Goal: Task Accomplishment & Management: Complete application form

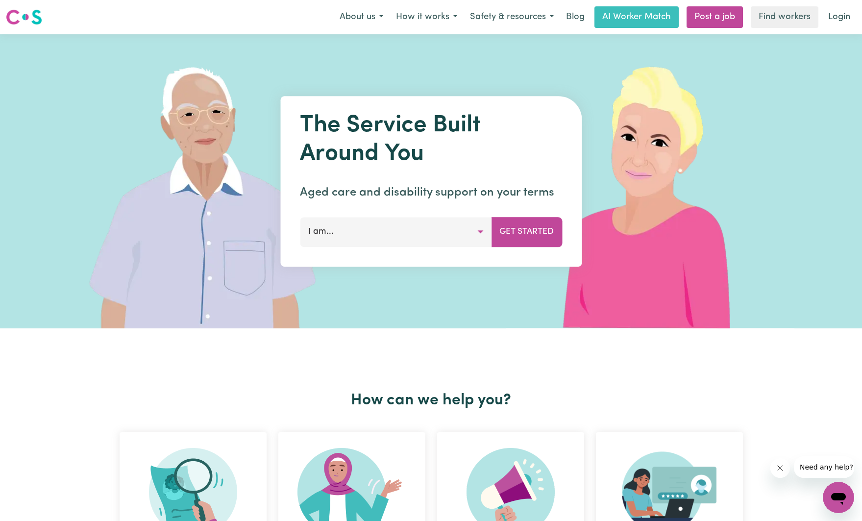
click at [373, 246] on button "I am..." at bounding box center [396, 231] width 192 height 29
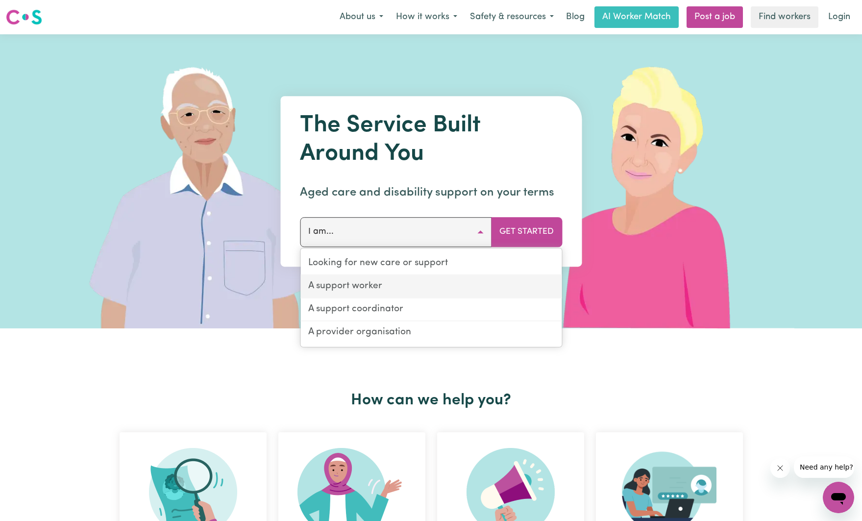
click at [374, 288] on link "A support worker" at bounding box center [430, 286] width 261 height 23
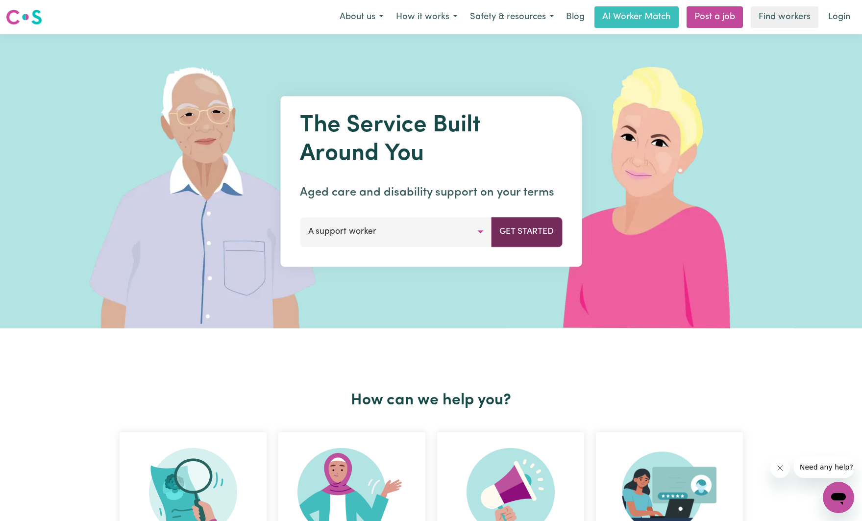
click at [535, 233] on button "Get Started" at bounding box center [526, 231] width 71 height 29
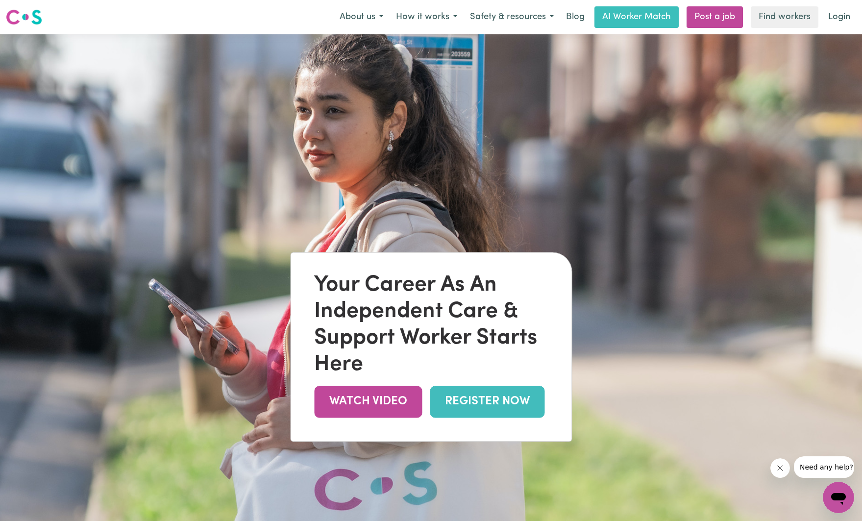
click at [499, 409] on link "REGISTER NOW" at bounding box center [487, 402] width 115 height 32
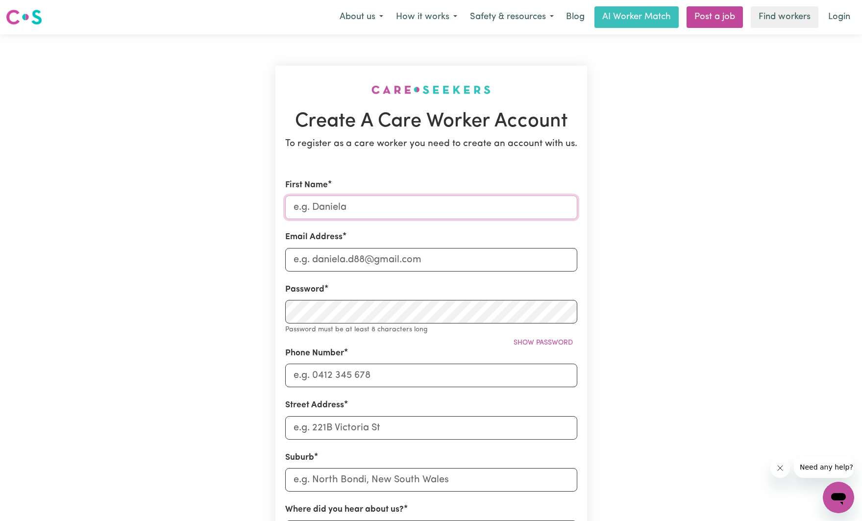
click at [354, 210] on input "First Name" at bounding box center [431, 208] width 292 height 24
type input "D"
type input "Chloe"
type input "h"
type input "chloekapsiotis@gmail.com"
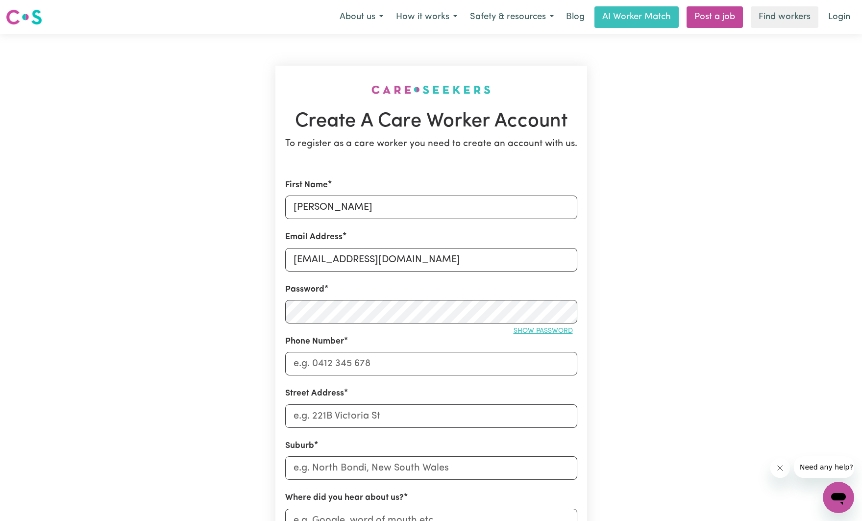
click at [527, 332] on span "Show password" at bounding box center [543, 330] width 59 height 7
click at [527, 332] on span "Hide password" at bounding box center [545, 330] width 54 height 7
click at [375, 363] on input "Phone Number" at bounding box center [431, 363] width 292 height 24
type input "0466093395"
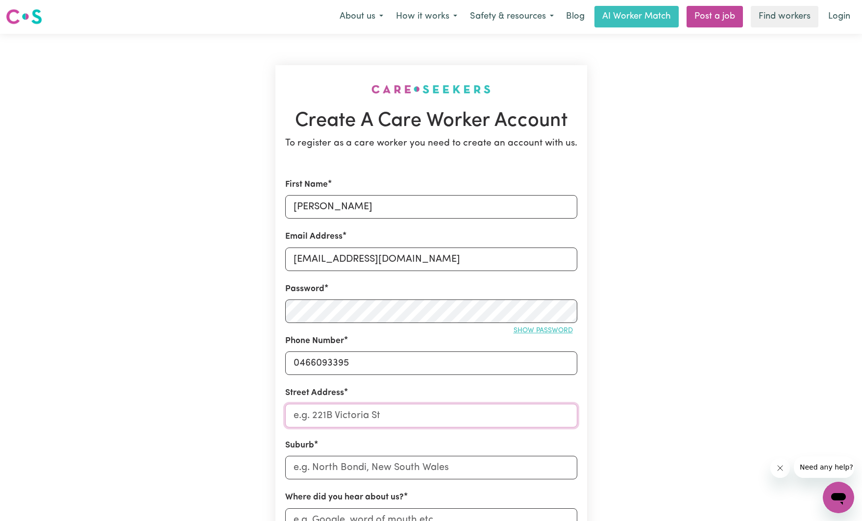
click at [372, 412] on input "Street Address" at bounding box center [431, 416] width 292 height 24
type input "1/22 Tonelli Cres"
type input "Mill P"
type input "Mill PARK, Victoria, 3082"
type input "Mill Pa"
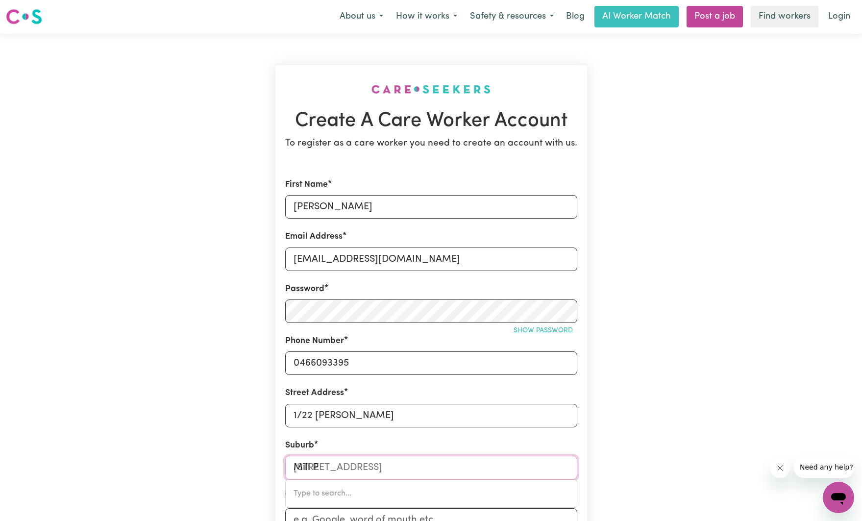
type input "Mill PaRK, Victoria, 3082"
type input "Mill Par"
type input "Mill ParK, Victoria, 3082"
type input "Mill Park"
type input "Mill Park, Victoria, 3082"
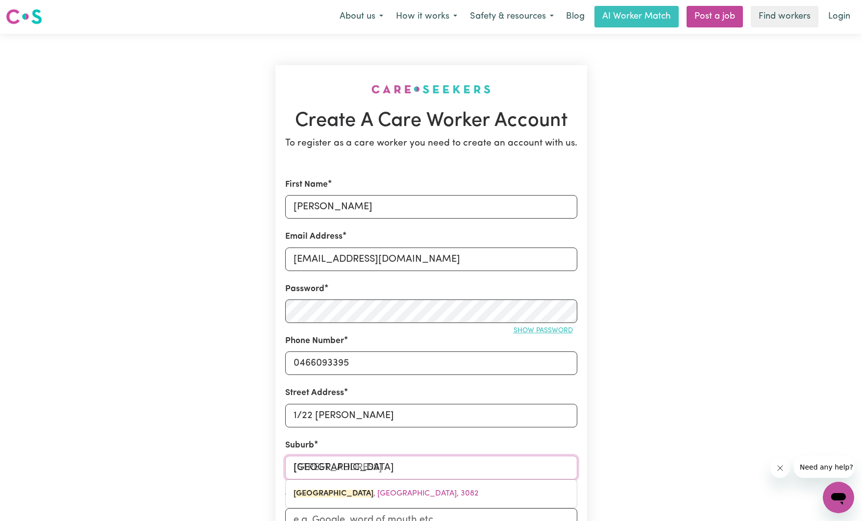
click at [343, 493] on span "MILL PARK , Victoria, 3082" at bounding box center [386, 494] width 185 height 8
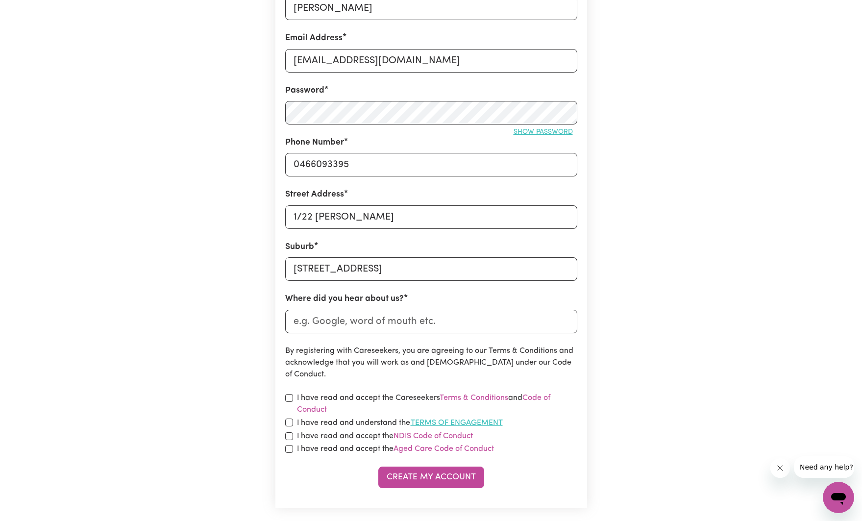
scroll to position [203, 0]
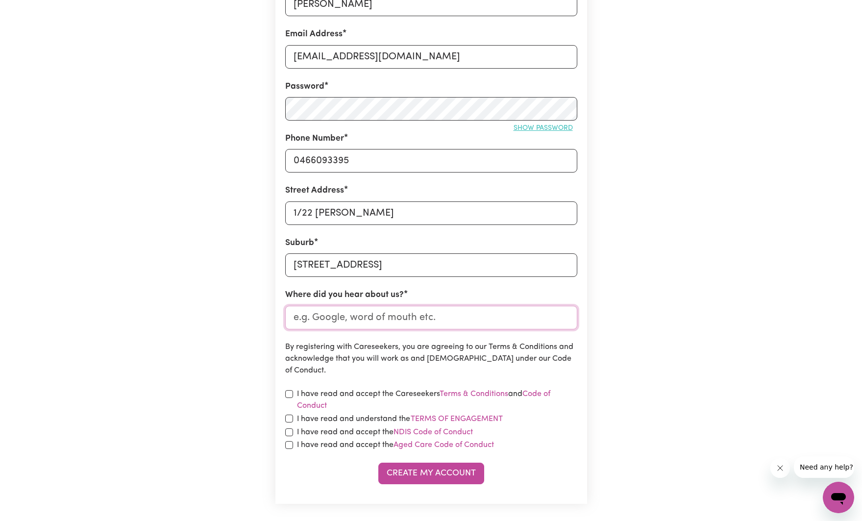
click at [347, 318] on input "Where did you hear about us?" at bounding box center [431, 318] width 292 height 24
type input "Google"
click at [287, 391] on input "checkbox" at bounding box center [289, 394] width 8 height 8
checkbox input "true"
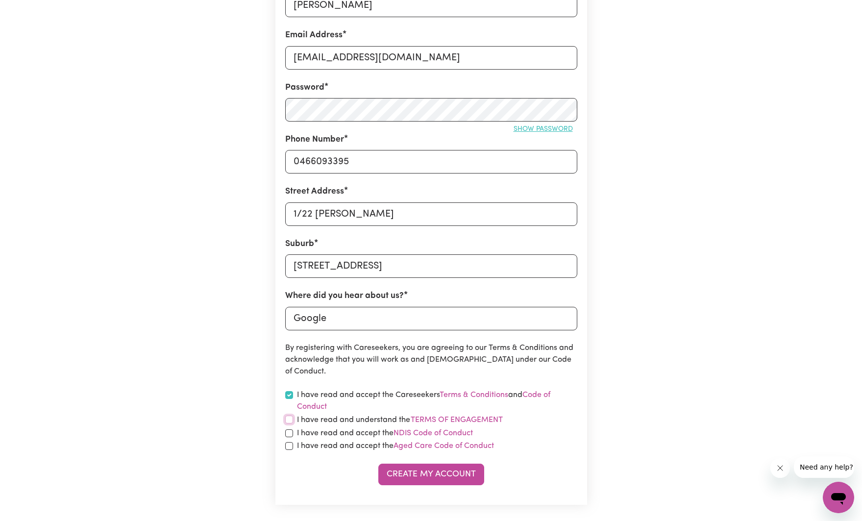
click at [285, 420] on input "checkbox" at bounding box center [289, 420] width 8 height 8
checkbox input "true"
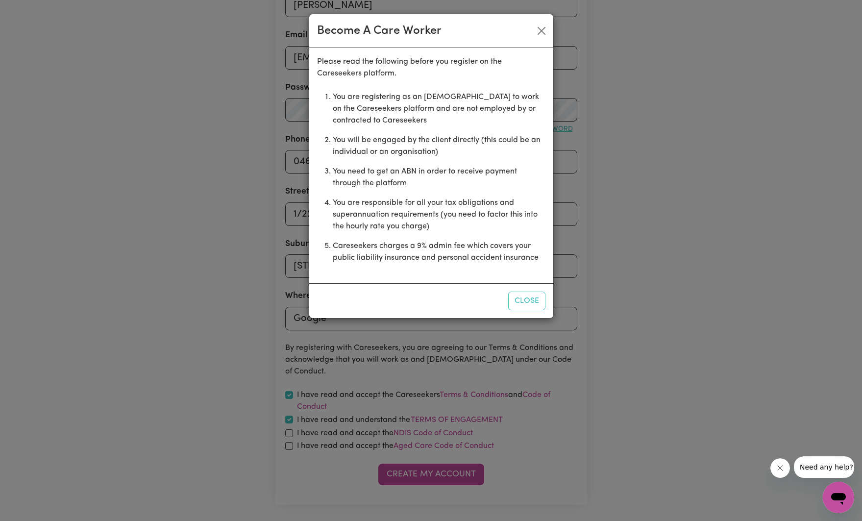
scroll to position [200, 0]
click at [288, 435] on div "Become A Care Worker Please read the following before you register on the Cares…" at bounding box center [431, 260] width 862 height 521
click at [526, 305] on button "Close" at bounding box center [526, 301] width 37 height 19
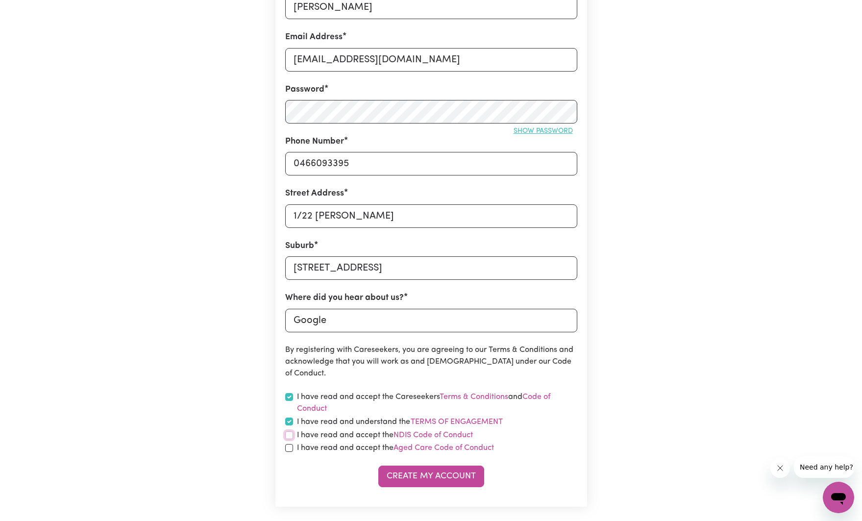
click at [291, 435] on input "checkbox" at bounding box center [289, 435] width 8 height 8
checkbox input "true"
click at [290, 451] on input "checkbox" at bounding box center [289, 448] width 8 height 8
checkbox input "true"
click at [443, 482] on button "Create My Account" at bounding box center [431, 476] width 106 height 22
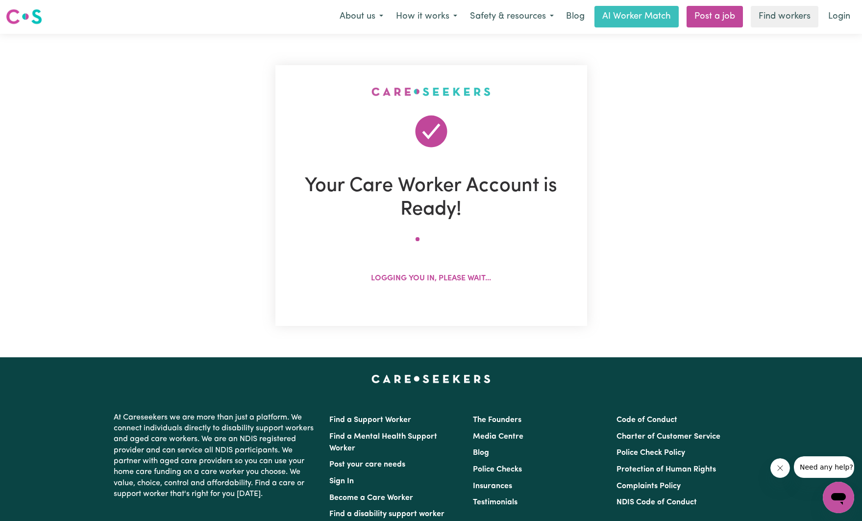
scroll to position [0, 0]
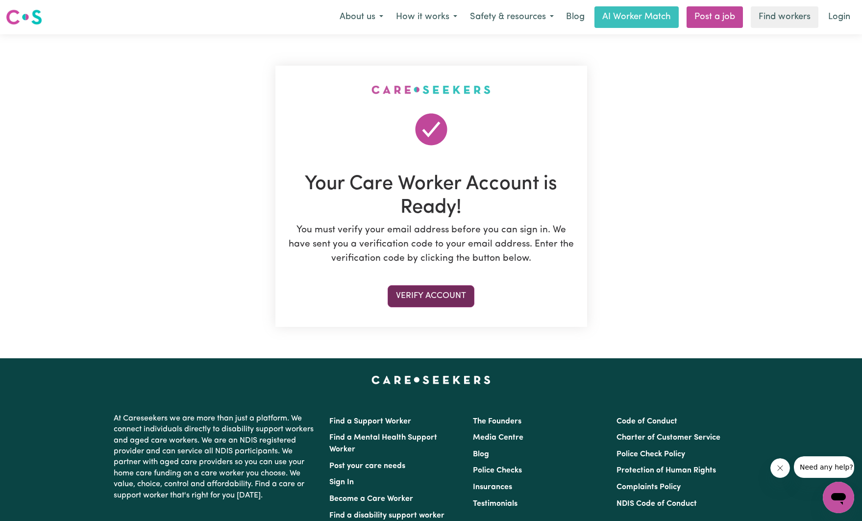
click at [444, 294] on button "Verify Account" at bounding box center [431, 296] width 87 height 22
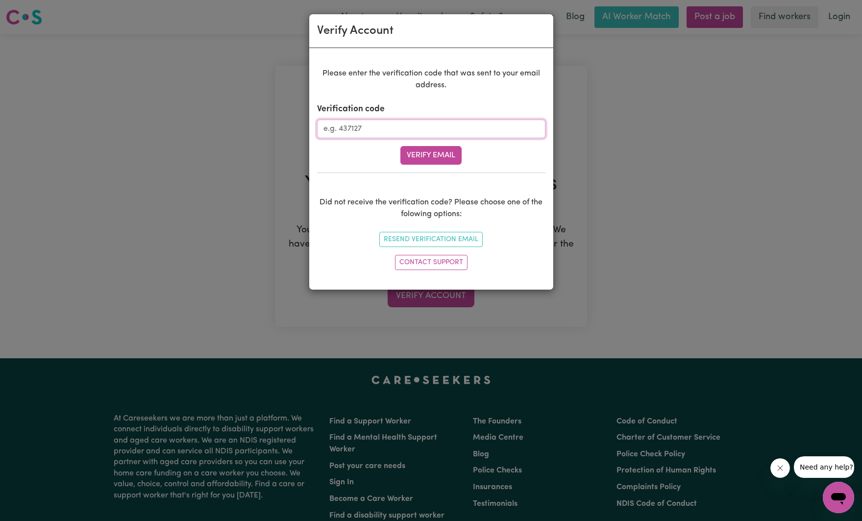
click at [369, 128] on input "Verification code" at bounding box center [431, 129] width 228 height 19
type input "261745"
click at [416, 151] on button "Verify Email" at bounding box center [430, 155] width 61 height 19
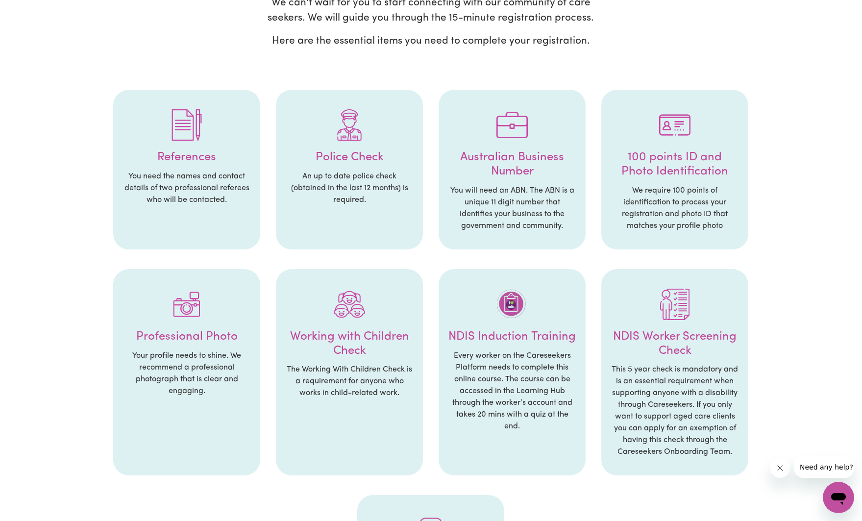
scroll to position [117, 0]
click at [179, 309] on img at bounding box center [186, 303] width 31 height 31
click at [170, 333] on h4 "Professional Photo" at bounding box center [186, 336] width 127 height 14
click at [174, 355] on p "Your profile needs to shine. We recommend a professional photograph that is cle…" at bounding box center [186, 372] width 127 height 47
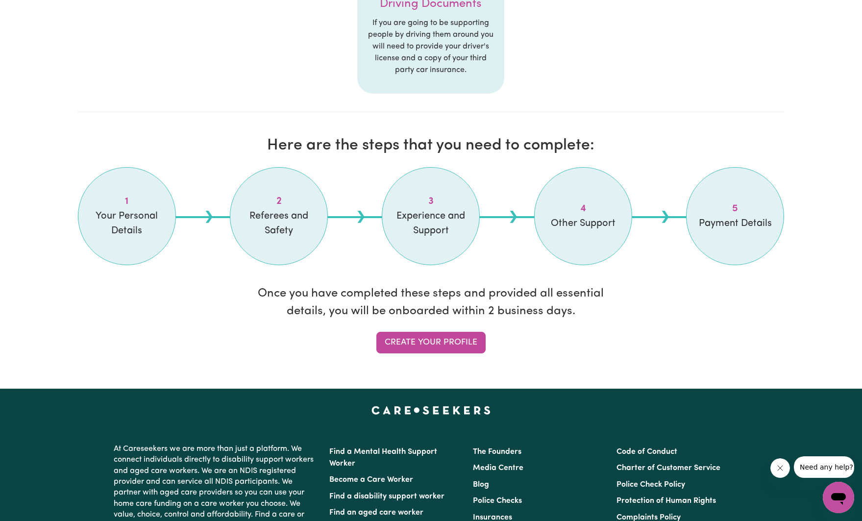
scroll to position [727, 0]
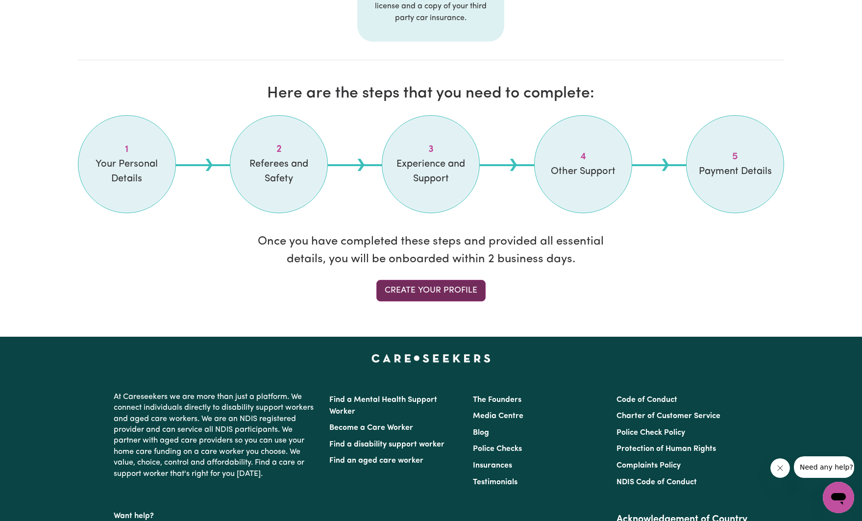
click at [465, 290] on link "Create your profile" at bounding box center [430, 291] width 109 height 22
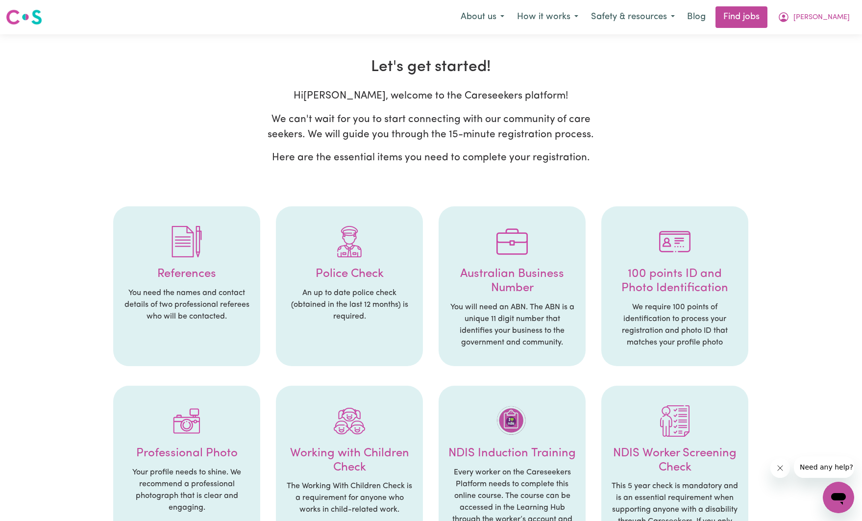
select select "Studying a healthcare related degree or qualification"
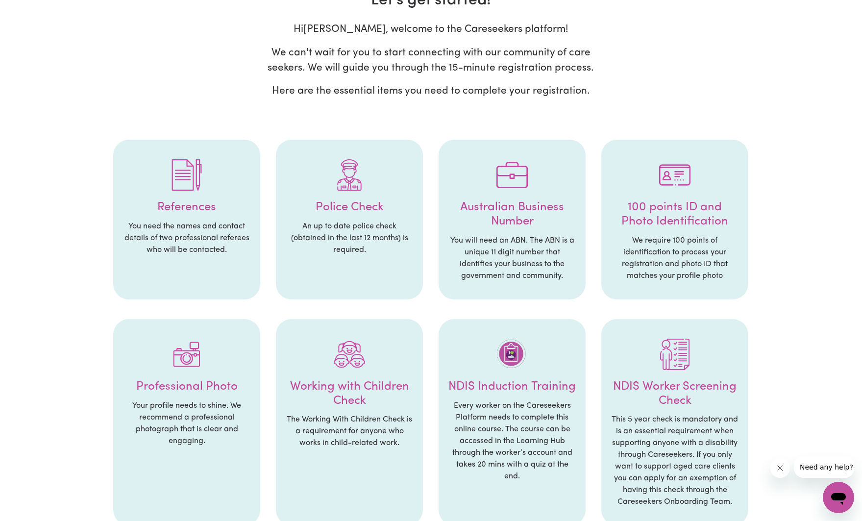
scroll to position [114, 0]
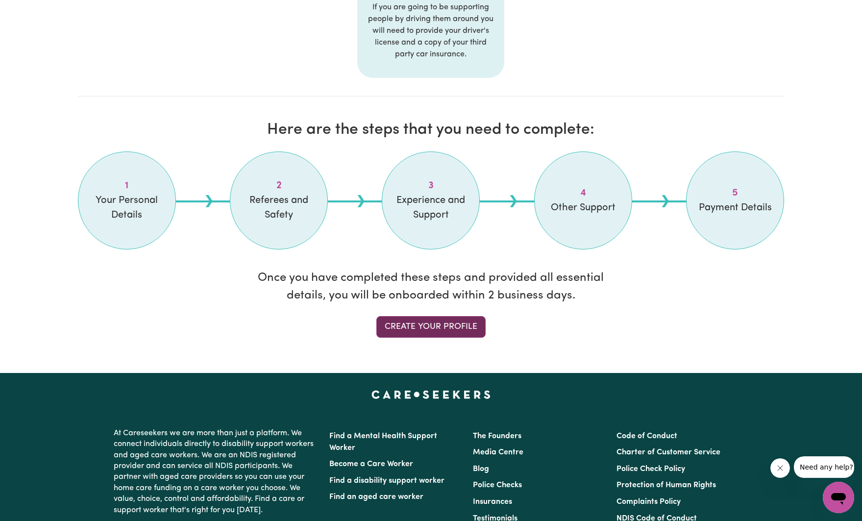
click at [457, 330] on link "Create your profile" at bounding box center [430, 327] width 109 height 22
select select "Studying a healthcare related degree or qualification"
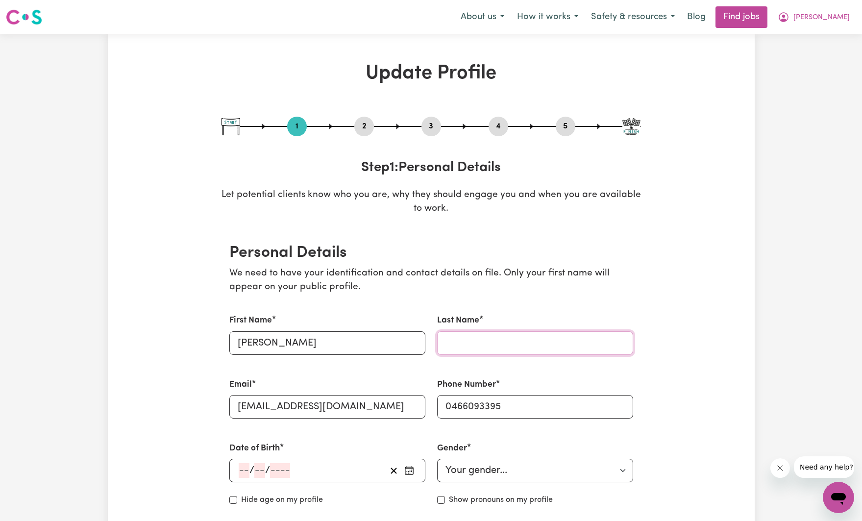
click at [548, 349] on input "Last Name" at bounding box center [535, 343] width 196 height 24
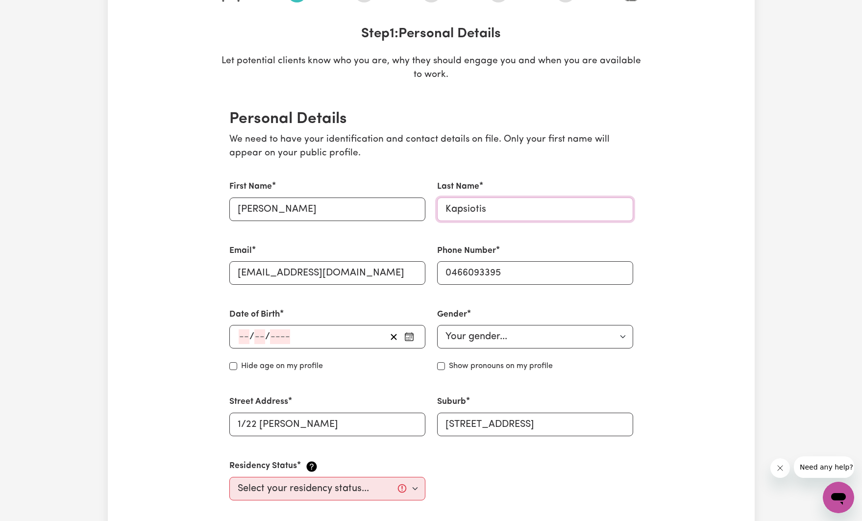
scroll to position [136, 0]
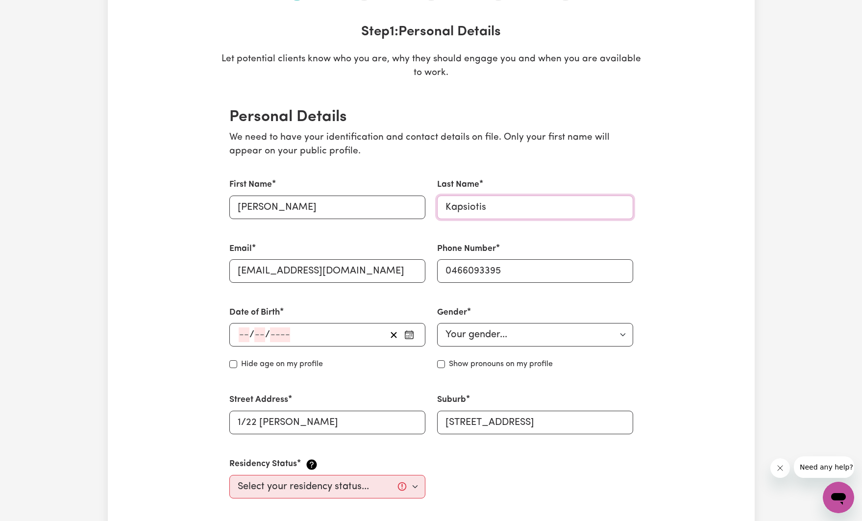
type input "Kapsiotis"
click at [239, 332] on input "number" at bounding box center [244, 334] width 11 height 15
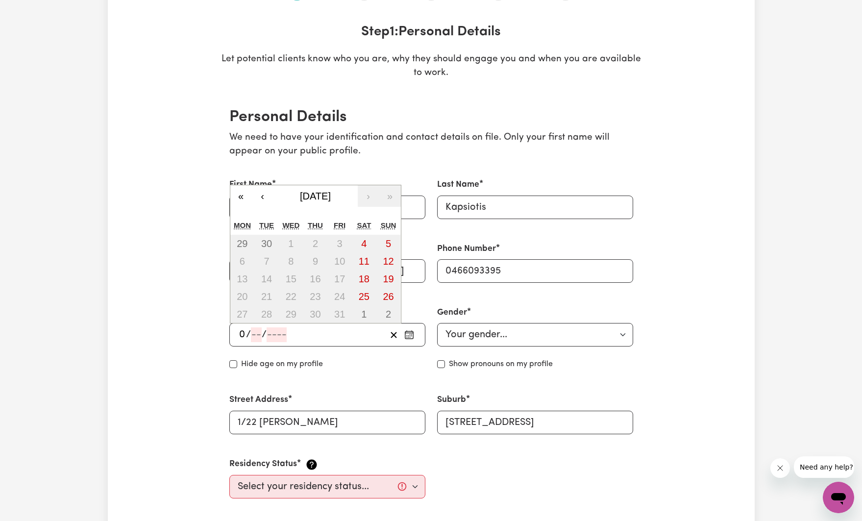
type input "01"
type input "10"
type input "200"
type input "2007-10-01"
type input "1"
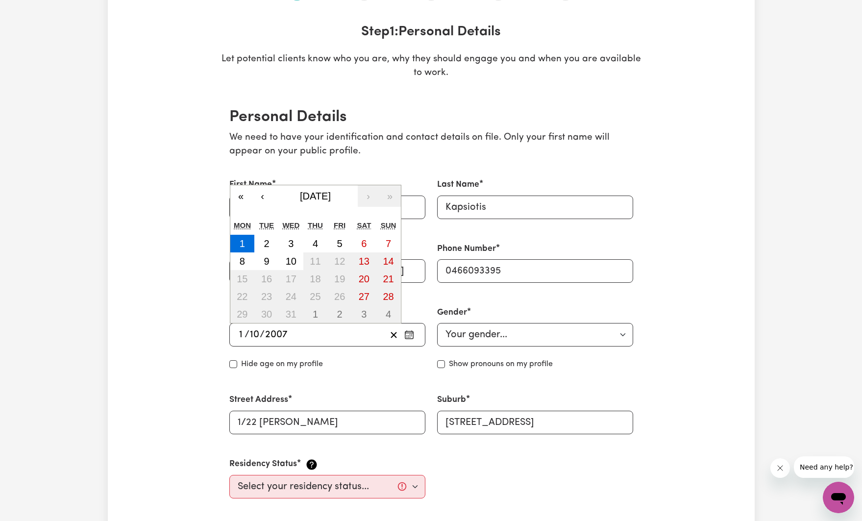
type input "2007"
click at [237, 365] on div "Hide age on my profile" at bounding box center [327, 364] width 196 height 12
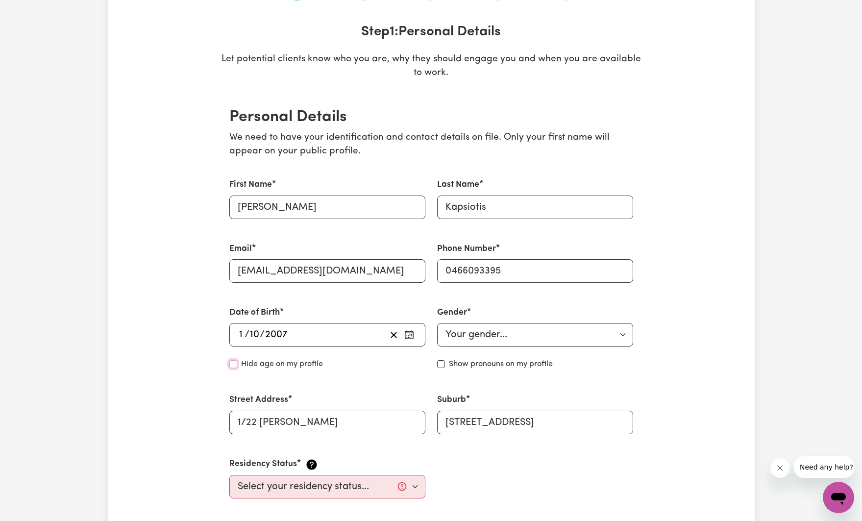
click at [232, 365] on input "Hide age" at bounding box center [233, 364] width 8 height 8
checkbox input "true"
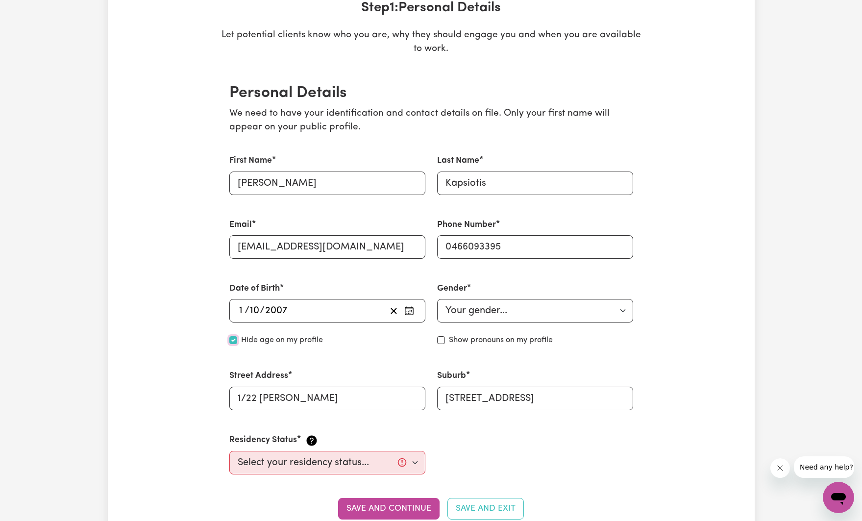
scroll to position [166, 0]
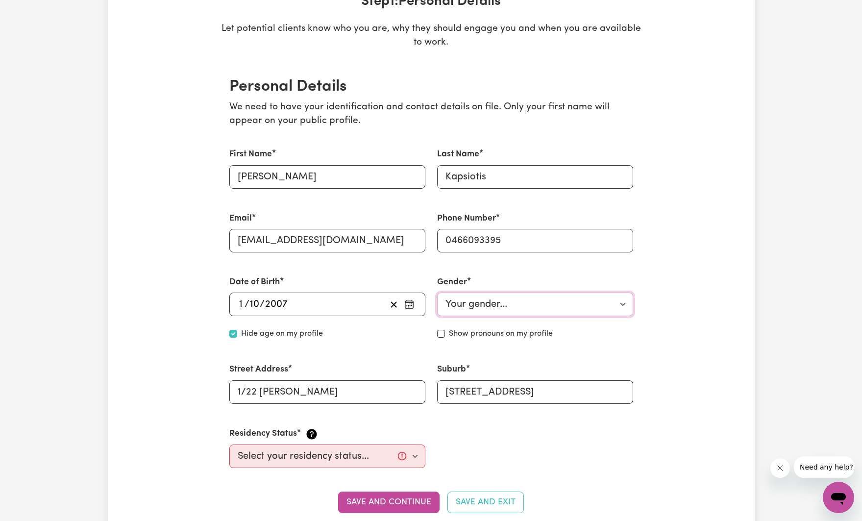
click at [488, 308] on select "Your gender... Female Male Non-binary Other Prefer not to say" at bounding box center [535, 305] width 196 height 24
select select "female"
click at [437, 293] on select "Your gender... Female Male Non-binary Other Prefer not to say" at bounding box center [535, 305] width 196 height 24
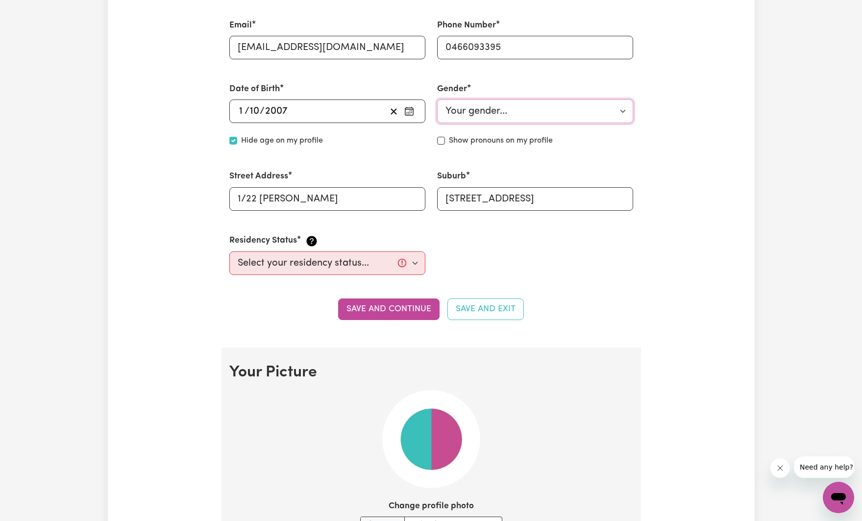
scroll to position [361, 0]
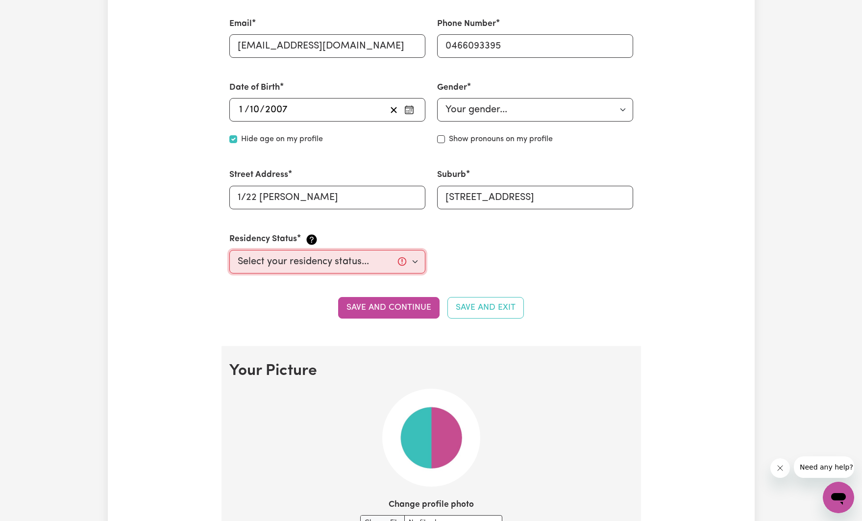
click at [317, 269] on select "Select your residency status... Australian citizen Australian PR Temporary Work…" at bounding box center [327, 262] width 196 height 24
select select "Australian Citizen"
click at [229, 250] on select "Select your residency status... Australian citizen Australian PR Temporary Work…" at bounding box center [327, 262] width 196 height 24
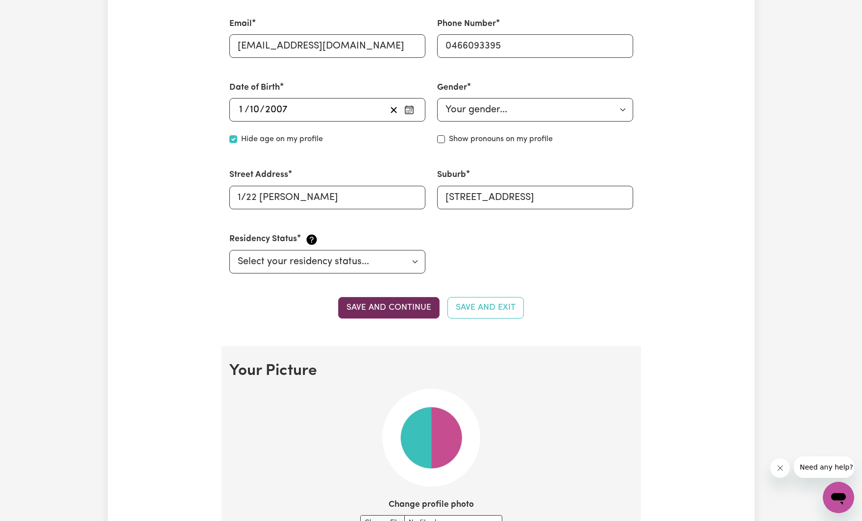
click at [359, 308] on button "Save and continue" at bounding box center [388, 308] width 101 height 22
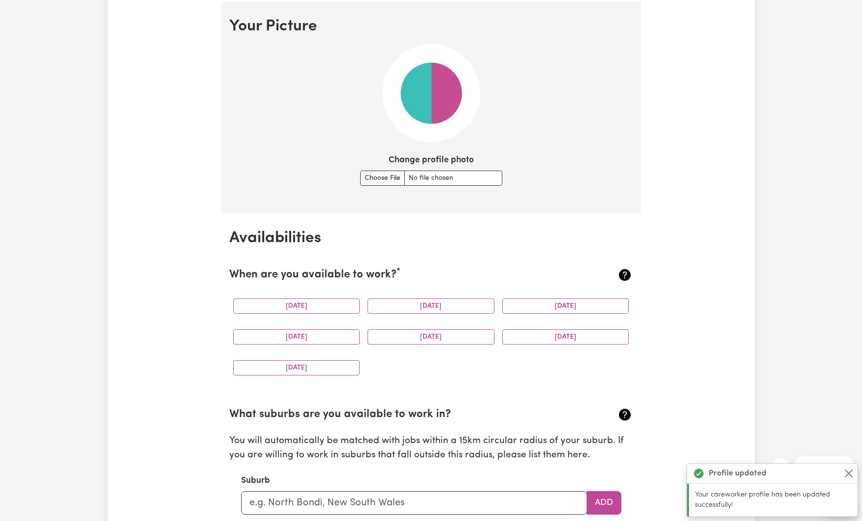
scroll to position [707, 0]
click at [375, 176] on input "Change profile photo" at bounding box center [431, 176] width 142 height 15
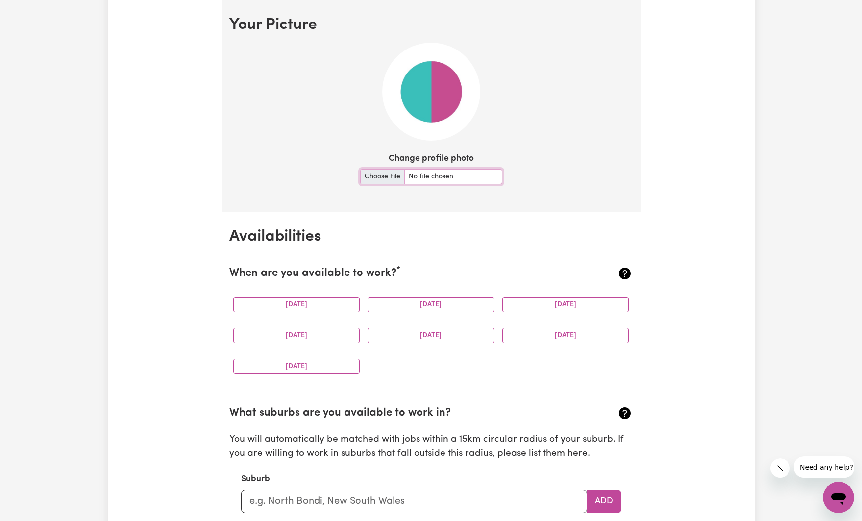
type input "C:\fakepath\ChloeProfile.jpg"
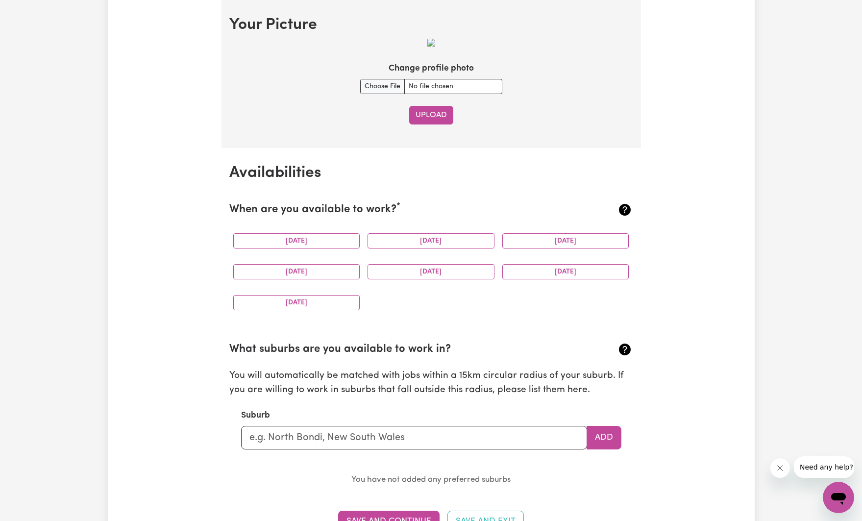
click at [424, 113] on button "Upload" at bounding box center [431, 115] width 44 height 19
drag, startPoint x: 295, startPoint y: 242, endPoint x: 310, endPoint y: 241, distance: 15.3
click at [295, 242] on button "Monday" at bounding box center [296, 240] width 127 height 15
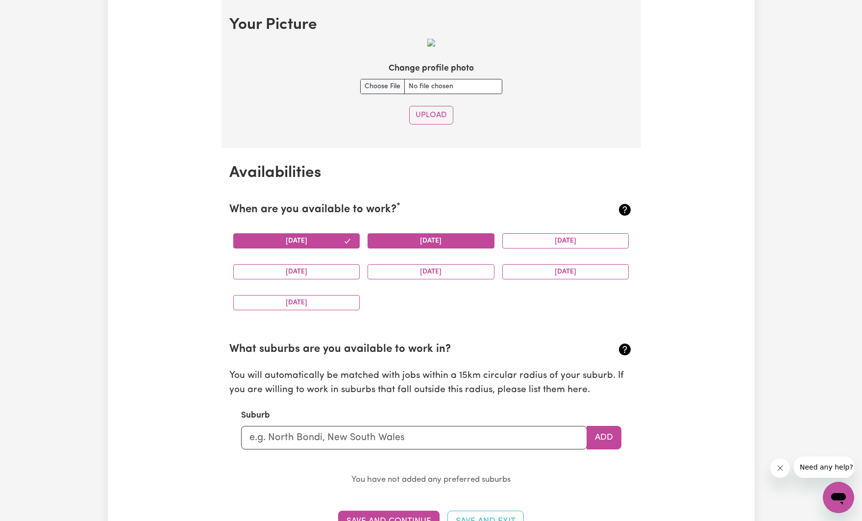
drag, startPoint x: 409, startPoint y: 240, endPoint x: 561, endPoint y: 239, distance: 151.4
click at [412, 240] on button "Tuesday" at bounding box center [430, 240] width 127 height 15
click at [561, 239] on button "Wednesday" at bounding box center [565, 240] width 127 height 15
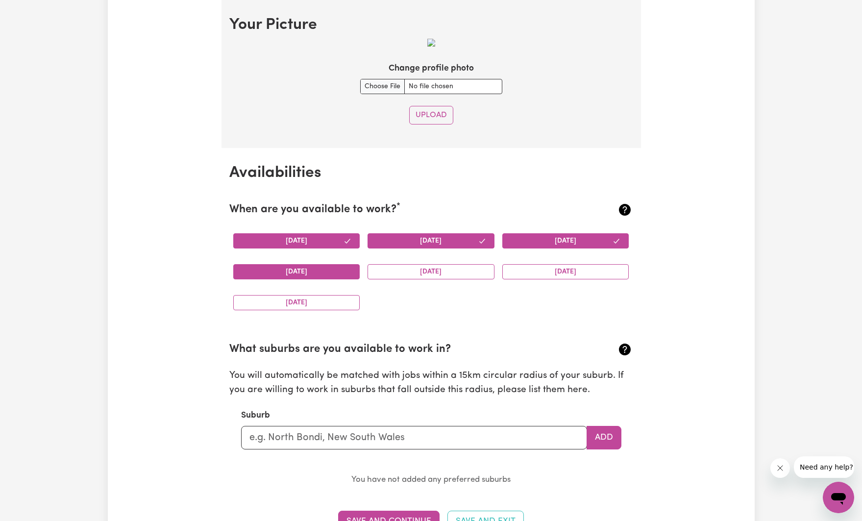
click at [275, 266] on button "Thursday" at bounding box center [296, 271] width 127 height 15
drag, startPoint x: 380, startPoint y: 268, endPoint x: 407, endPoint y: 270, distance: 27.1
click at [380, 268] on button "Friday" at bounding box center [430, 271] width 127 height 15
drag, startPoint x: 581, startPoint y: 269, endPoint x: 545, endPoint y: 280, distance: 37.2
click at [581, 269] on button "Saturday" at bounding box center [565, 271] width 127 height 15
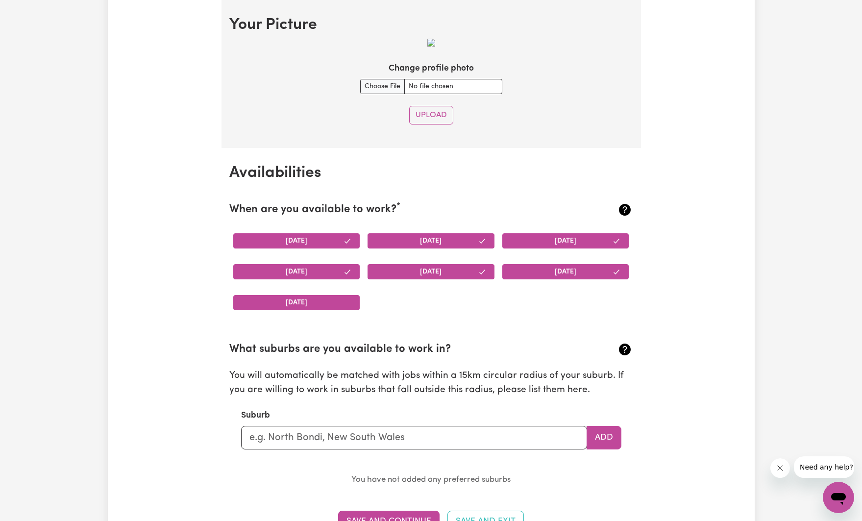
drag, startPoint x: 287, startPoint y: 308, endPoint x: 336, endPoint y: 308, distance: 48.5
click at [287, 308] on button "Sunday" at bounding box center [296, 302] width 127 height 15
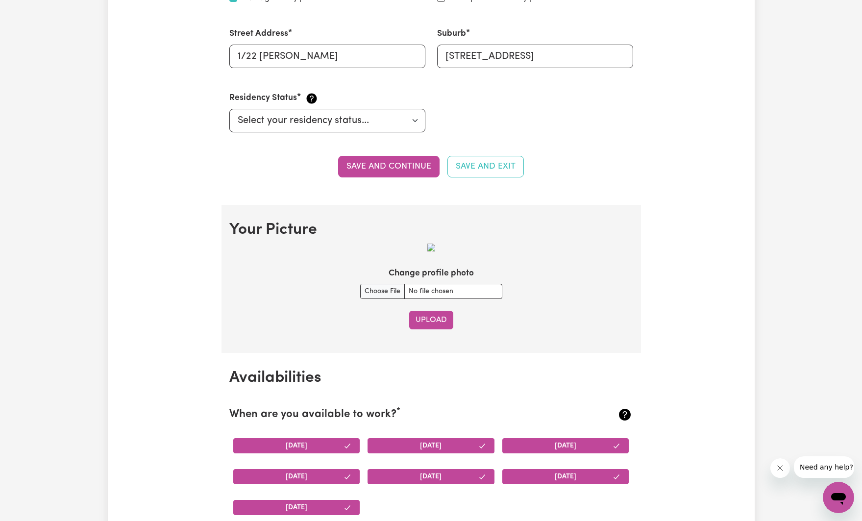
click at [440, 316] on button "Upload" at bounding box center [431, 320] width 44 height 19
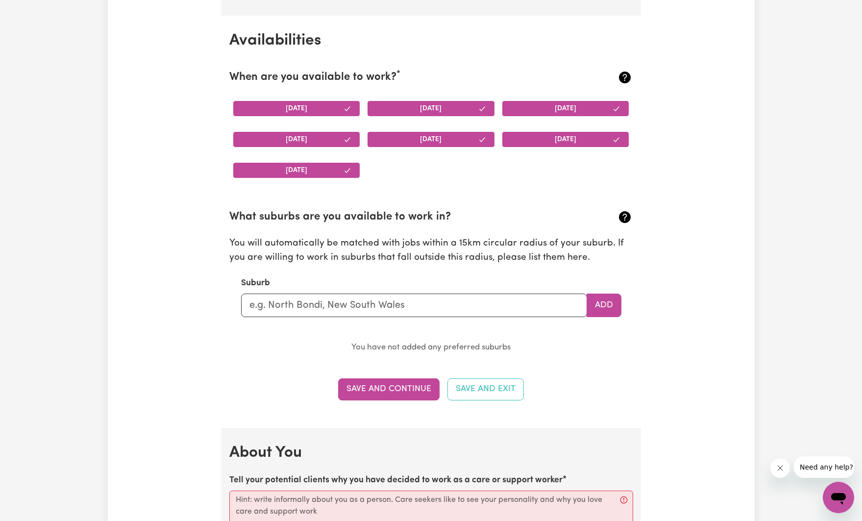
scroll to position [842, 0]
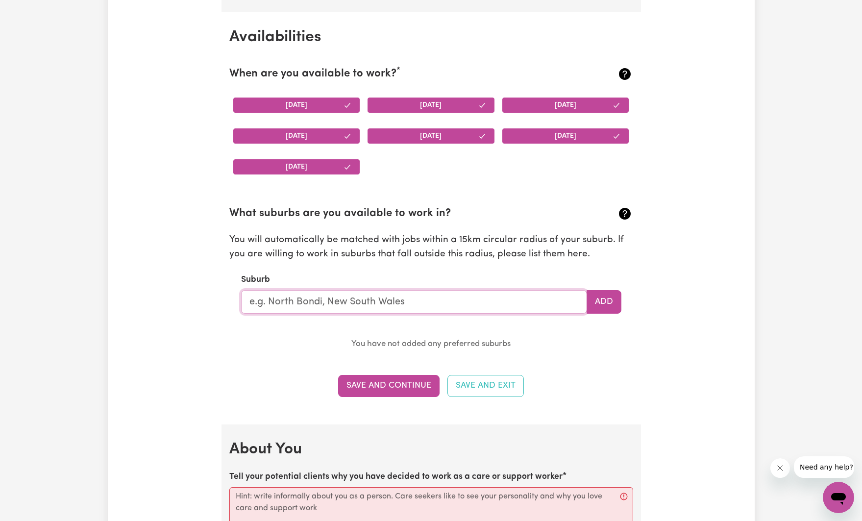
click at [345, 304] on input "text" at bounding box center [414, 302] width 346 height 24
type input "Mill Park"
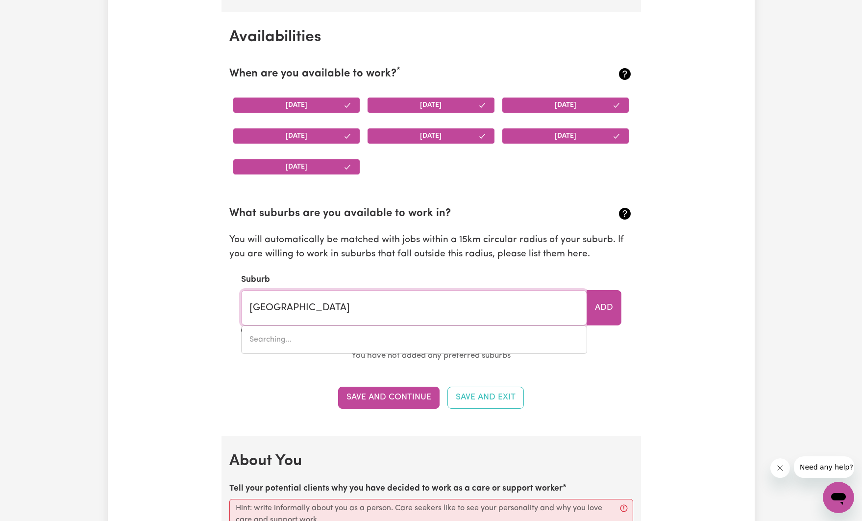
type input "Mill Park, Victoria, 3082"
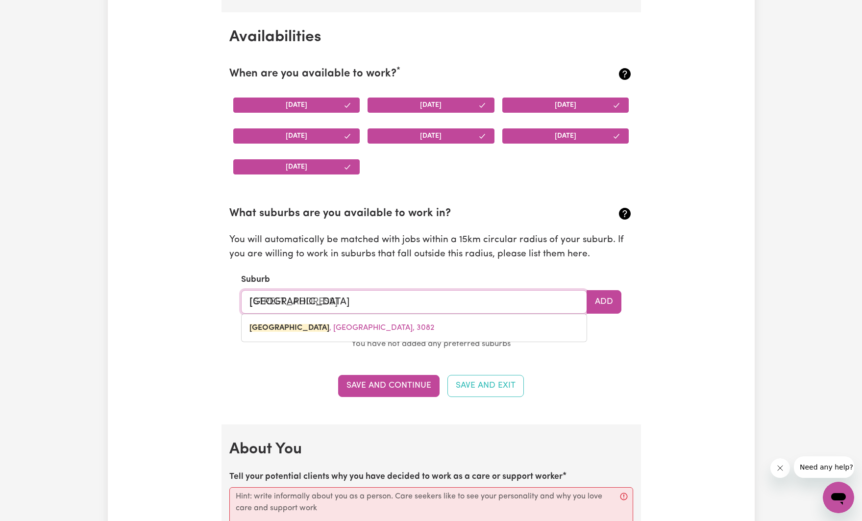
click at [340, 332] on span "MILL PARK , Victoria, 3082" at bounding box center [341, 328] width 185 height 8
type input "MILL PARK, Victoria, 3082"
click at [606, 305] on button "Add" at bounding box center [604, 302] width 35 height 24
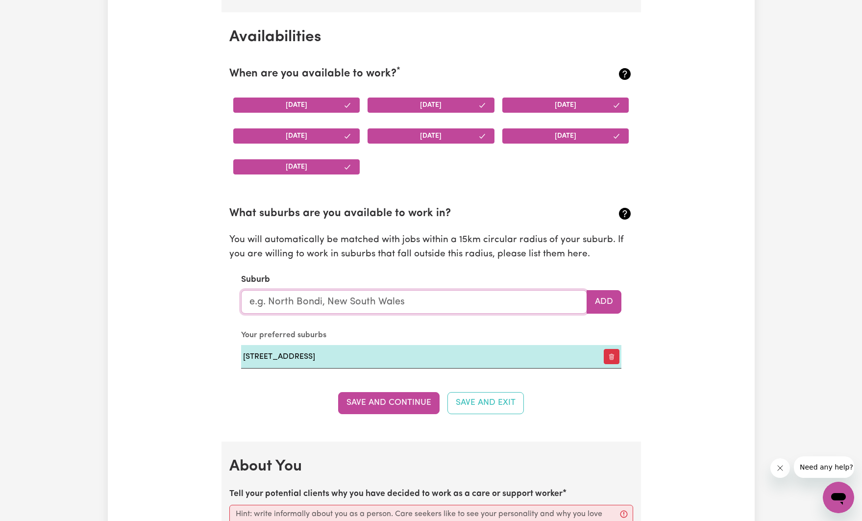
click at [415, 307] on input "text" at bounding box center [414, 302] width 346 height 24
type input "L"
type input "Kilmore"
type input "Kilmore, Victoria, 3764"
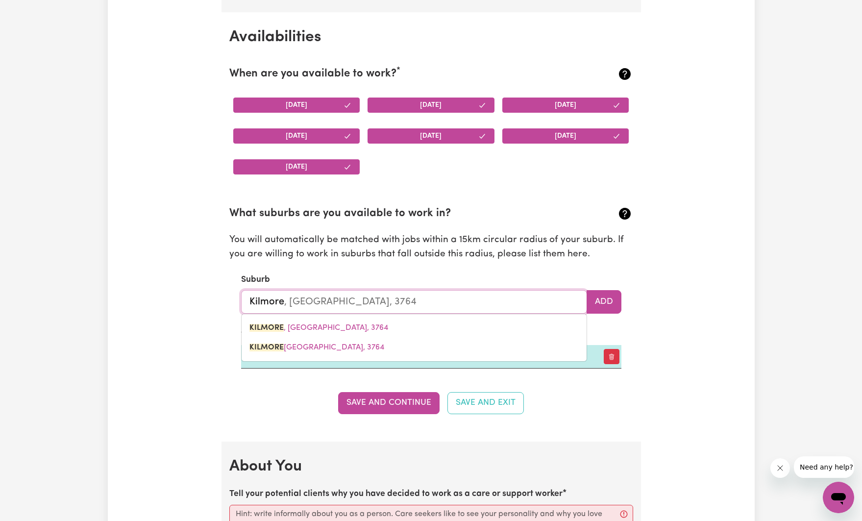
click at [329, 329] on span "KILMORE , Victoria, 3764" at bounding box center [318, 328] width 139 height 8
type input "KILMORE, Victoria, 3764"
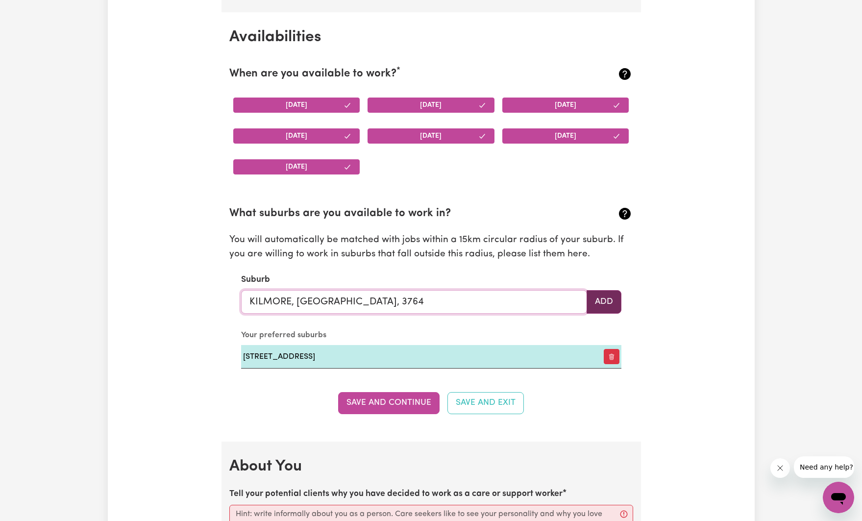
type input "KILMORE, Victoria, 3764"
click at [593, 308] on button "Add" at bounding box center [604, 302] width 35 height 24
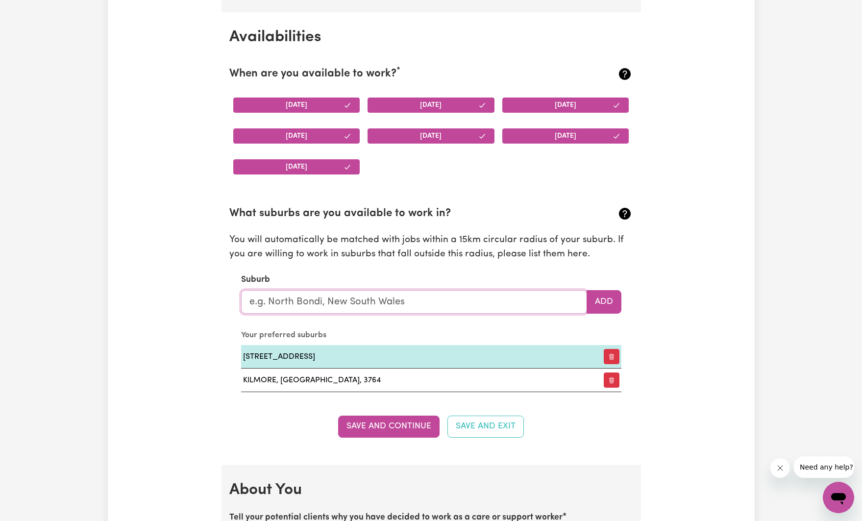
click at [317, 298] on input "text" at bounding box center [414, 302] width 346 height 24
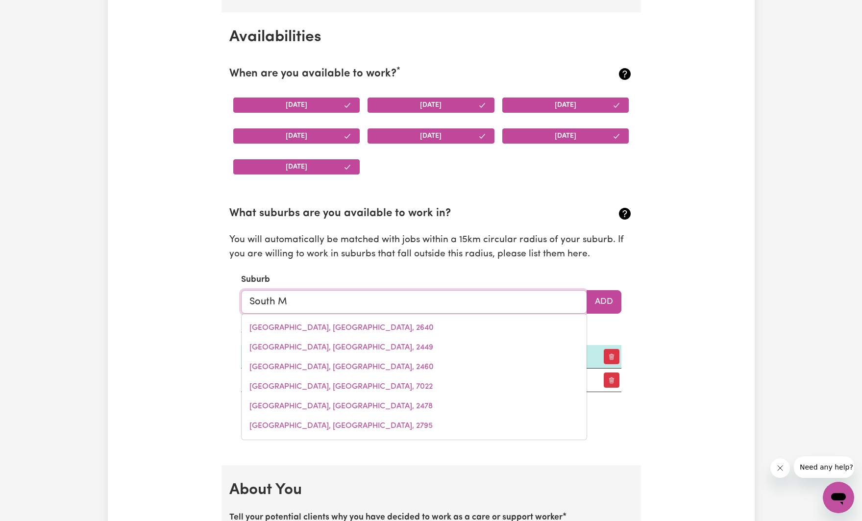
type input "South"
type input "South ALBURY, New South Wales, 2640"
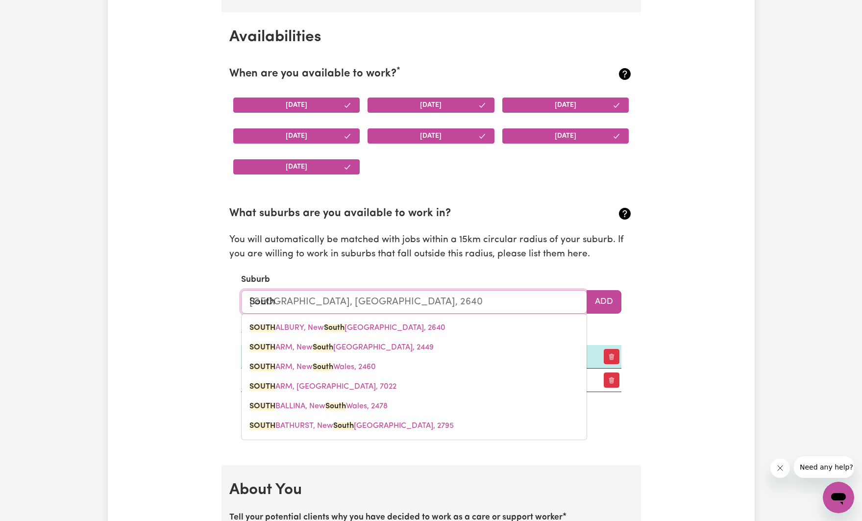
type input "Sout"
type input "SoutH ALBURY, New South Wales, 2640"
type input "Sou"
type input "SouTH ALBURY, New South Wales, 2640"
type input "So"
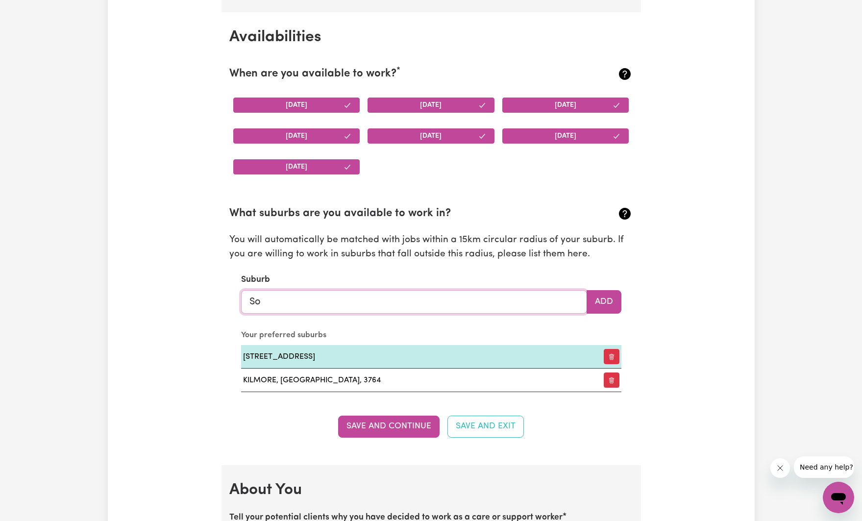
type input "S"
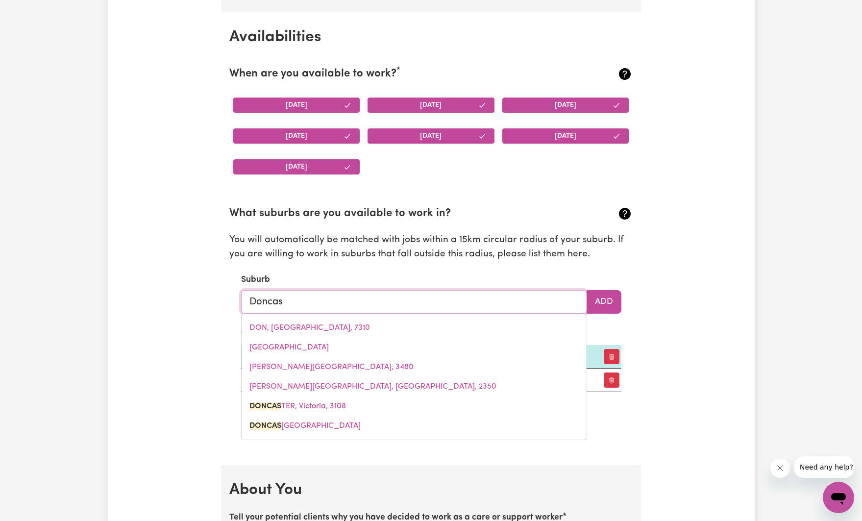
type input "Doncast"
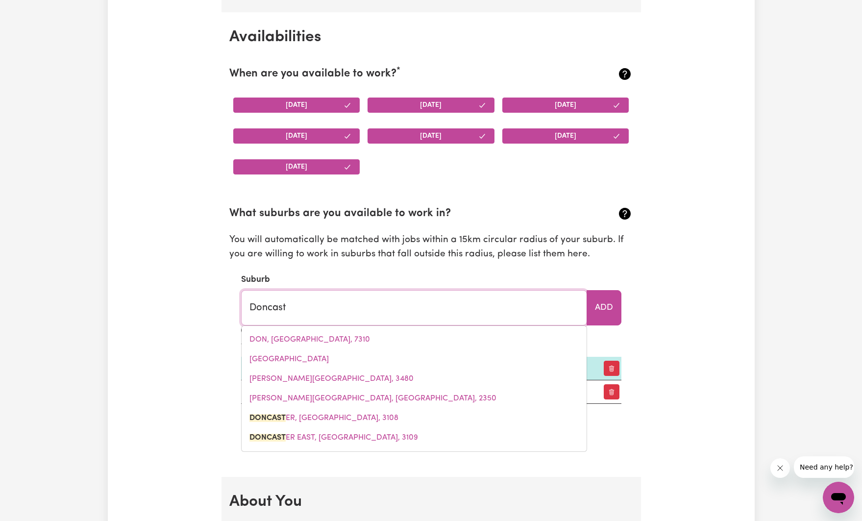
type input "DoncastER, Victoria, 3108"
type input "Doncaste"
type input "DoncasteR, Victoria, 3108"
type input "Doncaster"
type input "Doncaster, Victoria, 3108"
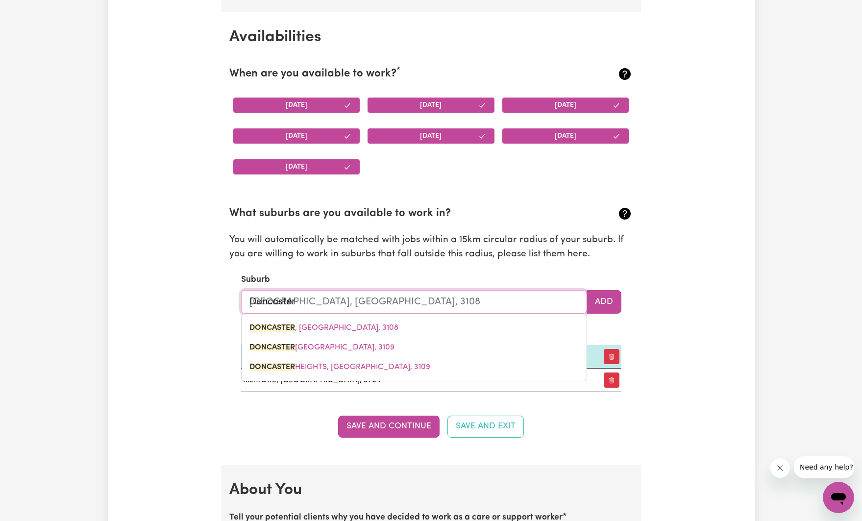
drag, startPoint x: 312, startPoint y: 329, endPoint x: 487, endPoint y: 307, distance: 175.9
click at [312, 329] on span "DONCASTER , Victoria, 3108" at bounding box center [323, 328] width 149 height 8
type input "DONCASTER, Victoria, 3108"
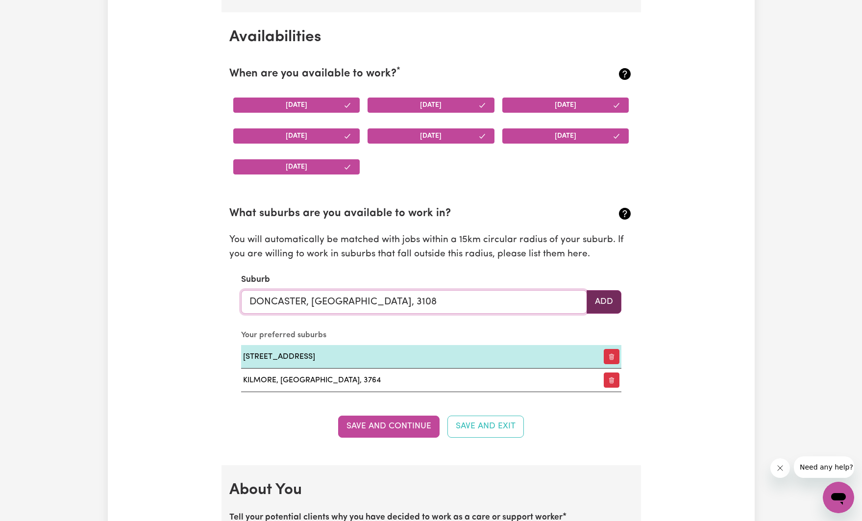
type input "DONCASTER, Victoria, 3108"
click at [594, 305] on button "Add" at bounding box center [604, 302] width 35 height 24
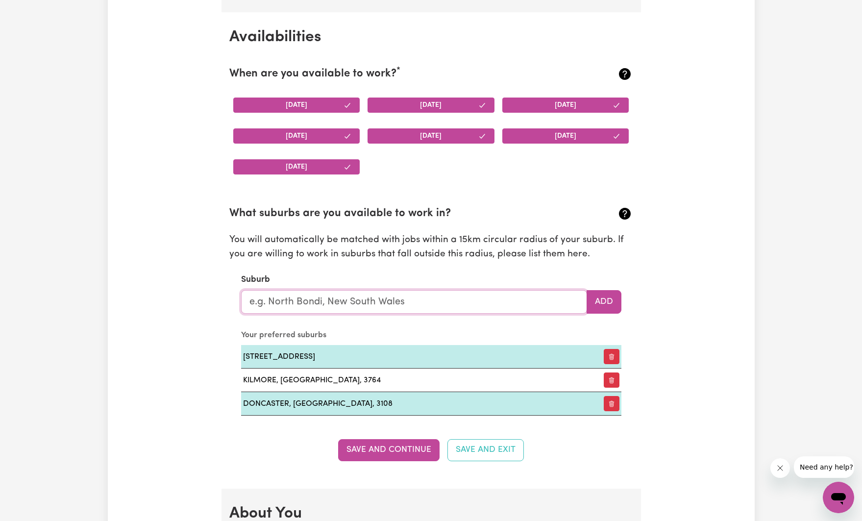
click at [343, 301] on input "text" at bounding box center [414, 302] width 346 height 24
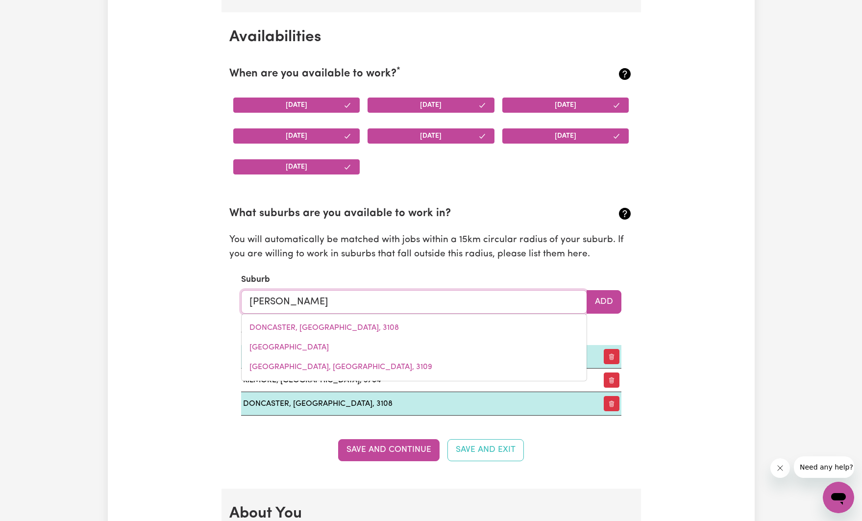
type input "eltham"
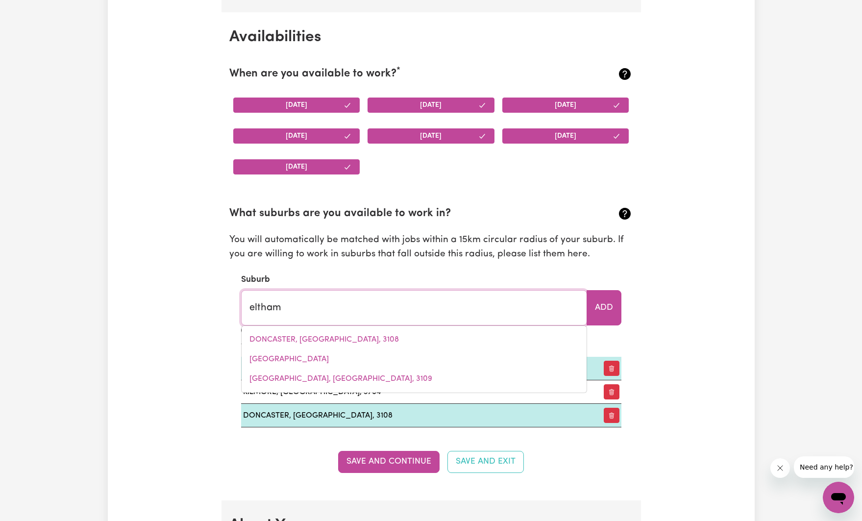
type input "eltham, New South Wales, 2480"
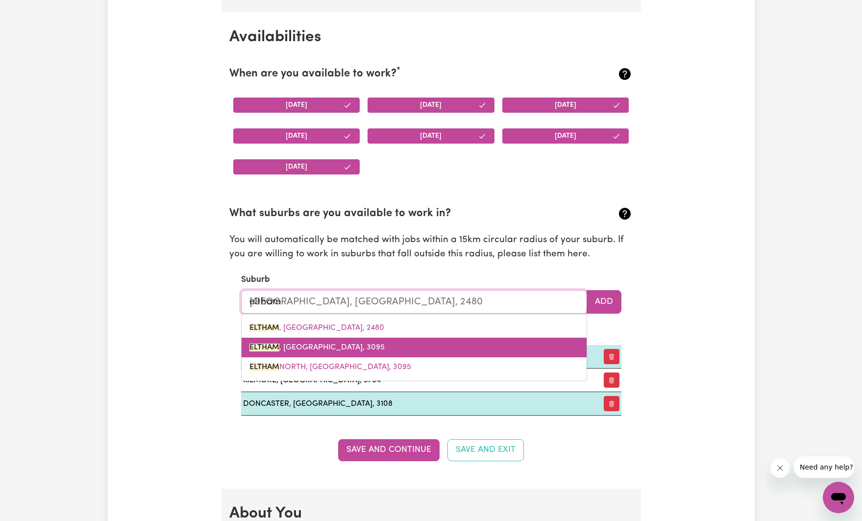
drag, startPoint x: 325, startPoint y: 329, endPoint x: 313, endPoint y: 344, distance: 19.5
click at [313, 344] on div "ELTHAM , New South Wales, 2480 ELTHAM , Victoria, 3095 ELTHAM NORTH, Victoria, …" at bounding box center [414, 348] width 346 height 68
click at [313, 344] on span "ELTHAM , Victoria, 3095" at bounding box center [316, 347] width 135 height 8
type input "ELTHAM, Victoria, 3095"
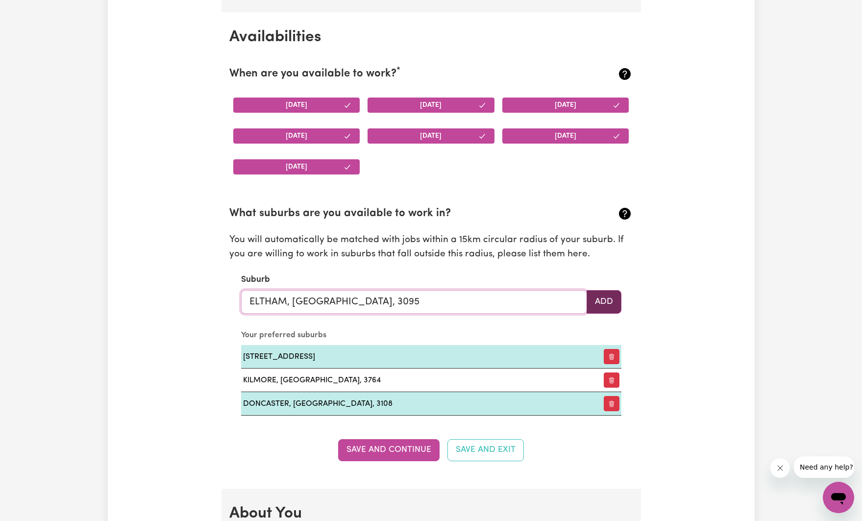
type input "ELTHAM, Victoria, 3095"
drag, startPoint x: 611, startPoint y: 302, endPoint x: 470, endPoint y: 299, distance: 140.7
click at [611, 302] on button "Add" at bounding box center [604, 302] width 35 height 24
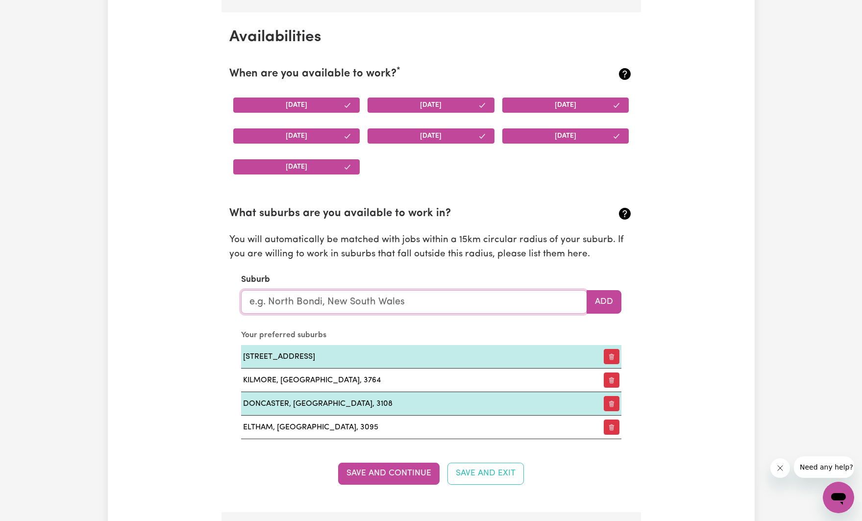
click at [300, 306] on input "text" at bounding box center [414, 302] width 346 height 24
type input "dia"
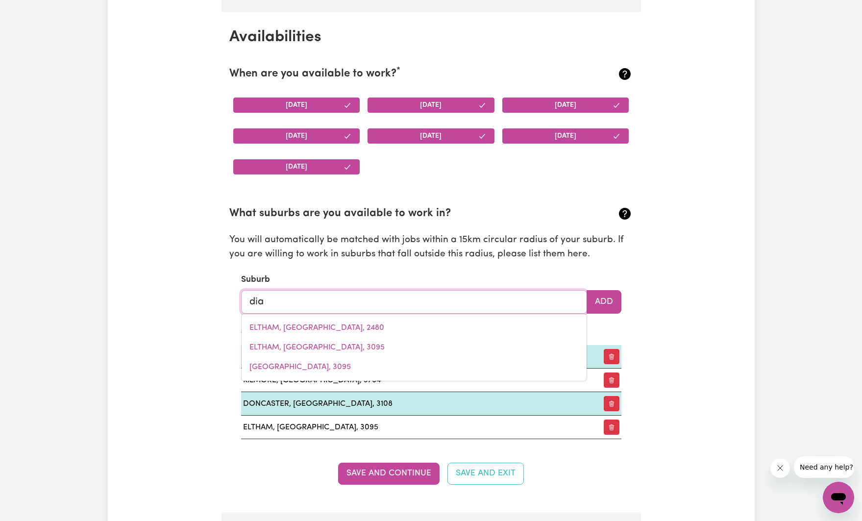
type input "diaMANTINA LAKES, Queensland, 4735"
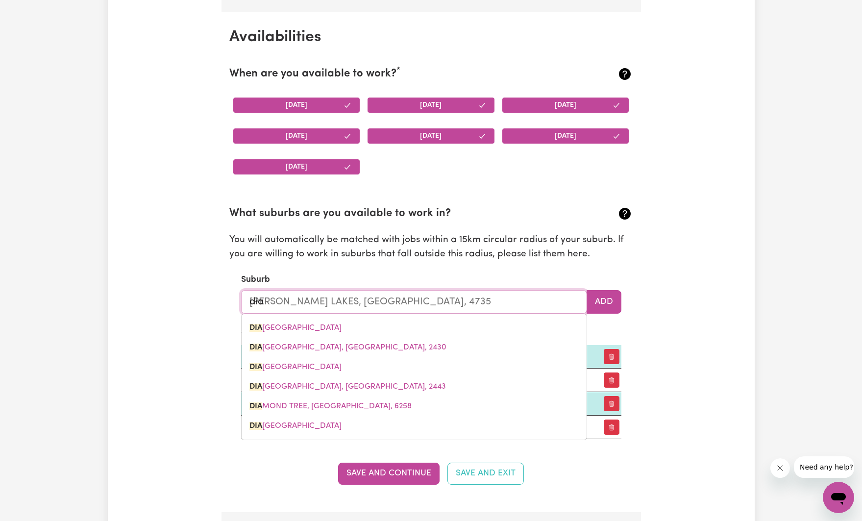
type input "diam"
type input "diamANTINA LAKES, Queensland, 4735"
type input "diamo"
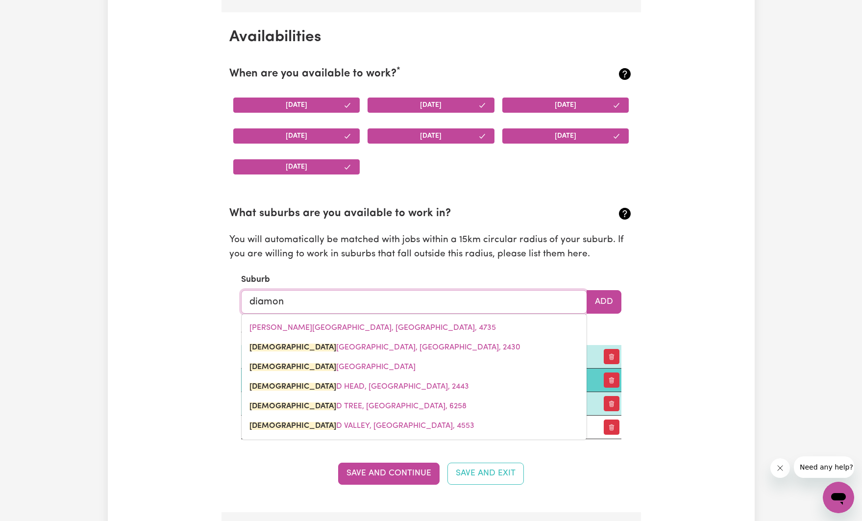
click at [306, 370] on span "DIAMON D CREEK, Victoria, 3089" at bounding box center [332, 367] width 166 height 8
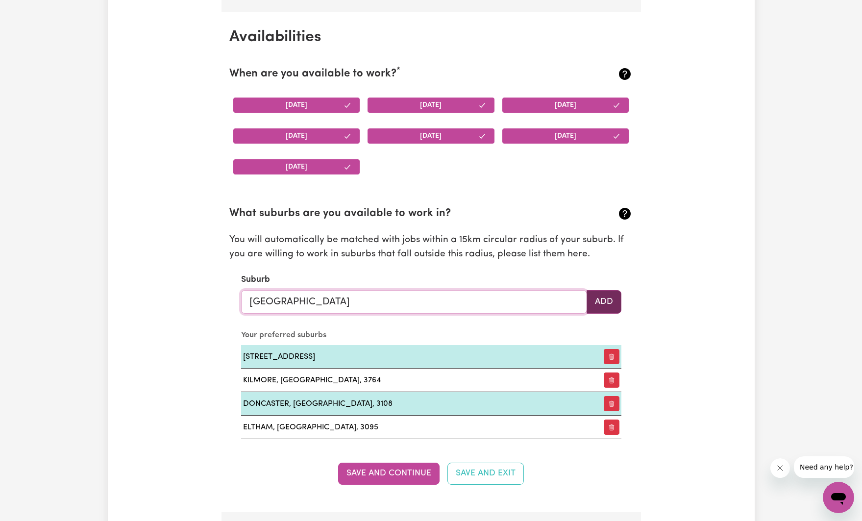
type input "DIAMOND CREEK, Victoria, 3089"
click at [596, 299] on button "Add" at bounding box center [604, 302] width 35 height 24
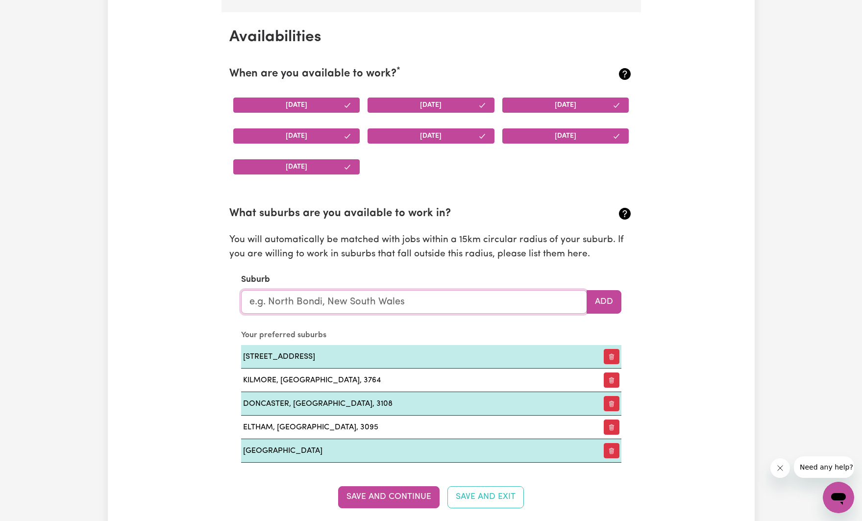
click at [379, 303] on input "text" at bounding box center [414, 302] width 346 height 24
type input "gree"
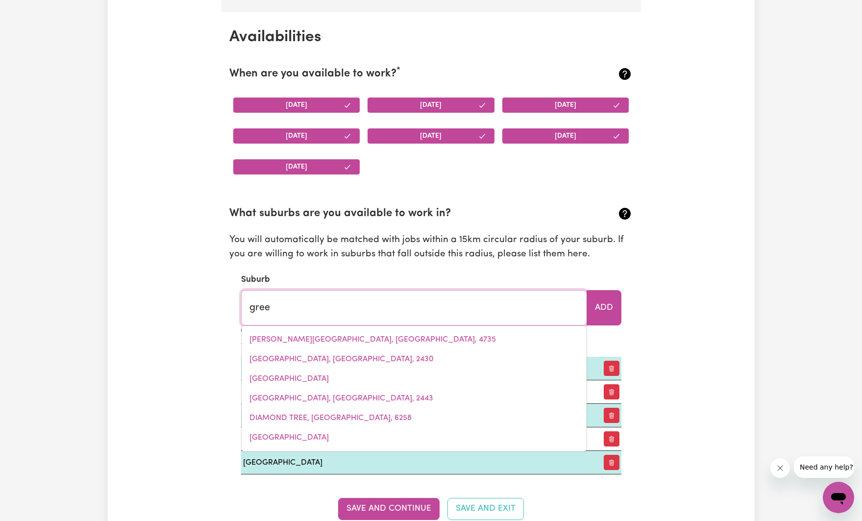
type input "greeN CAPE, New South Wales, 2551"
type input "green"
type input "green CAPE, New South Wales, 2551"
type input "greens"
type input "greens BEACH, Tasmania, 7270"
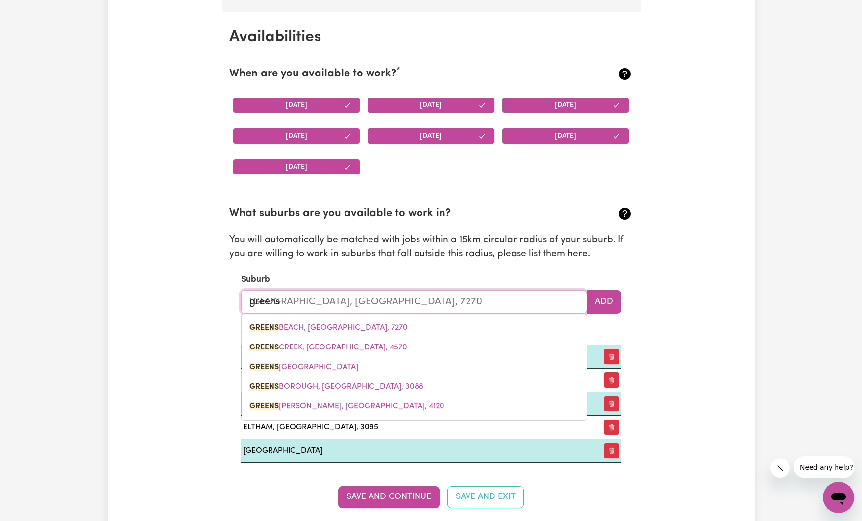
type input "greensb"
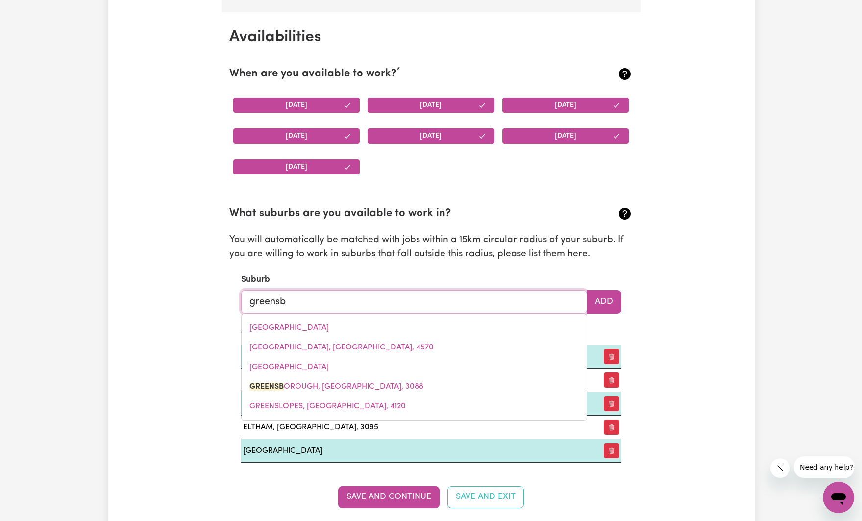
type input "greensbo"
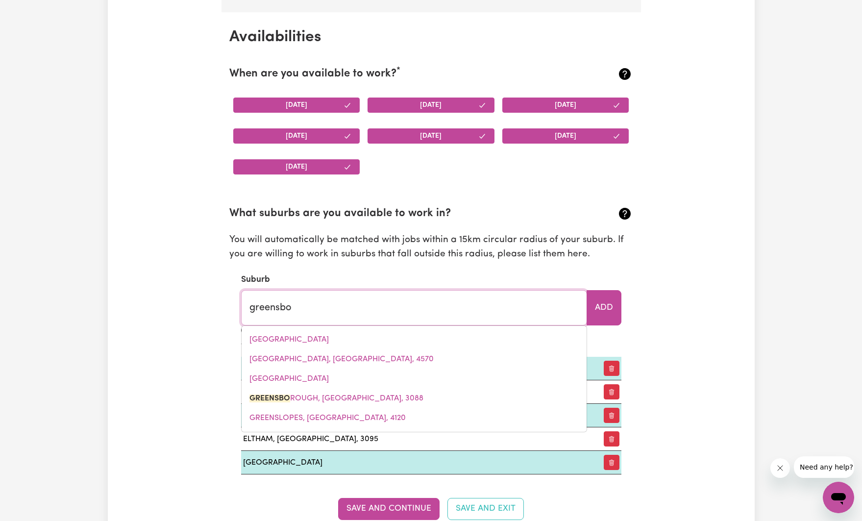
type input "greensboROUGH, Victoria, 3088"
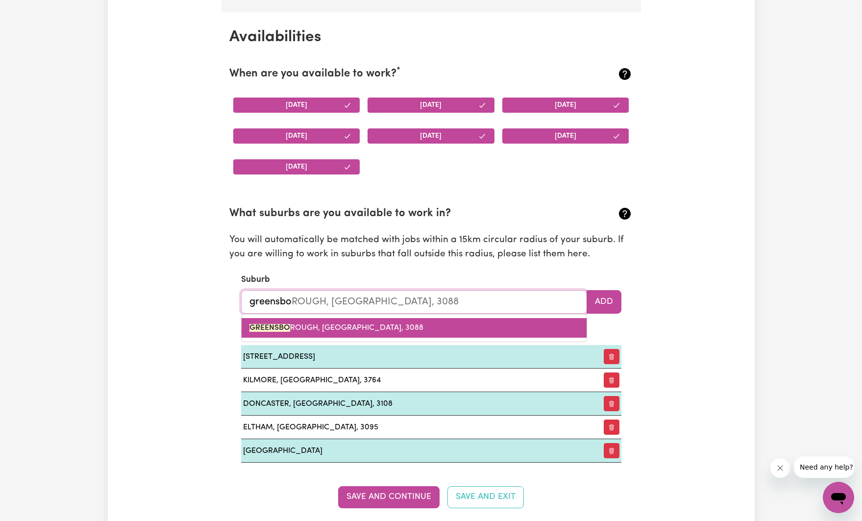
click at [377, 326] on link "GREENSBO ROUGH, Victoria, 3088" at bounding box center [414, 328] width 345 height 20
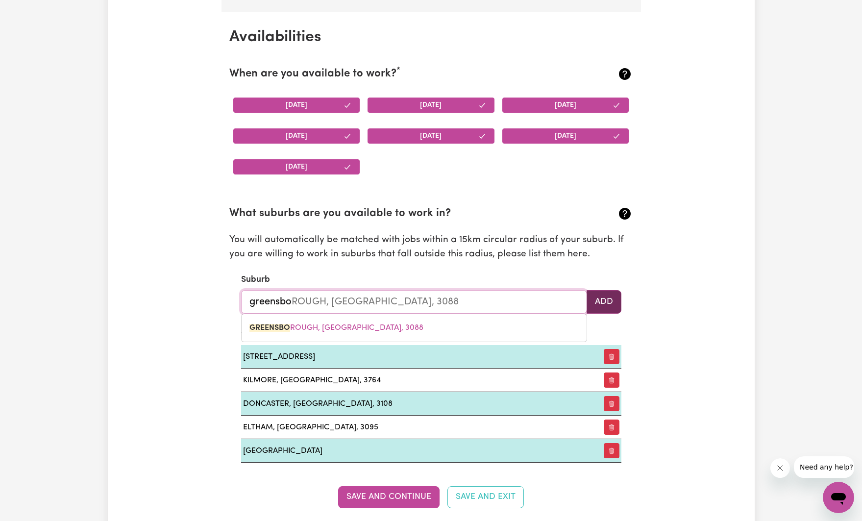
type input "GREENSBOROUGH, Victoria, 3088"
click at [594, 303] on button "Add" at bounding box center [604, 302] width 35 height 24
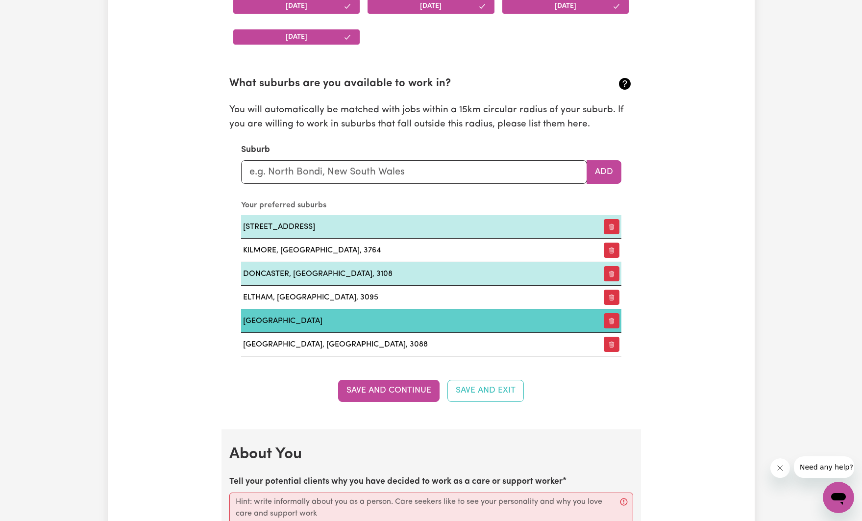
scroll to position [973, 0]
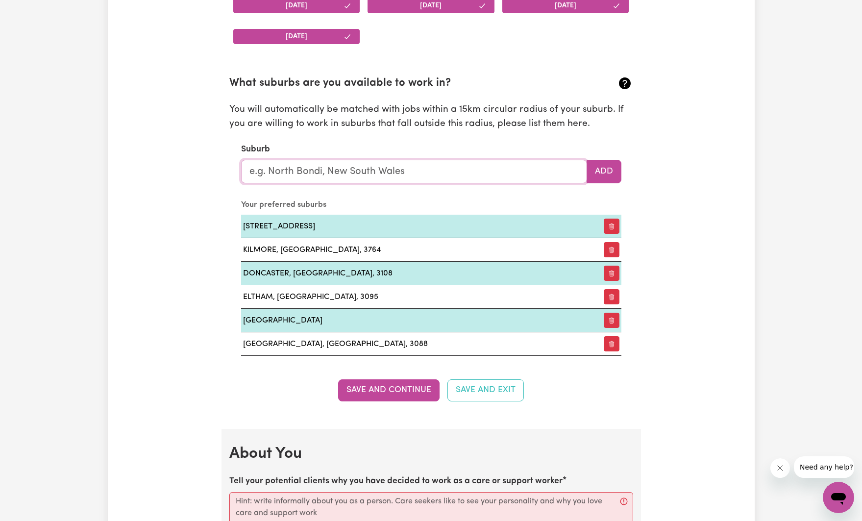
click at [397, 174] on input "text" at bounding box center [414, 172] width 346 height 24
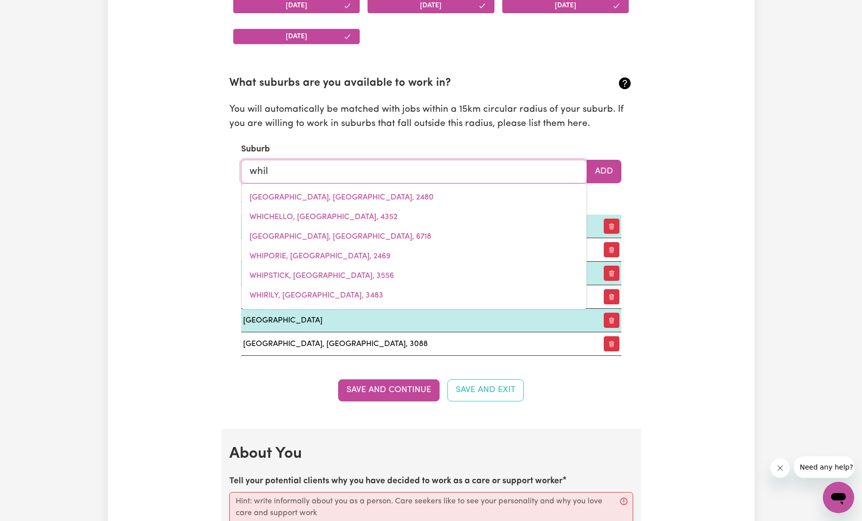
type input "whi"
type input "whiAN WHIAN, New South Wales, 2480"
type input "whit"
type input "whittle"
type input "whittleSEA, Victoria, 3757"
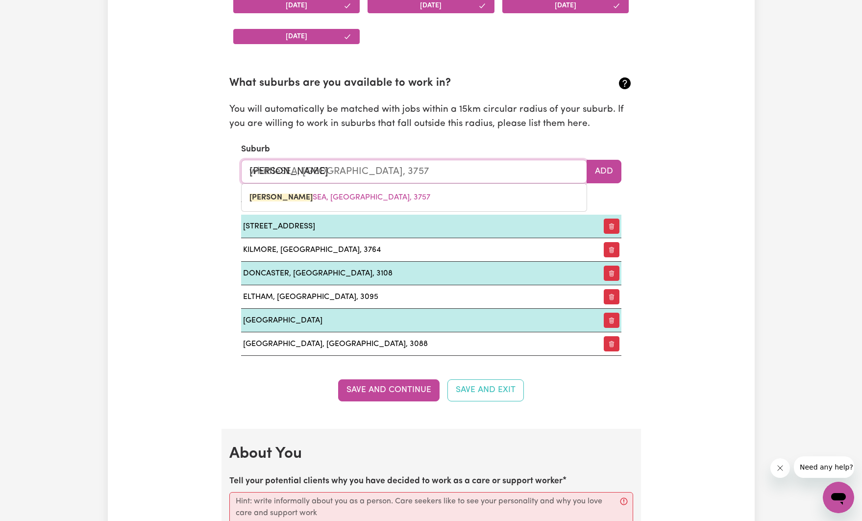
click at [315, 201] on link "WHITTLE SEA, Victoria, 3757" at bounding box center [414, 198] width 345 height 20
type input "WHITTLESEA, Victoria, 3757"
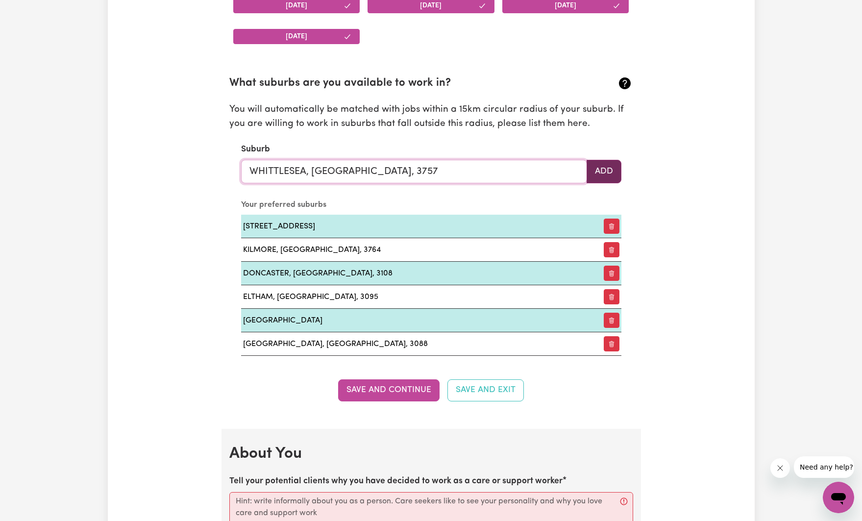
type input "WHITTLESEA, Victoria, 3757"
click at [604, 175] on button "Add" at bounding box center [604, 172] width 35 height 24
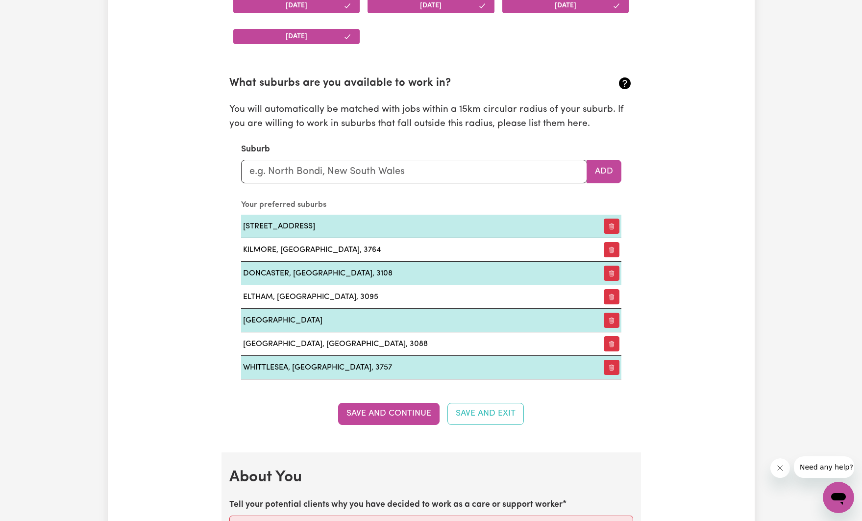
click at [422, 416] on button "Save and Continue" at bounding box center [388, 414] width 101 height 22
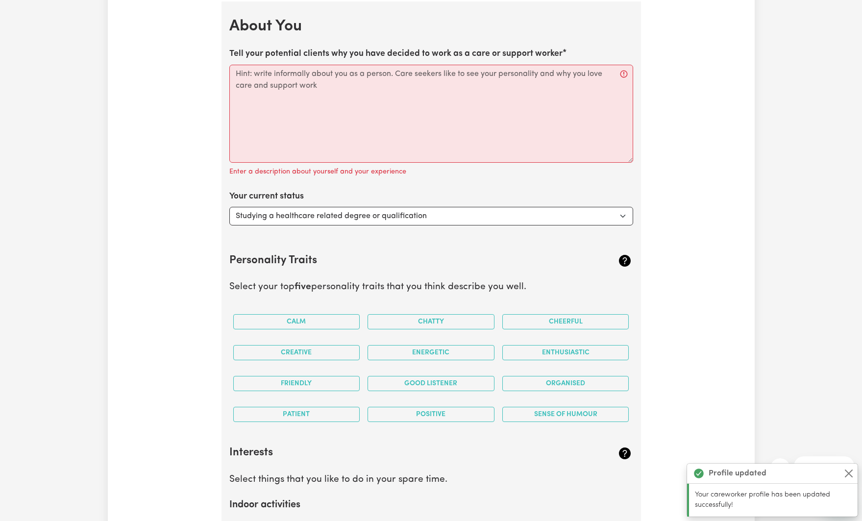
scroll to position [1425, 0]
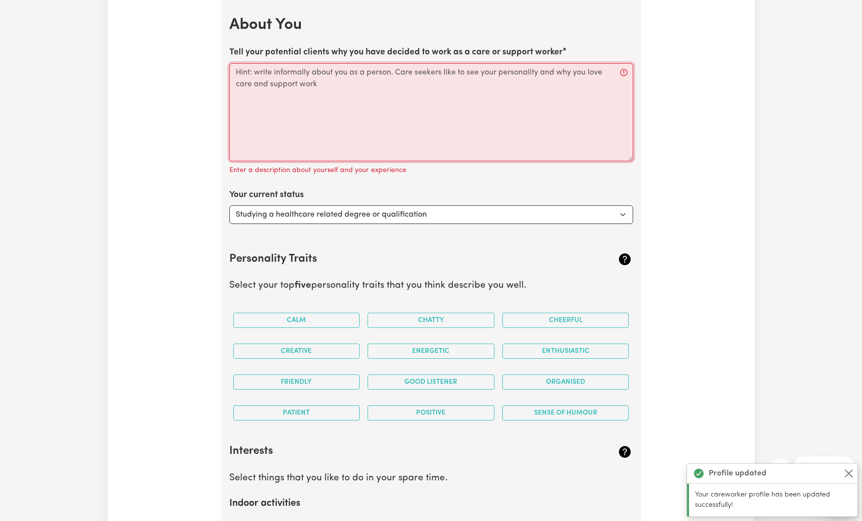
click at [354, 106] on textarea "Tell your potential clients why you have decided to work as a care or support w…" at bounding box center [431, 112] width 404 height 98
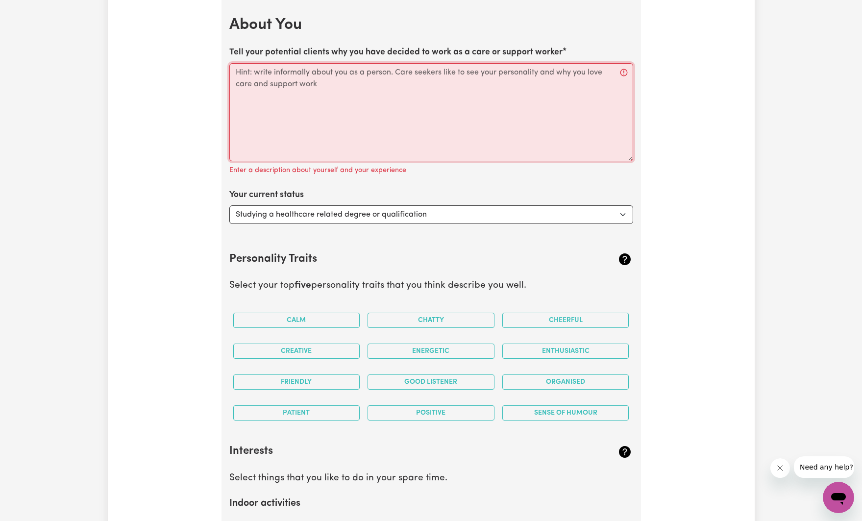
click at [374, 84] on textarea "Tell your potential clients why you have decided to work as a care or support w…" at bounding box center [431, 112] width 404 height 98
paste textarea "Caring for people has always come naturally to me. I’ve supported individuals w…"
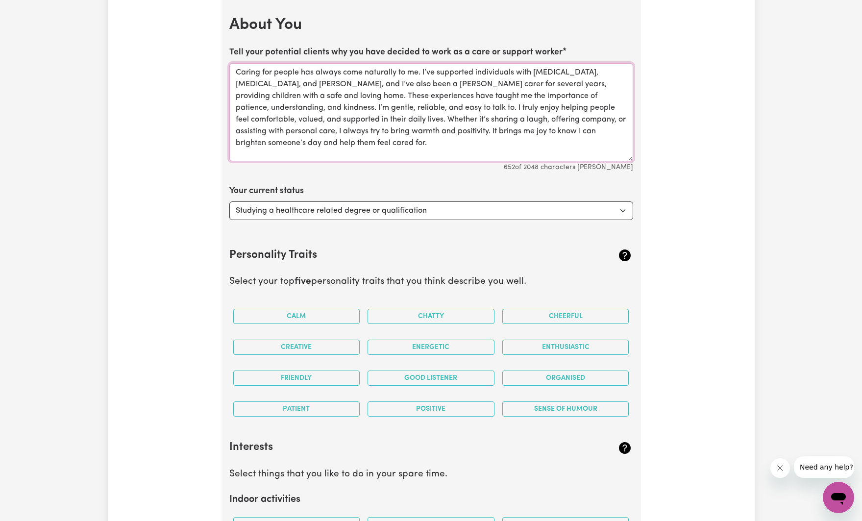
type textarea "Caring for people has always come naturally to me. I’ve supported individuals w…"
click at [282, 213] on select "Select... Studying a healthcare related degree or qualification Studying a non-…" at bounding box center [431, 210] width 404 height 19
click at [229, 201] on select "Select... Studying a healthcare related degree or qualification Studying a non-…" at bounding box center [431, 210] width 404 height 19
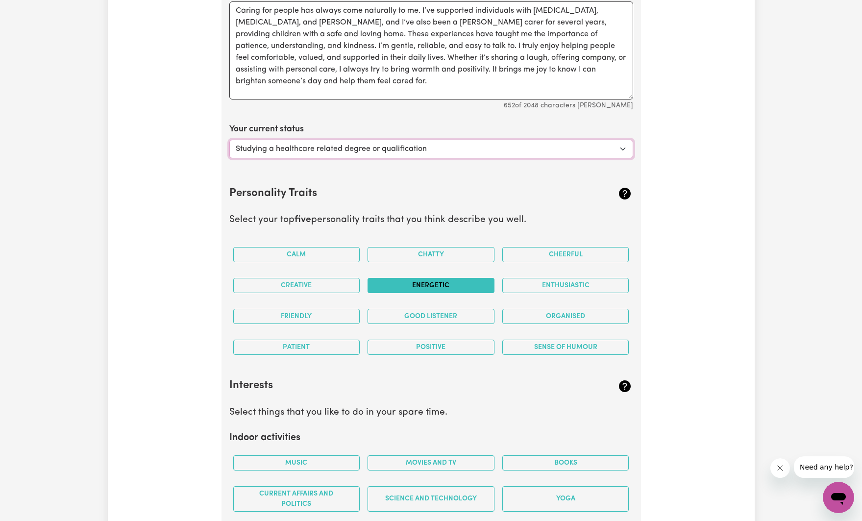
scroll to position [1494, 0]
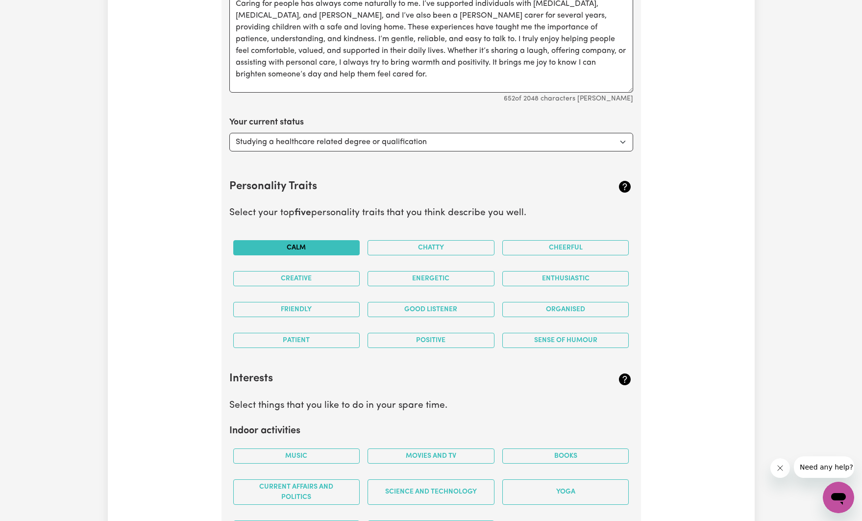
click at [311, 247] on button "Calm" at bounding box center [296, 247] width 127 height 15
click at [593, 252] on button "Cheerful" at bounding box center [565, 248] width 127 height 15
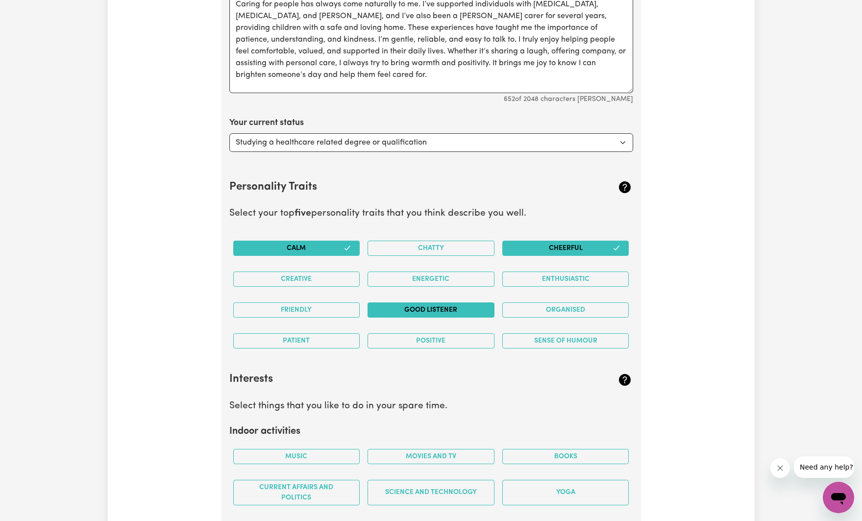
click at [474, 302] on button "Good Listener" at bounding box center [430, 309] width 127 height 15
drag, startPoint x: 296, startPoint y: 308, endPoint x: 298, endPoint y: 328, distance: 19.8
click at [296, 308] on button "Friendly" at bounding box center [296, 309] width 127 height 15
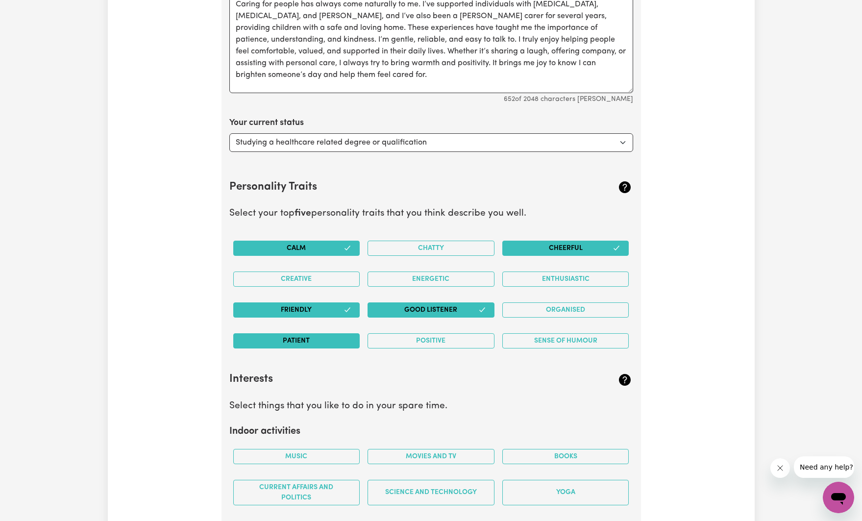
click at [294, 340] on button "Patient" at bounding box center [296, 340] width 127 height 15
click at [416, 347] on button "Positive" at bounding box center [430, 340] width 127 height 15
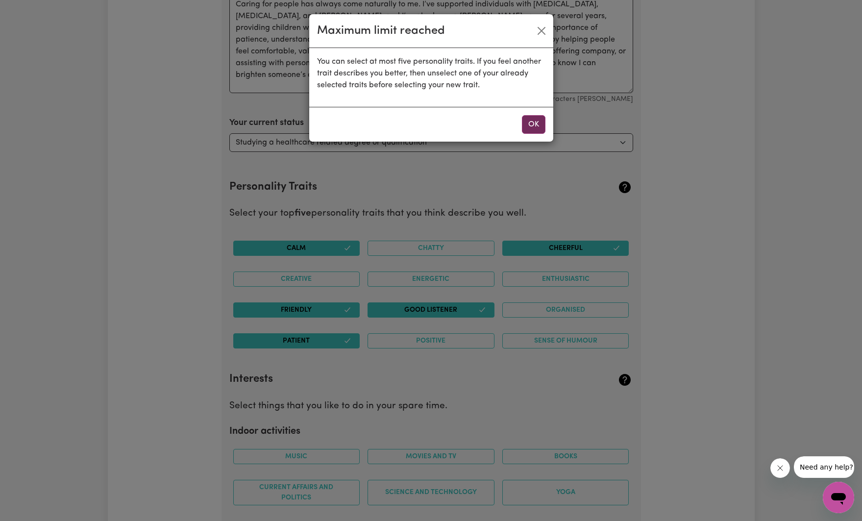
click at [539, 124] on button "OK" at bounding box center [534, 124] width 24 height 19
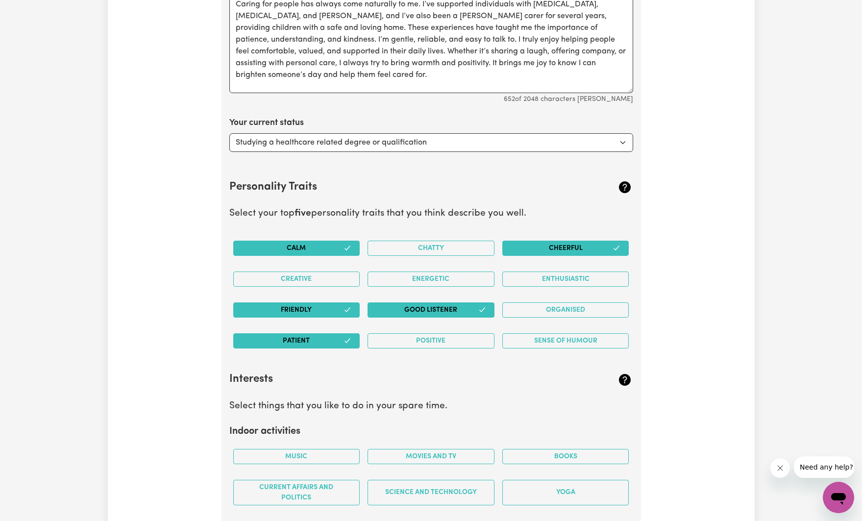
scroll to position [1491, 0]
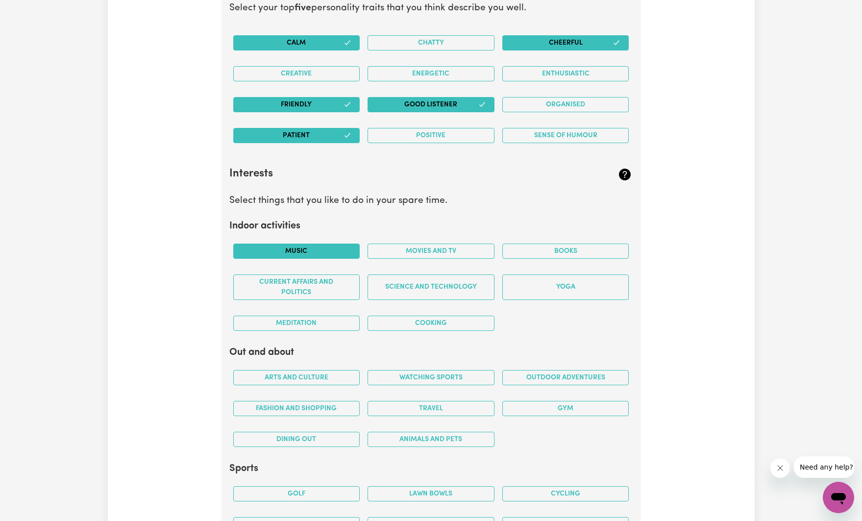
click at [326, 247] on button "Music" at bounding box center [296, 251] width 127 height 15
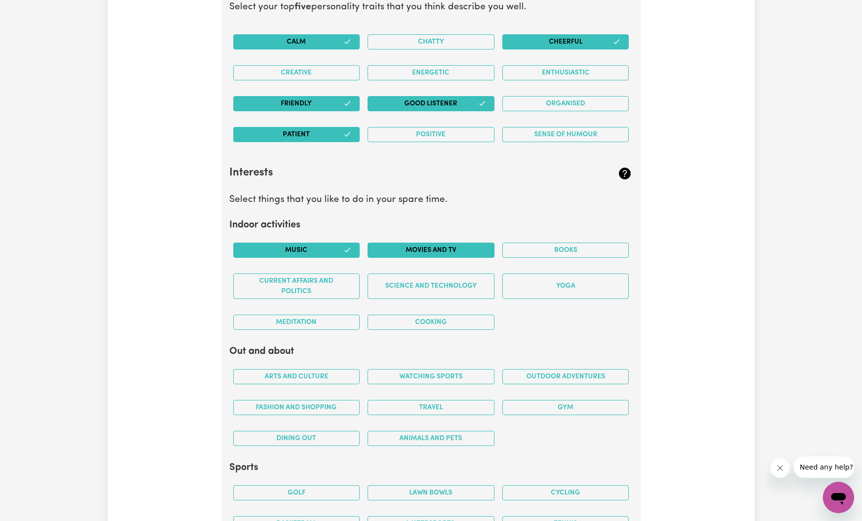
click at [438, 250] on button "Movies and TV" at bounding box center [430, 250] width 127 height 15
click at [418, 323] on button "Cooking" at bounding box center [430, 322] width 127 height 15
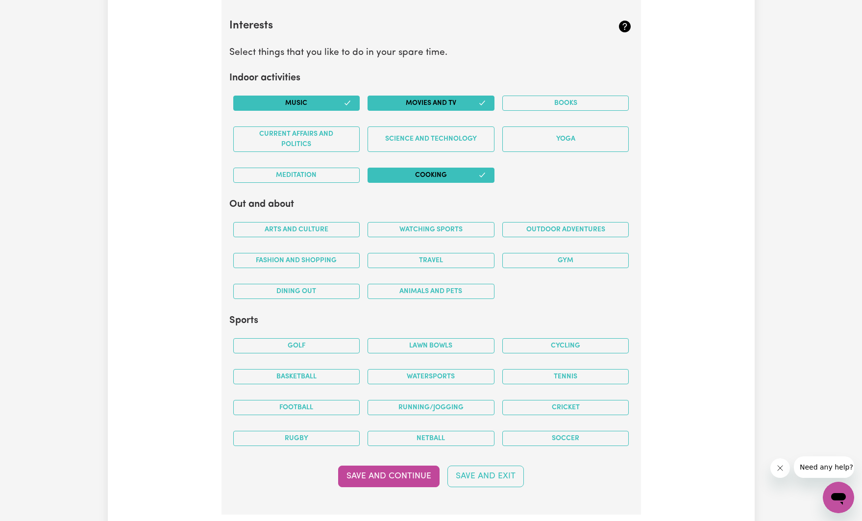
scroll to position [1847, 0]
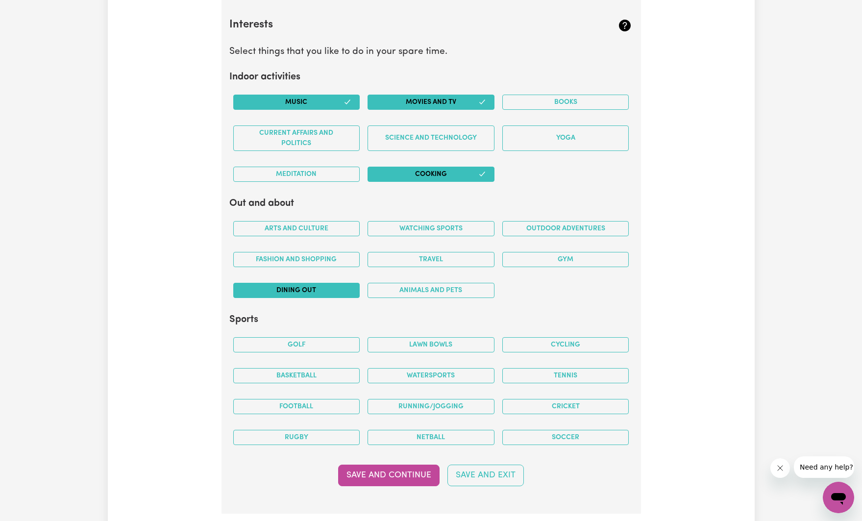
click at [316, 290] on button "Dining out" at bounding box center [296, 290] width 127 height 15
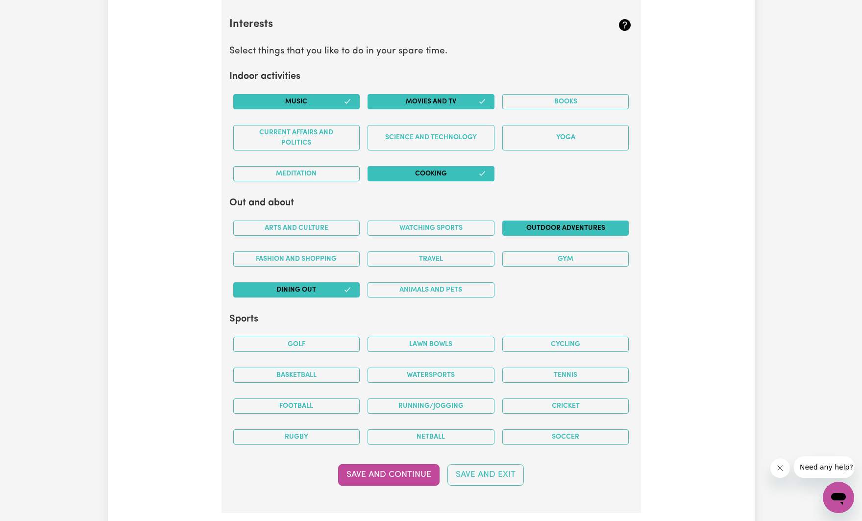
click at [589, 228] on button "Outdoor adventures" at bounding box center [565, 227] width 127 height 15
click at [465, 257] on button "Travel" at bounding box center [430, 258] width 127 height 15
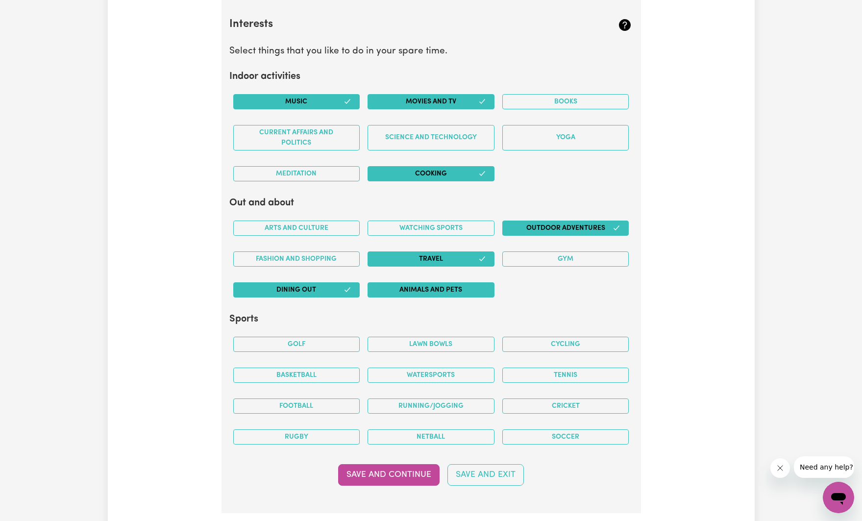
drag, startPoint x: 452, startPoint y: 293, endPoint x: 454, endPoint y: 288, distance: 5.3
click at [452, 293] on button "Animals and pets" at bounding box center [430, 289] width 127 height 15
click at [543, 264] on button "Gym" at bounding box center [565, 258] width 127 height 15
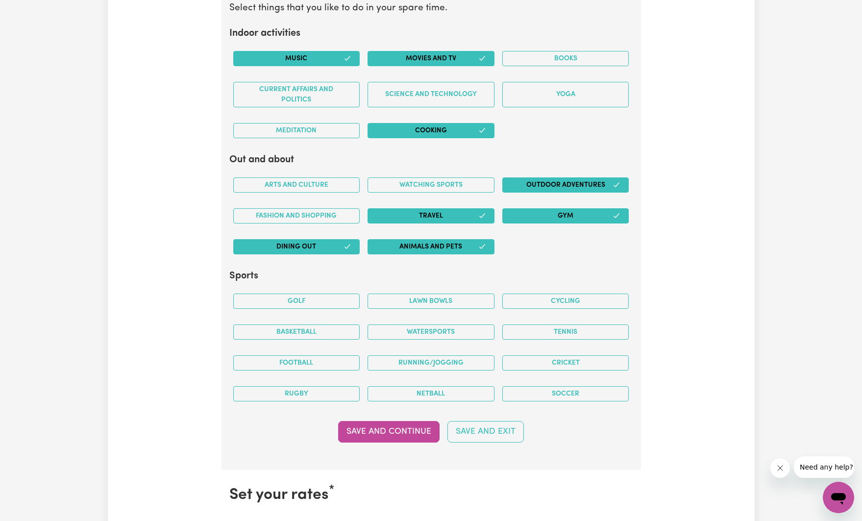
scroll to position [1898, 0]
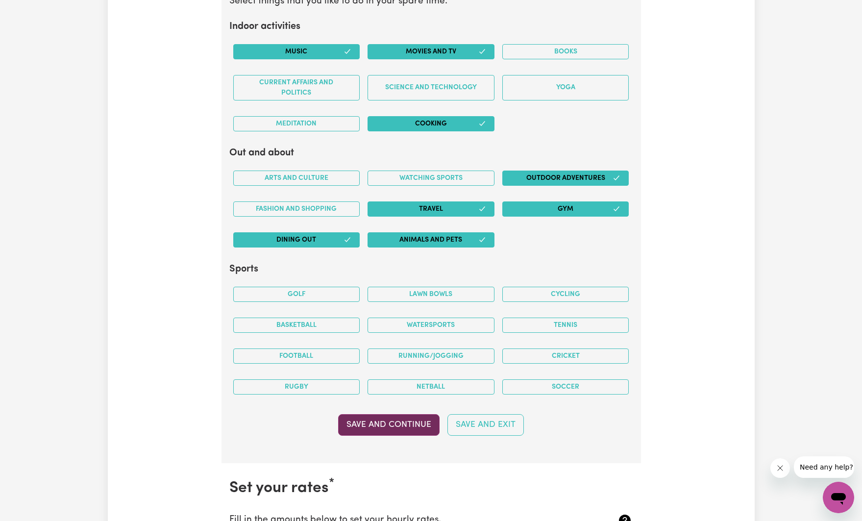
drag, startPoint x: 370, startPoint y: 418, endPoint x: 384, endPoint y: 416, distance: 13.4
click at [370, 418] on button "Save and Continue" at bounding box center [388, 425] width 101 height 22
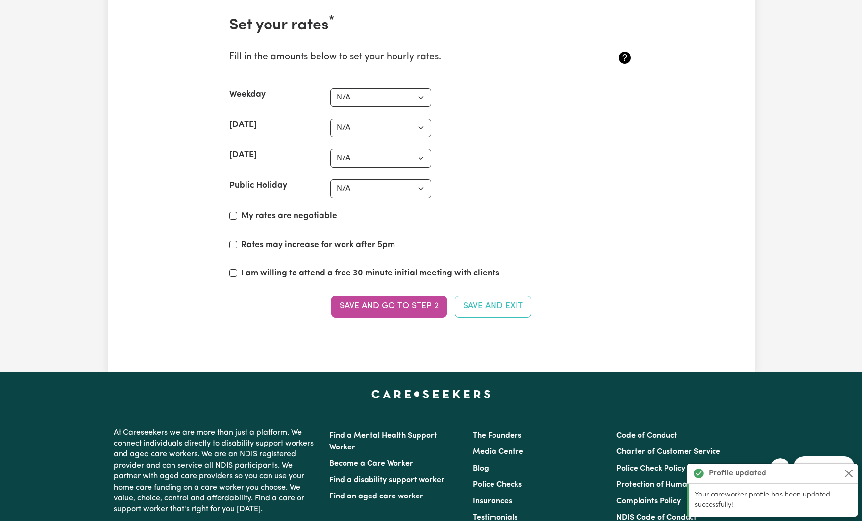
scroll to position [2361, 0]
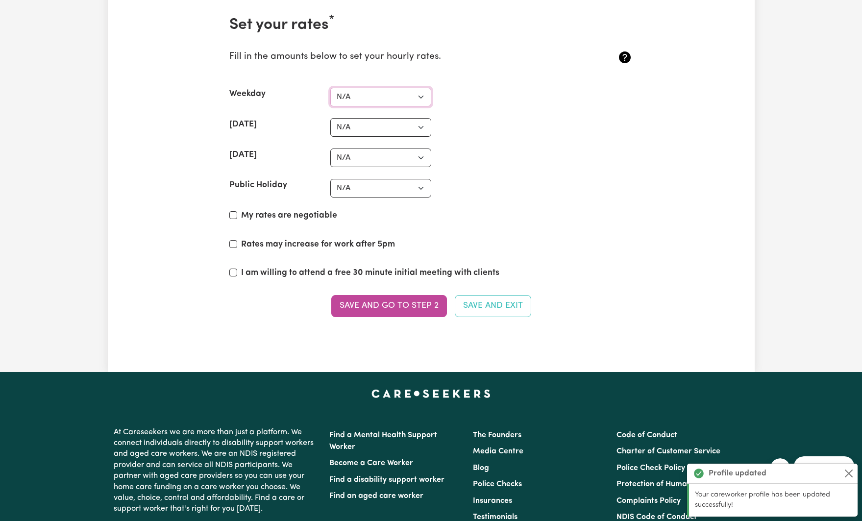
click at [394, 95] on select "N/A $37 $38 $39 $40 $41 $42 $43 $44 $45 $46 $47 $48 $49 $50 $51 $52 $53 $54 $55…" at bounding box center [380, 97] width 101 height 19
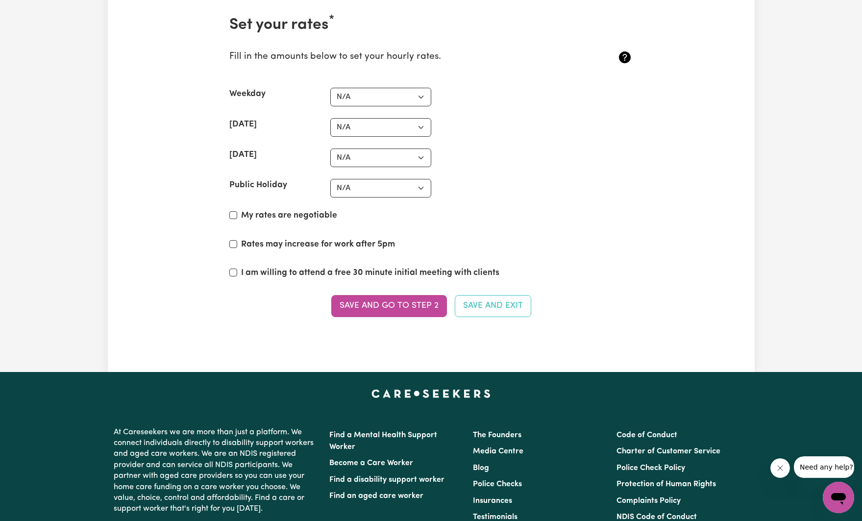
click at [269, 216] on label "My rates are negotiable" at bounding box center [289, 215] width 96 height 13
click at [237, 216] on input "My rates are negotiable" at bounding box center [233, 215] width 8 height 8
checkbox input "true"
click at [234, 246] on input "Rates may increase for work after 5pm" at bounding box center [233, 244] width 8 height 8
checkbox input "true"
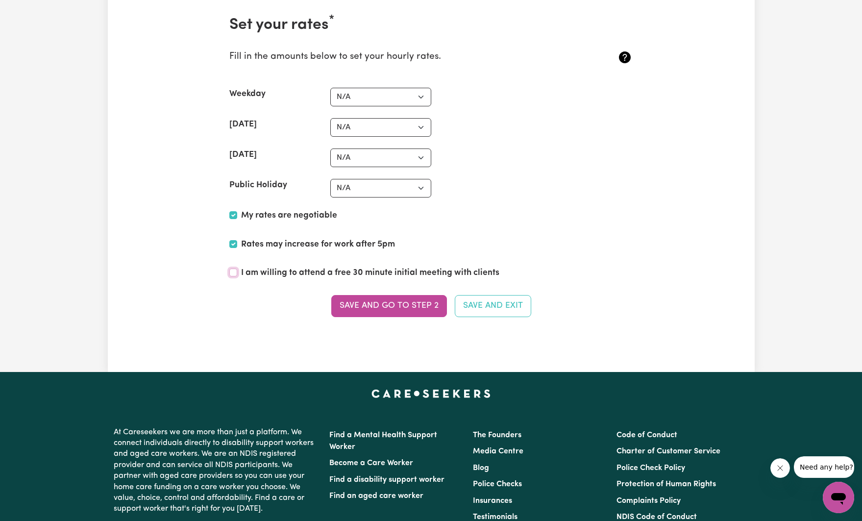
click at [232, 273] on input "I am willing to attend a free 30 minute initial meeting with clients" at bounding box center [233, 273] width 8 height 8
checkbox input "true"
click at [403, 96] on select "N/A $37 $38 $39 $40 $41 $42 $43 $44 $45 $46 $47 $48 $49 $50 $51 $52 $53 $54 $55…" at bounding box center [380, 97] width 101 height 19
select select "37"
click at [330, 88] on select "N/A $37 $38 $39 $40 $41 $42 $43 $44 $45 $46 $47 $48 $49 $50 $51 $52 $53 $54 $55…" at bounding box center [380, 97] width 101 height 19
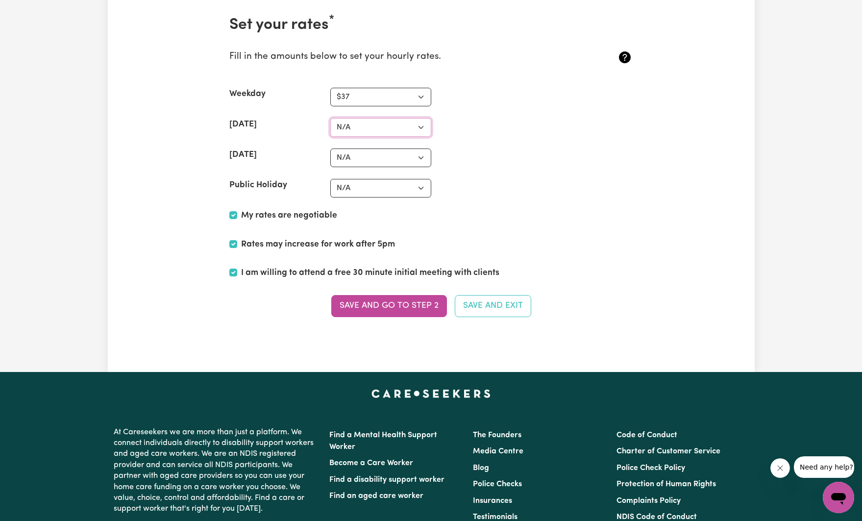
click at [367, 133] on select "N/A $37 $38 $39 $40 $41 $42 $43 $44 $45 $46 $47 $48 $49 $50 $51 $52 $53 $54 $55…" at bounding box center [380, 127] width 101 height 19
select select "37"
click at [330, 118] on select "N/A $37 $38 $39 $40 $41 $42 $43 $44 $45 $46 $47 $48 $49 $50 $51 $52 $53 $54 $55…" at bounding box center [380, 127] width 101 height 19
click at [369, 133] on select "N/A $37 $38 $39 $40 $41 $42 $43 $44 $45 $46 $47 $48 $49 $50 $51 $52 $53 $54 $55…" at bounding box center [380, 127] width 101 height 19
click at [367, 96] on select "N/A $37 $38 $39 $40 $41 $42 $43 $44 $45 $46 $47 $48 $49 $50 $51 $52 $53 $54 $55…" at bounding box center [380, 97] width 101 height 19
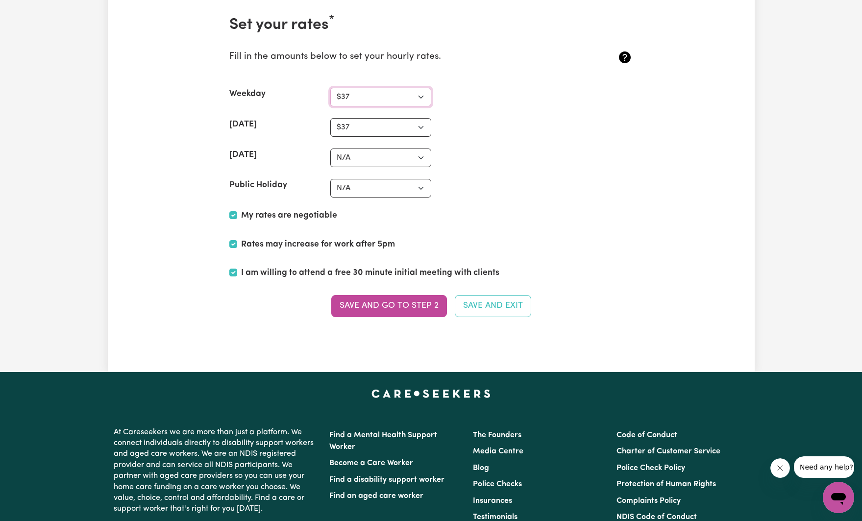
select select "40"
click at [330, 88] on select "N/A $37 $38 $39 $40 $41 $42 $43 $44 $45 $46 $47 $48 $49 $50 $51 $52 $53 $54 $55…" at bounding box center [380, 97] width 101 height 19
click at [375, 132] on select "N/A $37 $38 $39 $40 $41 $42 $43 $44 $45 $46 $47 $48 $49 $50 $51 $52 $53 $54 $55…" at bounding box center [380, 127] width 101 height 19
select select "70"
click at [330, 118] on select "N/A $37 $38 $39 $40 $41 $42 $43 $44 $45 $46 $47 $48 $49 $50 $51 $52 $53 $54 $55…" at bounding box center [380, 127] width 101 height 19
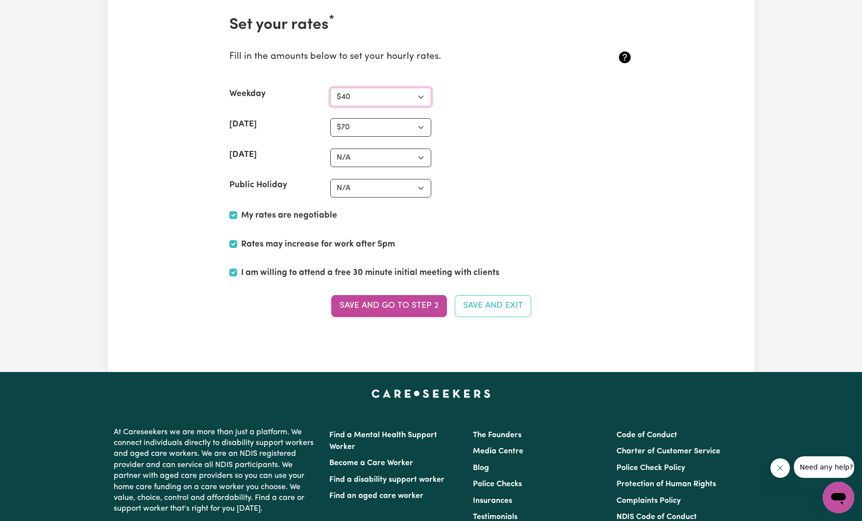
click at [342, 96] on select "N/A $37 $38 $39 $40 $41 $42 $43 $44 $45 $46 $47 $48 $49 $50 $51 $52 $53 $54 $55…" at bounding box center [380, 97] width 101 height 19
select select "45"
click at [330, 88] on select "N/A $37 $38 $39 $40 $41 $42 $43 $44 $45 $46 $47 $48 $49 $50 $51 $52 $53 $54 $55…" at bounding box center [380, 97] width 101 height 19
click at [367, 131] on select "N/A $37 $38 $39 $40 $41 $42 $43 $44 $45 $46 $47 $48 $49 $50 $51 $52 $53 $54 $55…" at bounding box center [380, 127] width 101 height 19
select select "67"
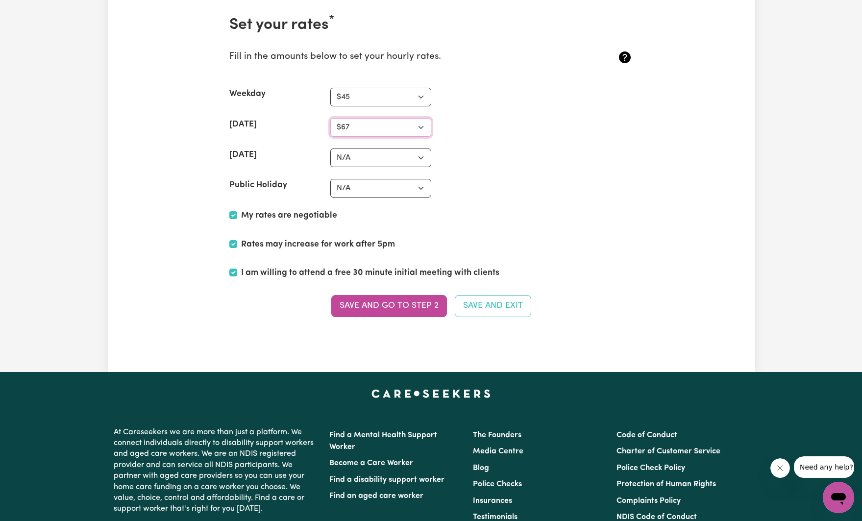
click at [330, 118] on select "N/A $37 $38 $39 $40 $41 $42 $43 $44 $45 $46 $47 $48 $49 $50 $51 $52 $53 $54 $55…" at bounding box center [380, 127] width 101 height 19
click at [367, 153] on select "N/A $37 $38 $39 $40 $41 $42 $43 $44 $45 $46 $47 $48 $49 $50 $51 $52 $53 $54 $55…" at bounding box center [380, 157] width 101 height 19
select select "90"
click at [330, 148] on select "N/A $37 $38 $39 $40 $41 $42 $43 $44 $45 $46 $47 $48 $49 $50 $51 $52 $53 $54 $55…" at bounding box center [380, 157] width 101 height 19
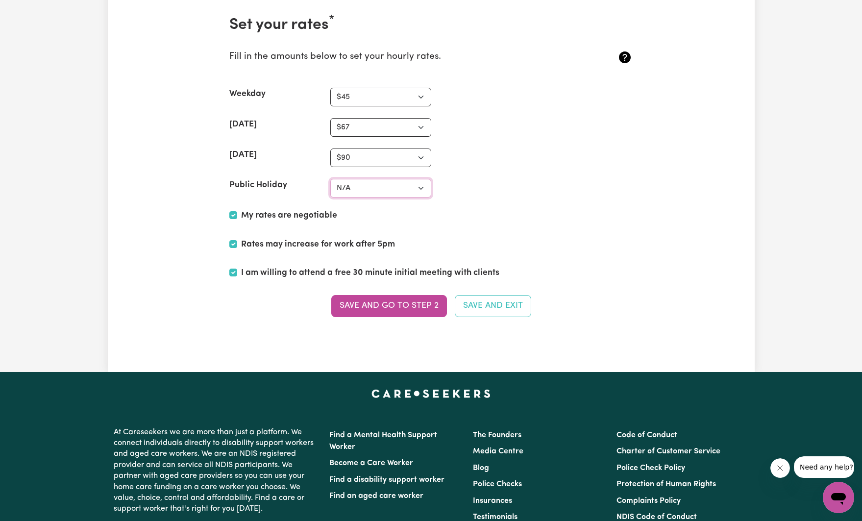
click at [394, 188] on select "N/A $37 $38 $39 $40 $41 $42 $43 $44 $45 $46 $47 $48 $49 $50 $51 $52 $53 $54 $55…" at bounding box center [380, 188] width 101 height 19
select select "90"
click at [330, 179] on select "N/A $37 $38 $39 $40 $41 $42 $43 $44 $45 $46 $47 $48 $49 $50 $51 $52 $53 $54 $55…" at bounding box center [380, 188] width 101 height 19
click at [385, 303] on button "Save and go to Step 2" at bounding box center [389, 306] width 116 height 22
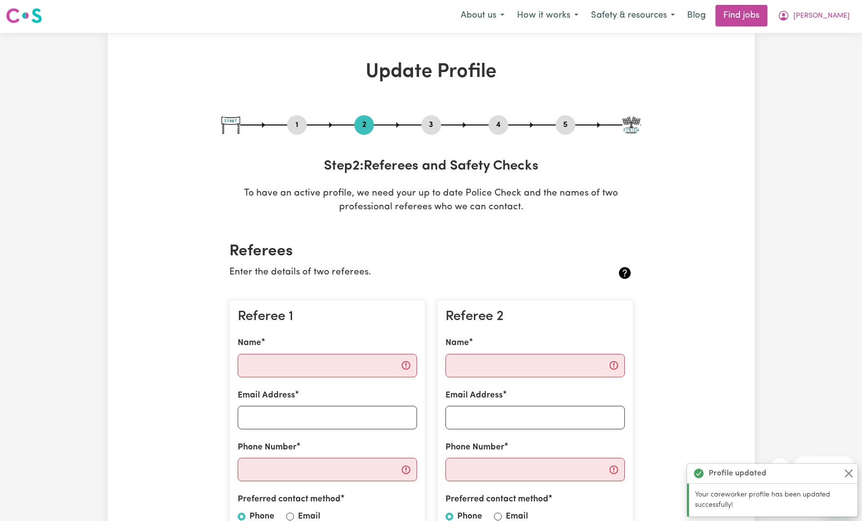
scroll to position [0, 0]
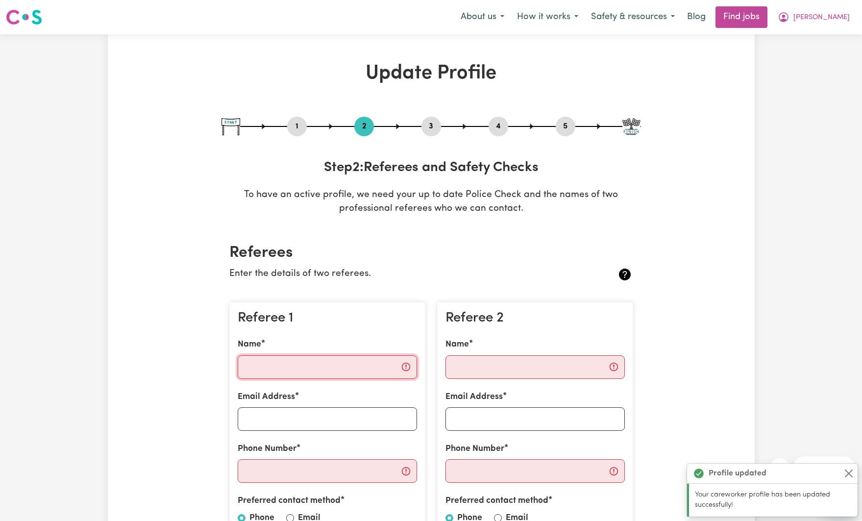
click at [322, 367] on input "Name" at bounding box center [327, 367] width 179 height 24
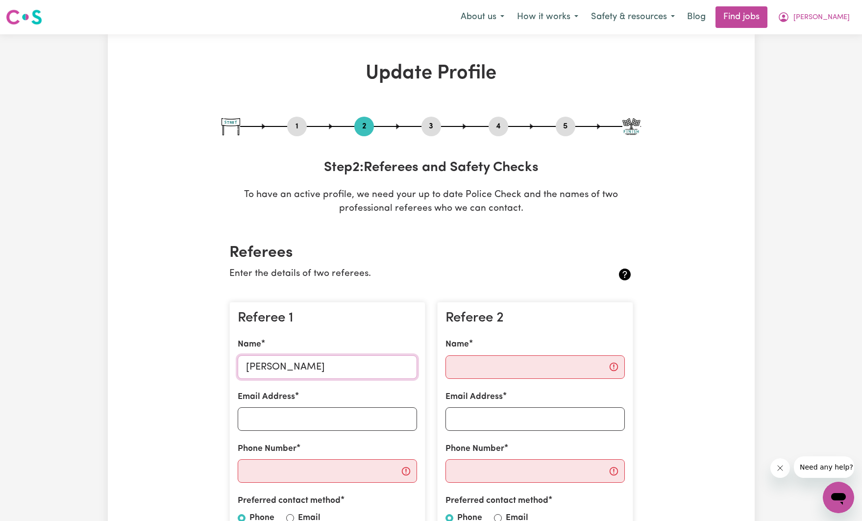
type input "Ellie Christiensen"
click at [282, 415] on input "Email Address" at bounding box center [327, 419] width 179 height 24
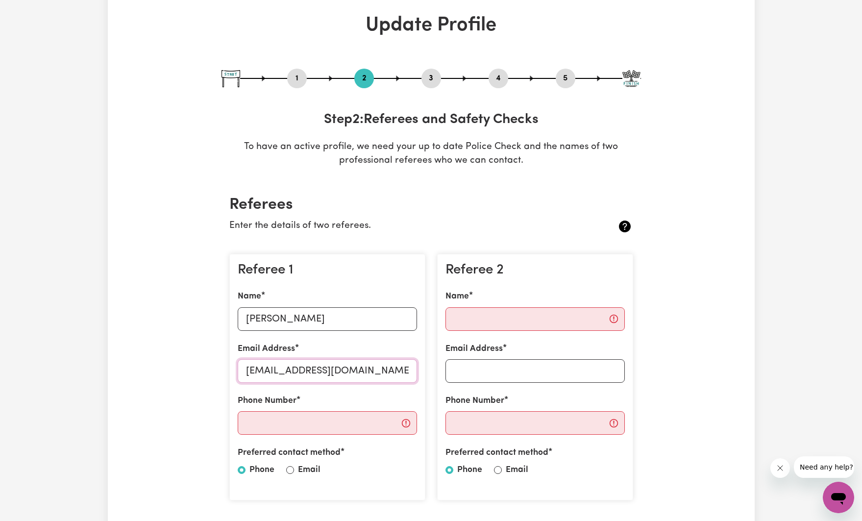
scroll to position [48, 0]
type input "ageingwithcare@gmail.com"
click at [272, 418] on input "Phone Number" at bounding box center [327, 424] width 179 height 24
type input "0427244426"
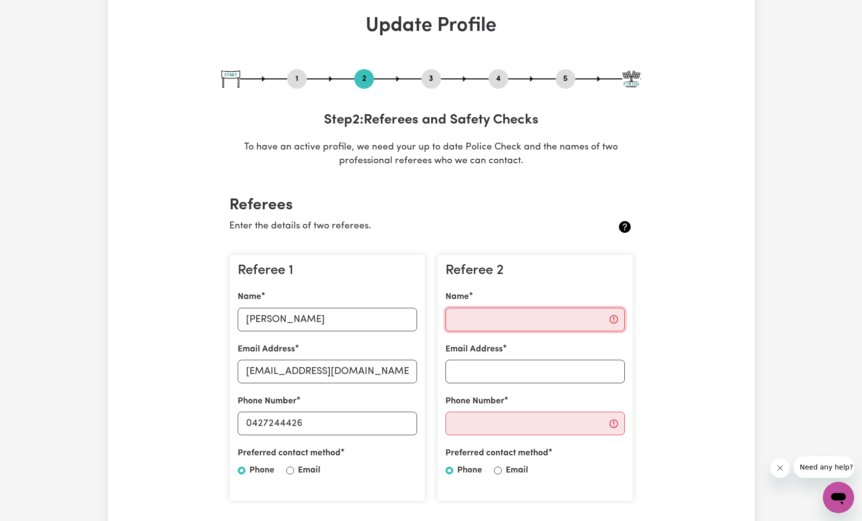
click at [503, 317] on input "Name" at bounding box center [534, 320] width 179 height 24
type input "Karl Hoffman"
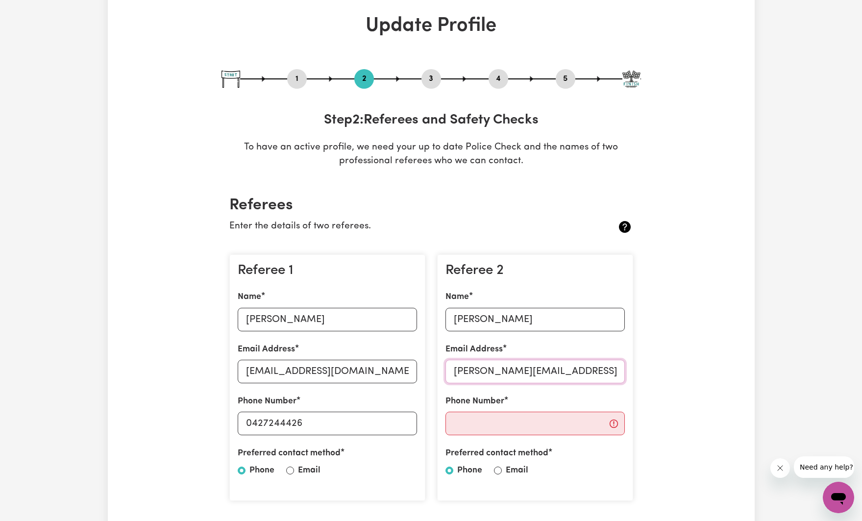
type input "karl.hoffman@enjoychurch.com.au"
click at [314, 467] on label "Email" at bounding box center [309, 470] width 23 height 13
click at [294, 467] on input "Email" at bounding box center [290, 470] width 8 height 8
radio input "true"
drag, startPoint x: 497, startPoint y: 468, endPoint x: 504, endPoint y: 444, distance: 25.4
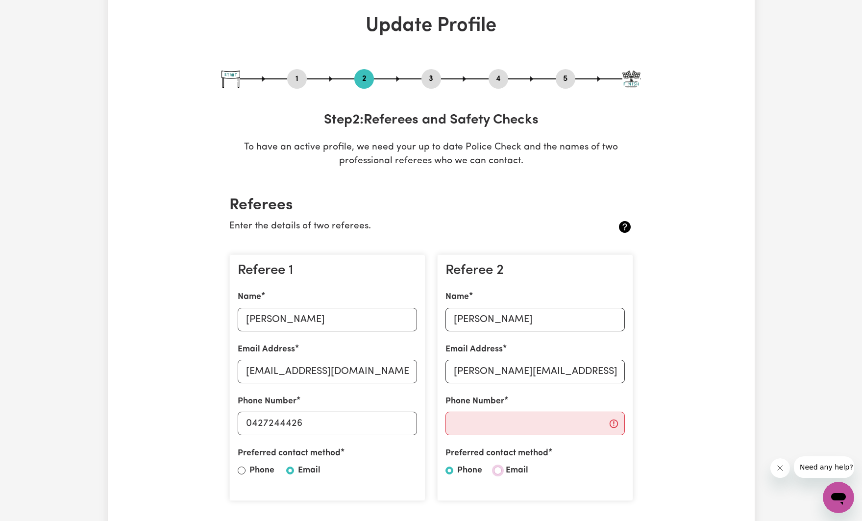
click at [497, 468] on input "Email" at bounding box center [498, 470] width 8 height 8
radio input "true"
click at [500, 425] on input "Phone Number" at bounding box center [534, 424] width 179 height 24
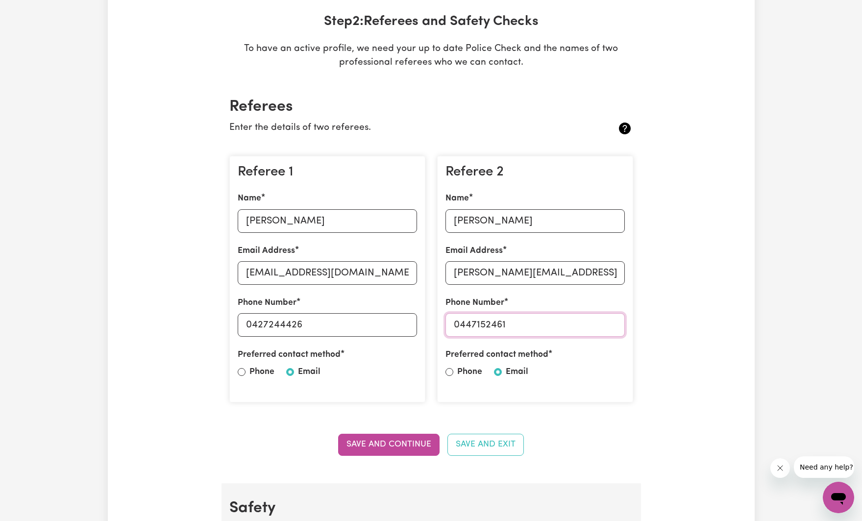
scroll to position [171, 0]
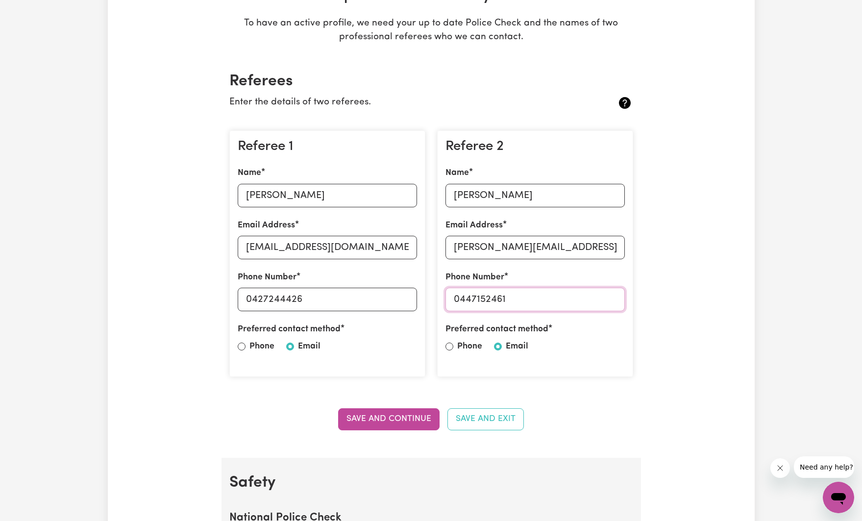
type input "0447152461"
click at [411, 416] on button "Save and Continue" at bounding box center [388, 419] width 101 height 22
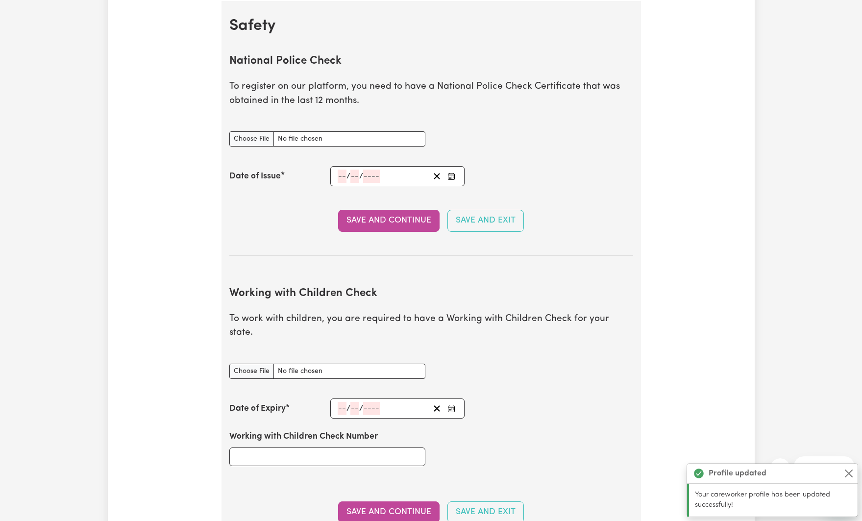
scroll to position [629, 0]
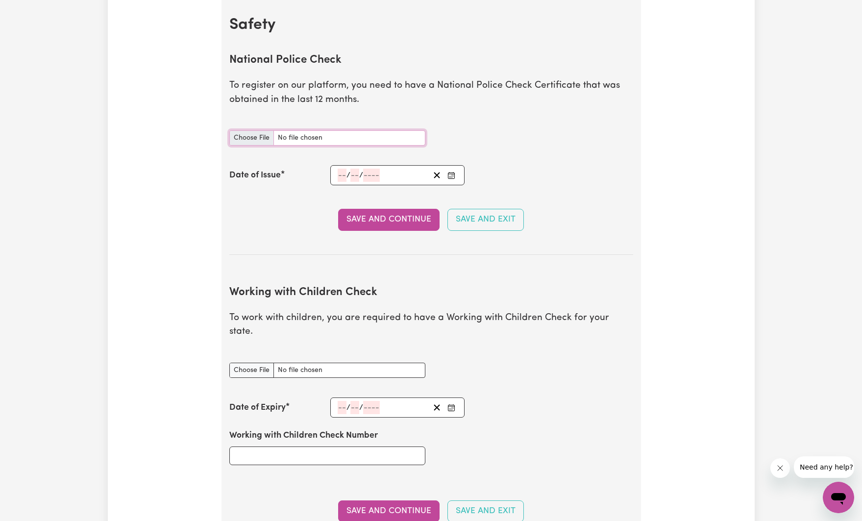
click at [319, 136] on input "National Police Check document" at bounding box center [327, 137] width 196 height 15
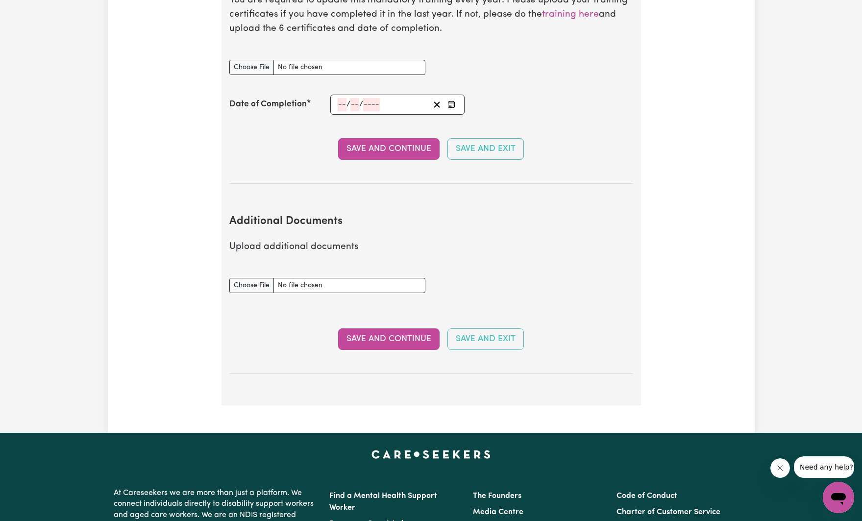
scroll to position [1531, 0]
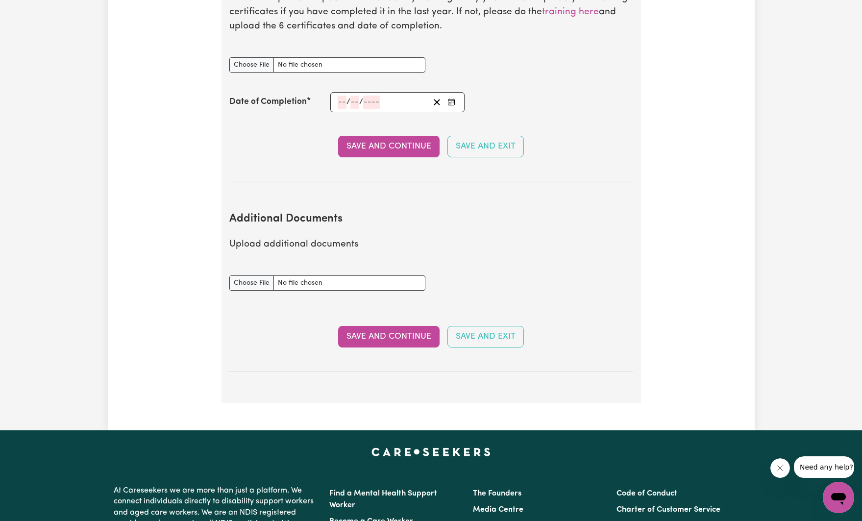
click at [392, 326] on button "Save and Continue" at bounding box center [388, 337] width 101 height 22
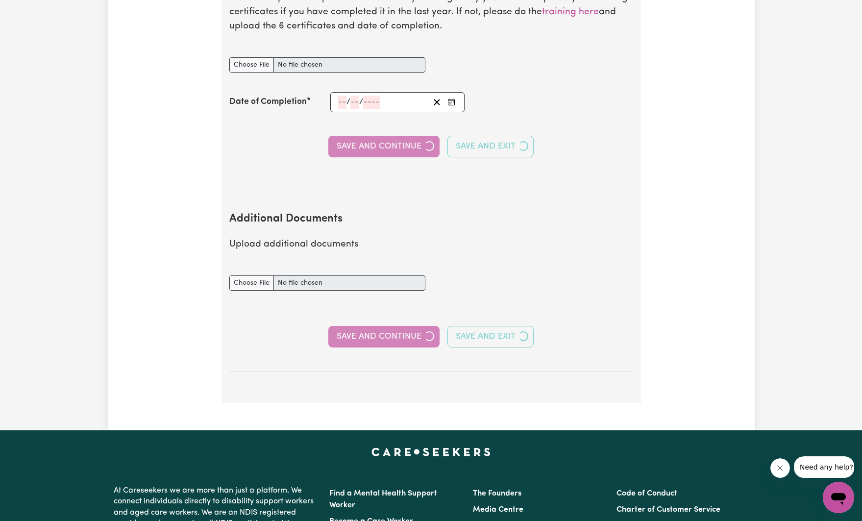
select select "Certificate III (Individual Support)"
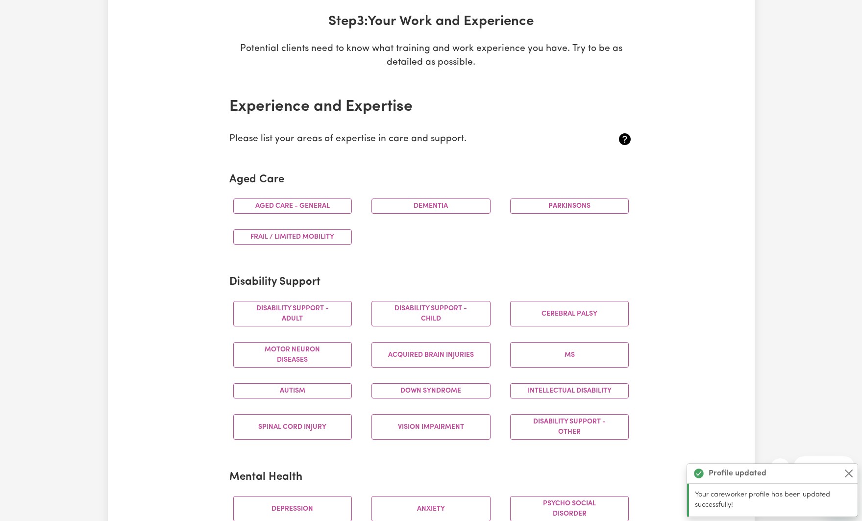
scroll to position [144, 0]
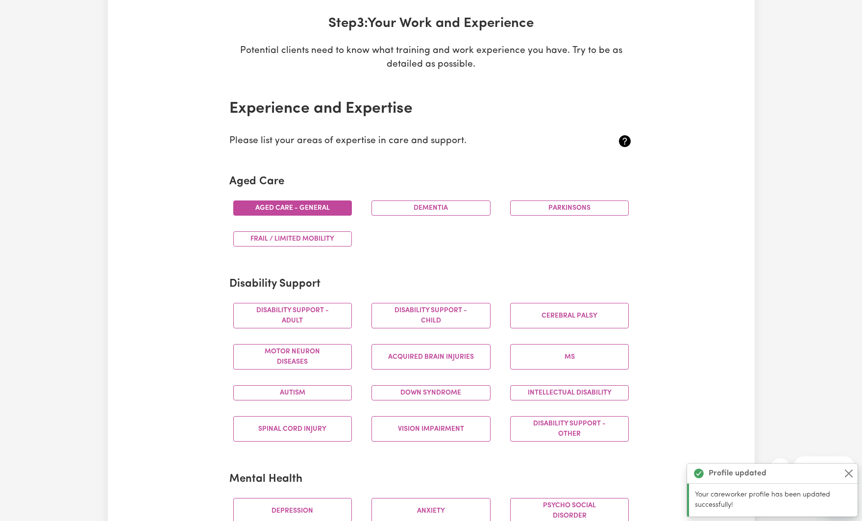
click at [306, 207] on button "Aged care - General" at bounding box center [292, 207] width 119 height 15
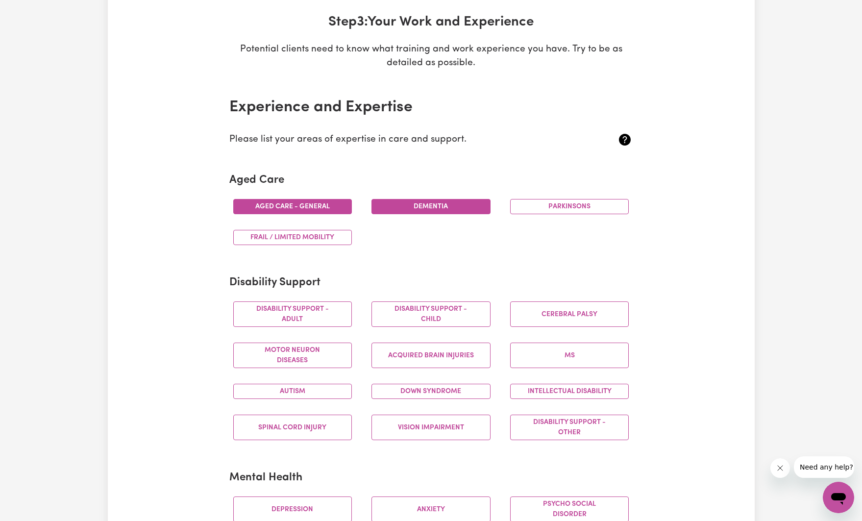
click at [405, 208] on button "Dementia" at bounding box center [430, 206] width 119 height 15
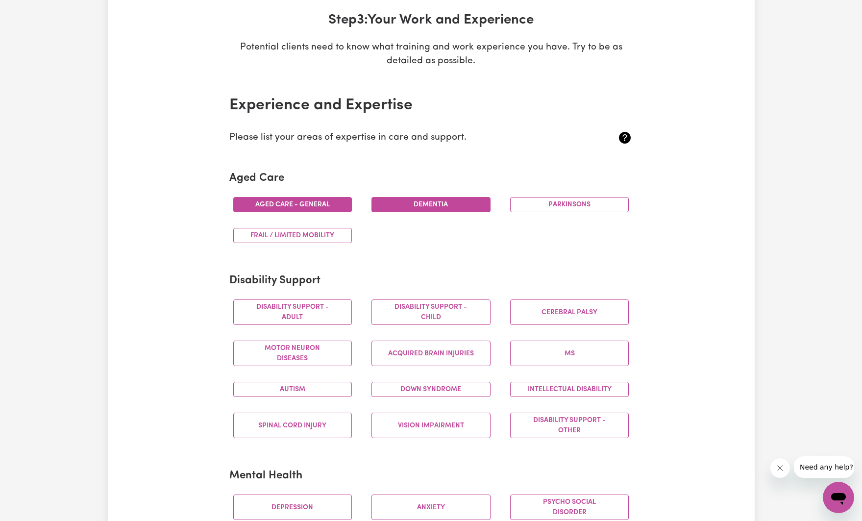
scroll to position [148, 0]
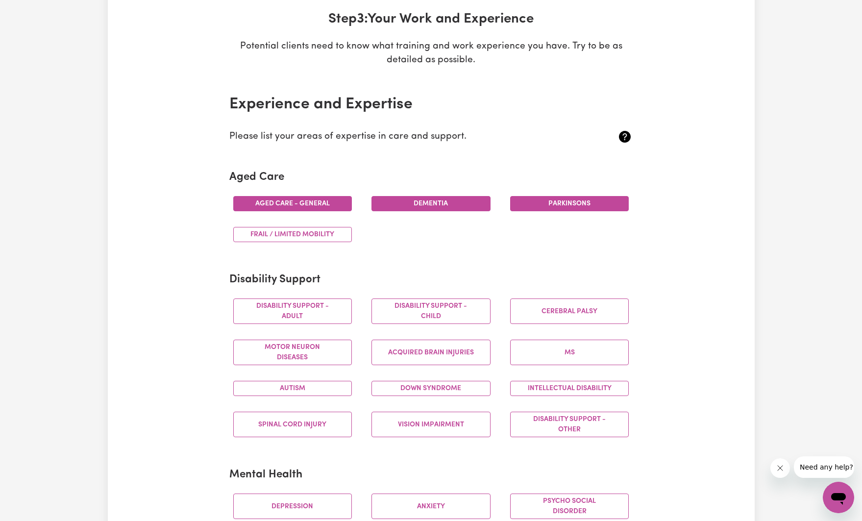
click at [532, 203] on button "Parkinsons" at bounding box center [569, 203] width 119 height 15
click at [280, 234] on button "Frail / limited mobility" at bounding box center [292, 234] width 119 height 15
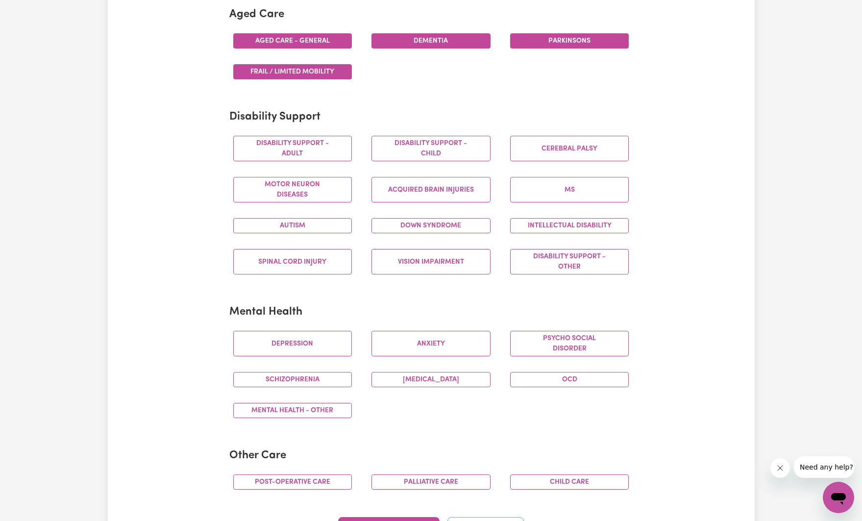
scroll to position [312, 0]
click at [447, 260] on button "Vision impairment" at bounding box center [430, 260] width 119 height 25
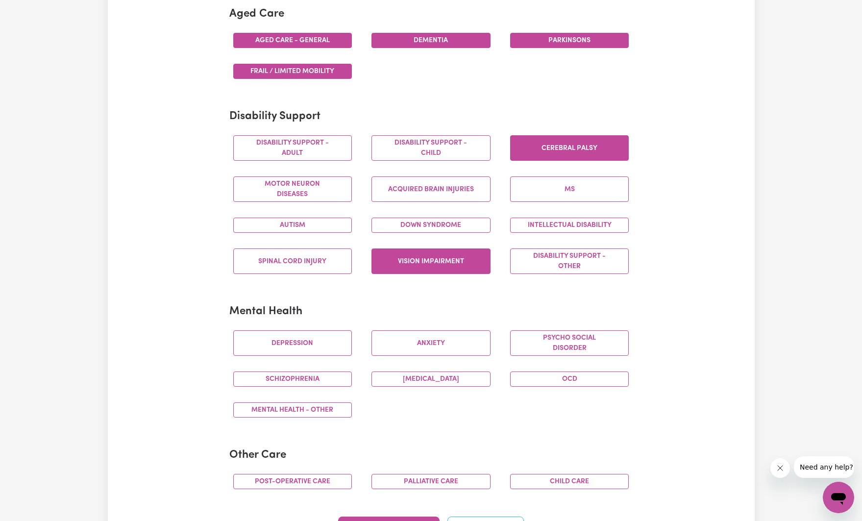
click at [580, 145] on button "Cerebral Palsy" at bounding box center [569, 147] width 119 height 25
click at [302, 227] on button "Autism" at bounding box center [292, 225] width 119 height 15
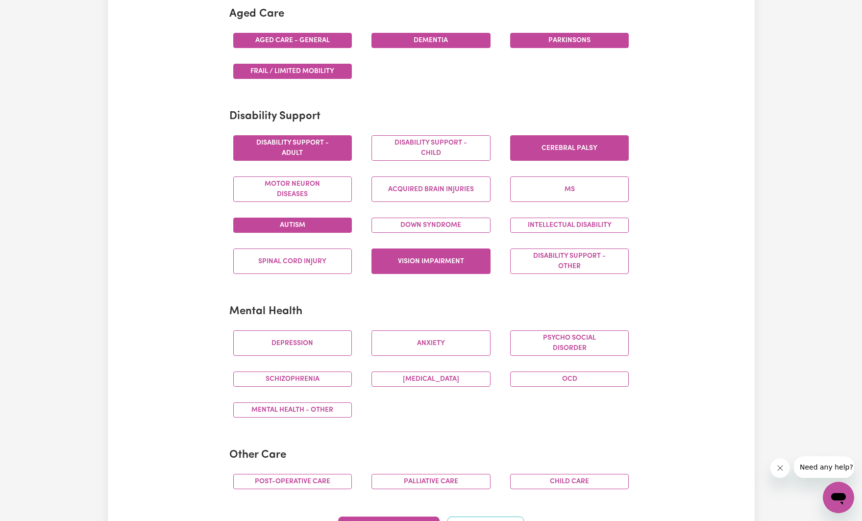
click at [283, 145] on button "Disability support - Adult" at bounding box center [292, 147] width 119 height 25
click at [435, 148] on button "Disability support - Child" at bounding box center [430, 147] width 119 height 25
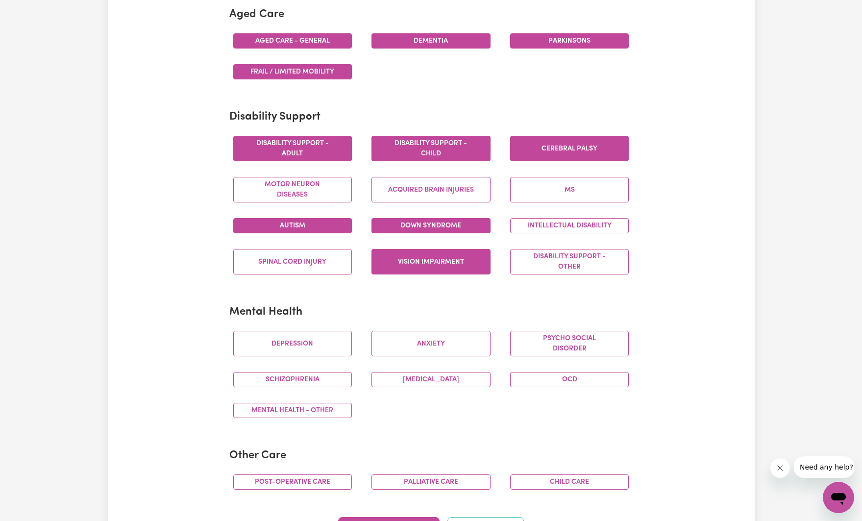
click at [435, 227] on button "Down syndrome" at bounding box center [430, 225] width 119 height 15
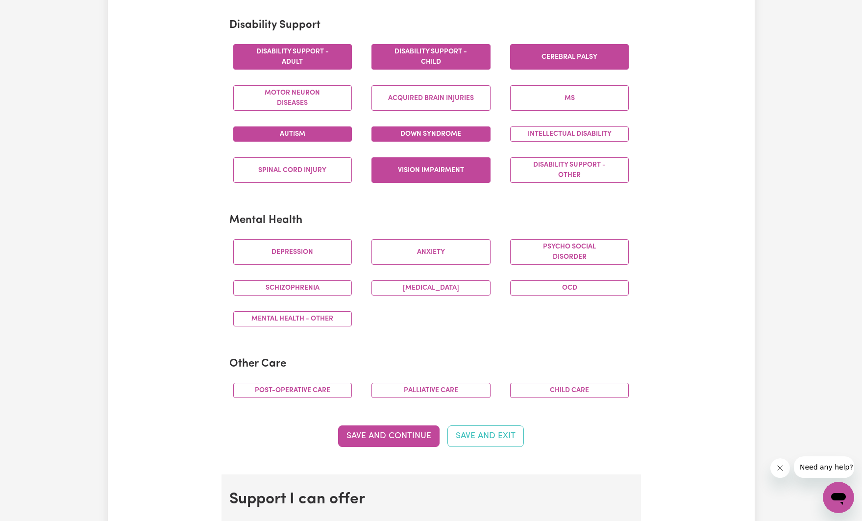
scroll to position [410, 0]
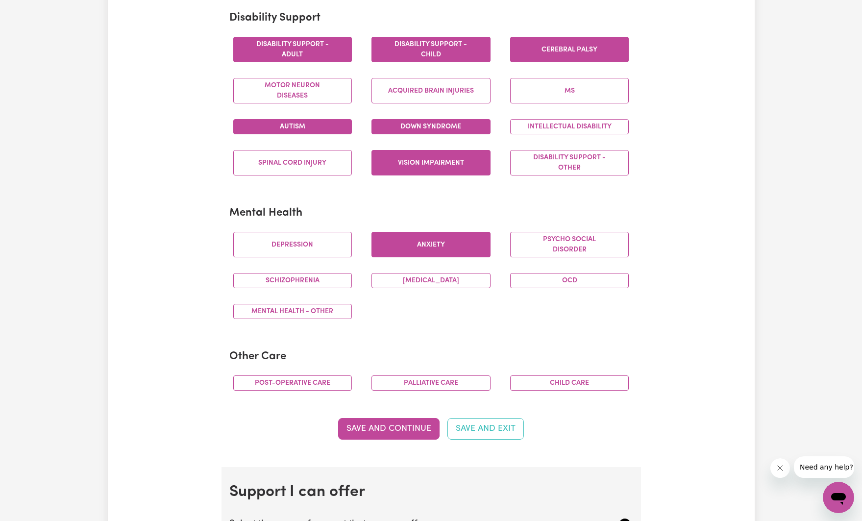
click at [425, 248] on button "Anxiety" at bounding box center [430, 244] width 119 height 25
click at [309, 242] on button "Depression" at bounding box center [292, 244] width 119 height 25
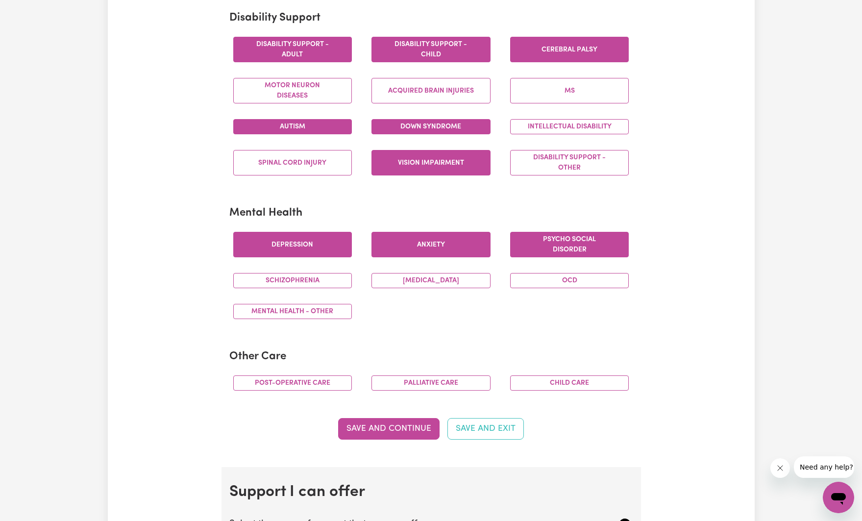
click at [581, 248] on button "Psycho social disorder" at bounding box center [569, 244] width 119 height 25
click at [587, 281] on button "OCD" at bounding box center [569, 280] width 119 height 15
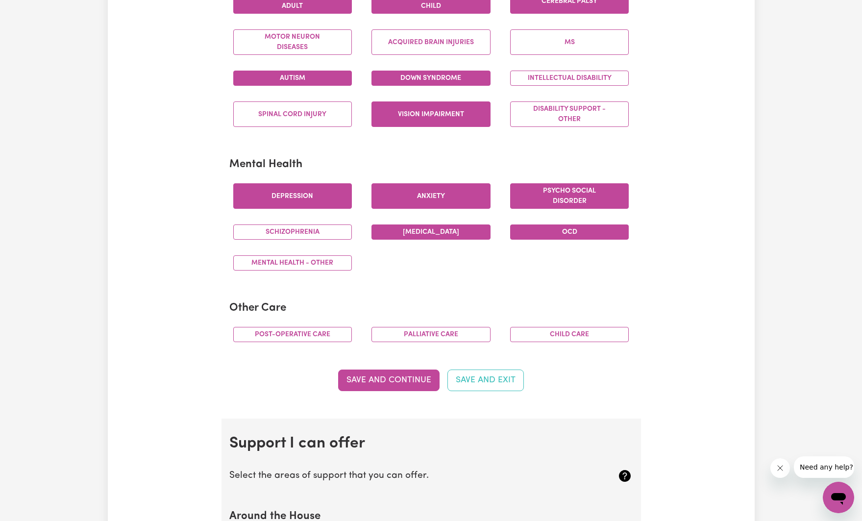
scroll to position [469, 0]
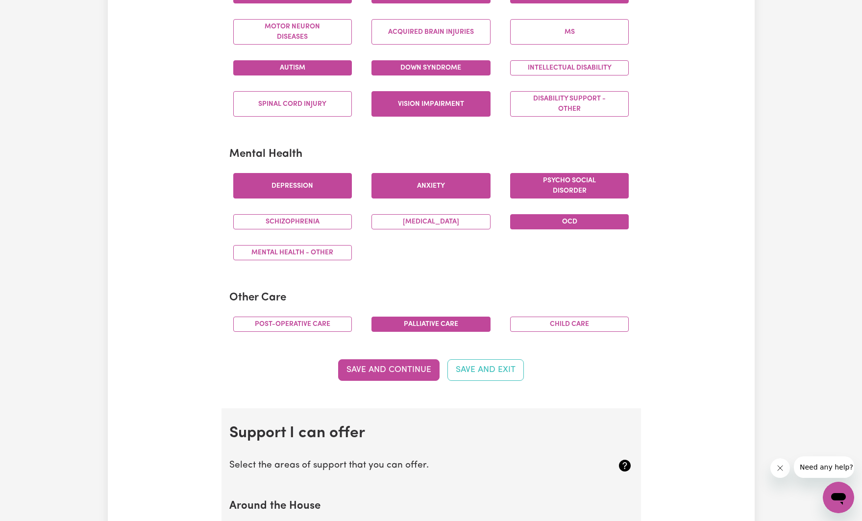
click at [442, 323] on button "Palliative care" at bounding box center [430, 324] width 119 height 15
click at [563, 326] on button "Child care" at bounding box center [569, 324] width 119 height 15
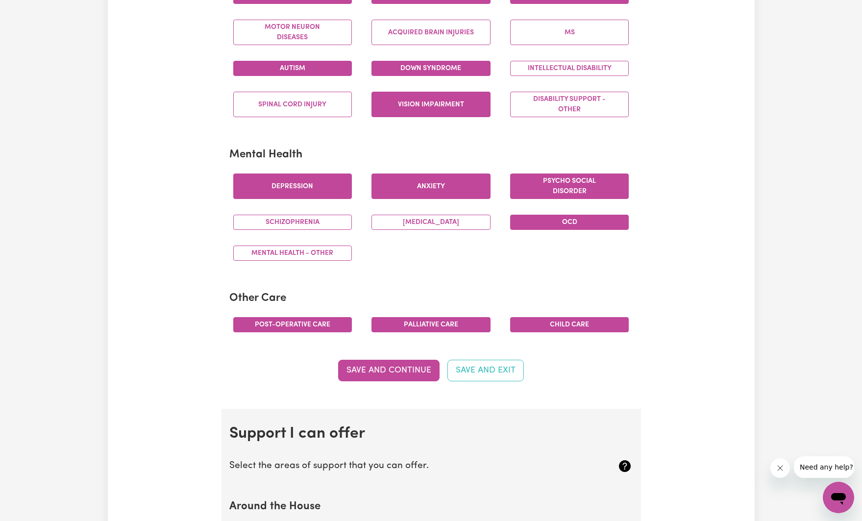
click at [307, 326] on button "Post-operative care" at bounding box center [292, 324] width 119 height 15
click at [355, 364] on button "Save and Continue" at bounding box center [388, 371] width 101 height 22
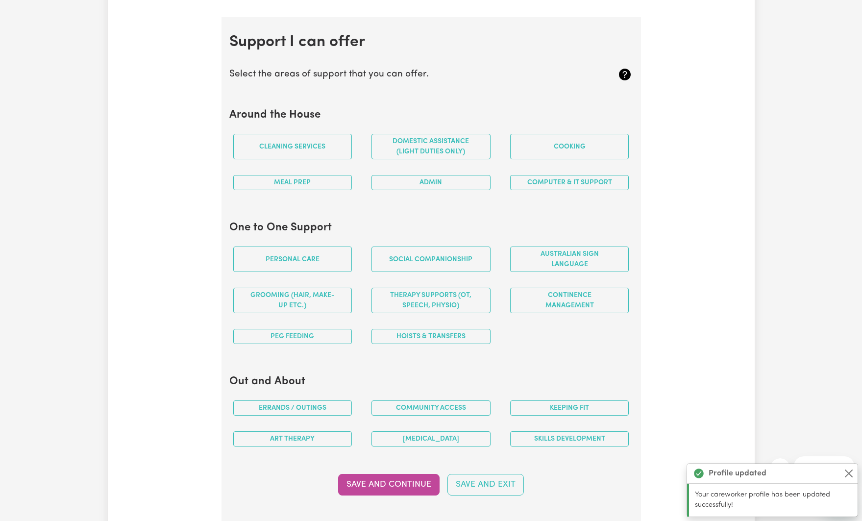
scroll to position [856, 0]
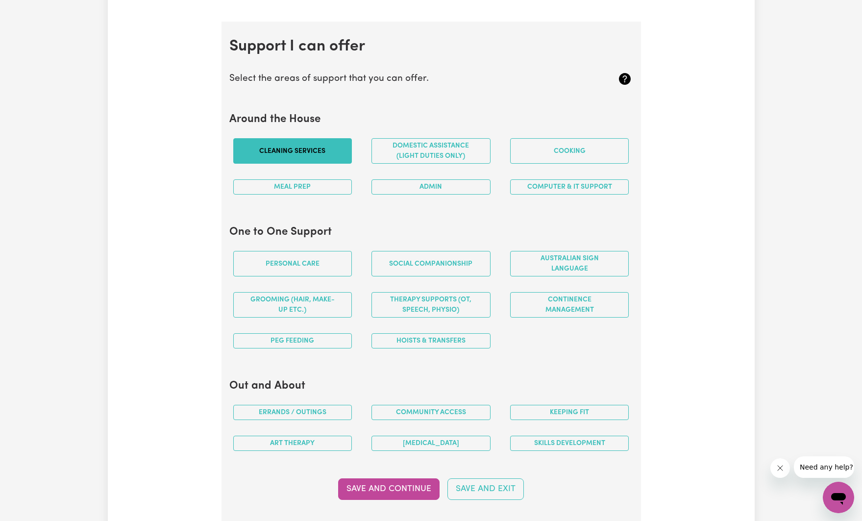
click at [308, 154] on button "Cleaning services" at bounding box center [292, 150] width 119 height 25
click at [293, 189] on button "Meal prep" at bounding box center [292, 186] width 119 height 15
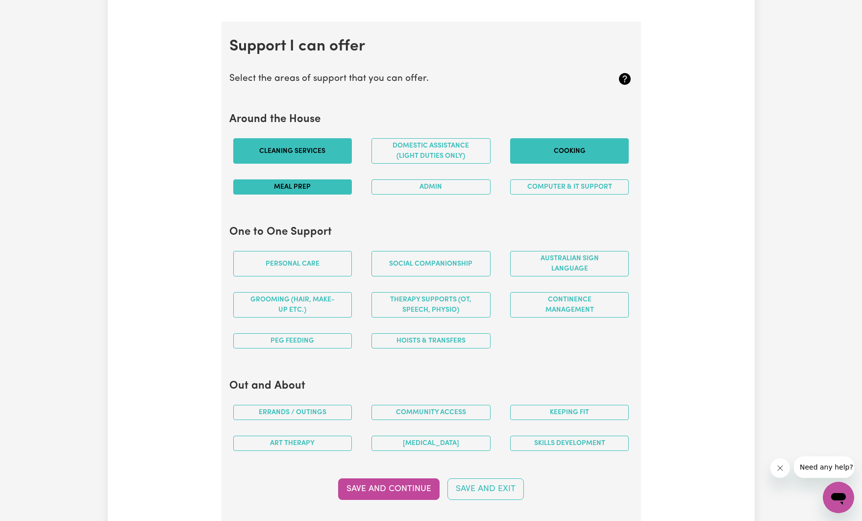
click at [586, 149] on button "Cooking" at bounding box center [569, 150] width 119 height 25
click at [559, 186] on button "Computer & IT Support" at bounding box center [569, 186] width 119 height 15
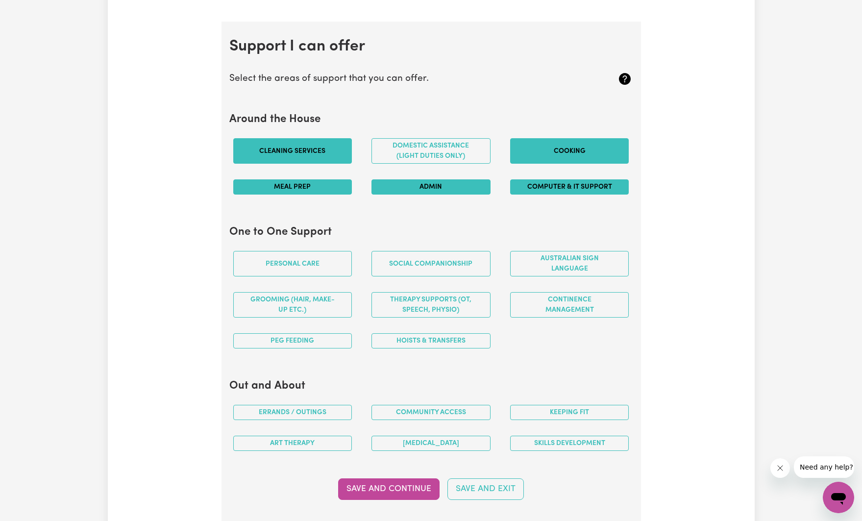
click at [461, 187] on button "Admin" at bounding box center [430, 186] width 119 height 15
drag, startPoint x: 453, startPoint y: 183, endPoint x: 455, endPoint y: 201, distance: 17.7
click at [453, 183] on button "Admin" at bounding box center [430, 186] width 119 height 15
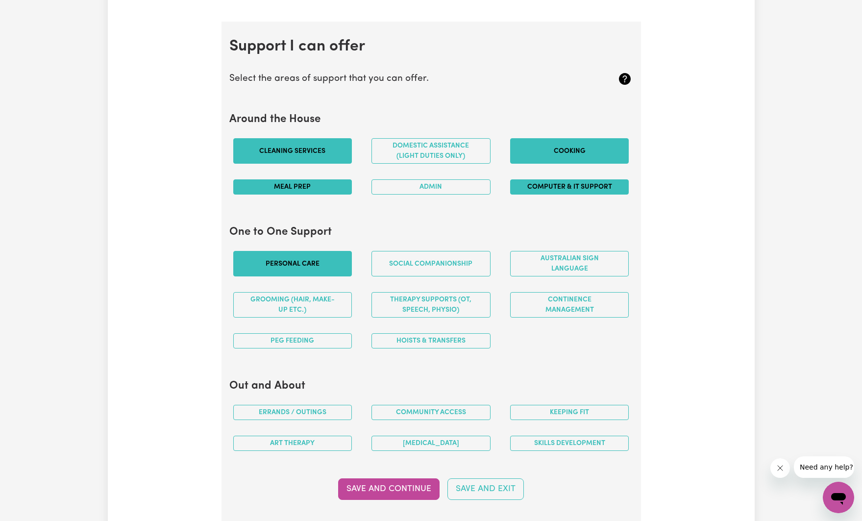
click at [294, 263] on button "Personal care" at bounding box center [292, 263] width 119 height 25
click at [285, 296] on button "Grooming (hair, make-up etc.)" at bounding box center [292, 304] width 119 height 25
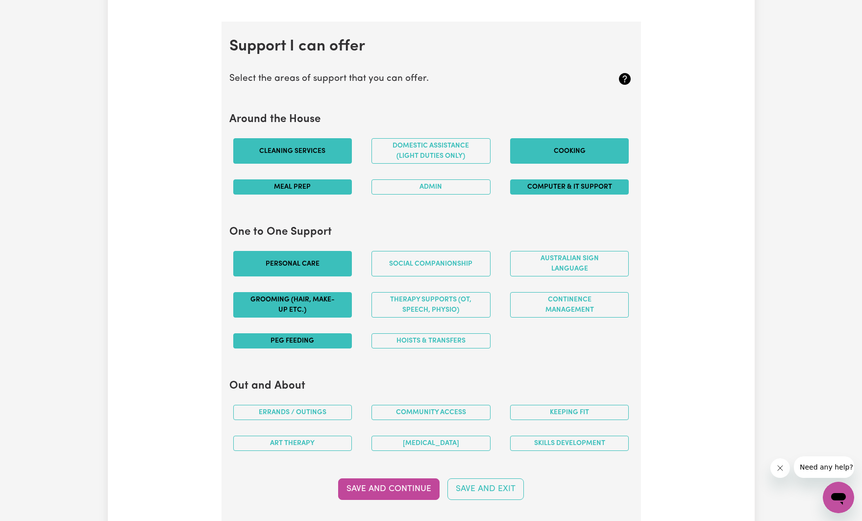
click at [286, 337] on button "PEG feeding" at bounding box center [292, 340] width 119 height 15
click at [295, 338] on button "PEG feeding" at bounding box center [292, 340] width 119 height 15
click at [275, 339] on button "PEG feeding" at bounding box center [292, 340] width 119 height 15
click at [334, 342] on button "PEG feeding" at bounding box center [292, 340] width 119 height 15
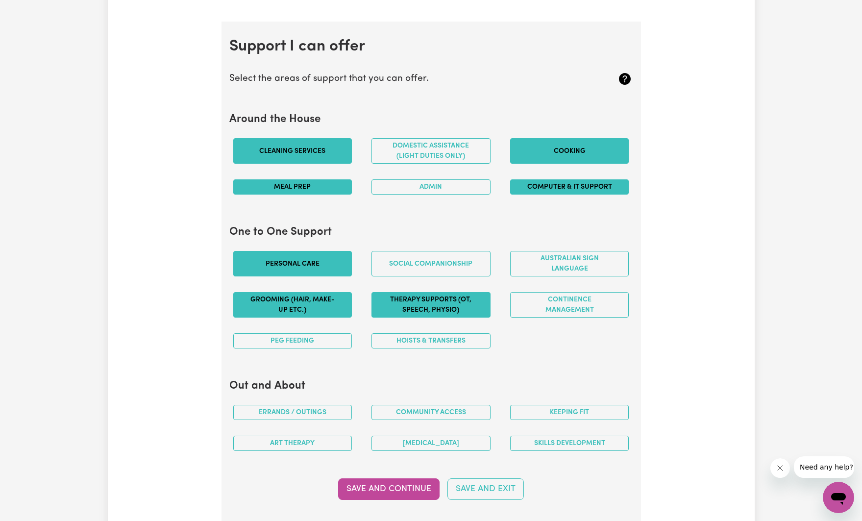
click at [415, 297] on button "Therapy Supports (OT, speech, physio)" at bounding box center [430, 304] width 119 height 25
click at [446, 252] on button "Social companionship" at bounding box center [430, 263] width 119 height 25
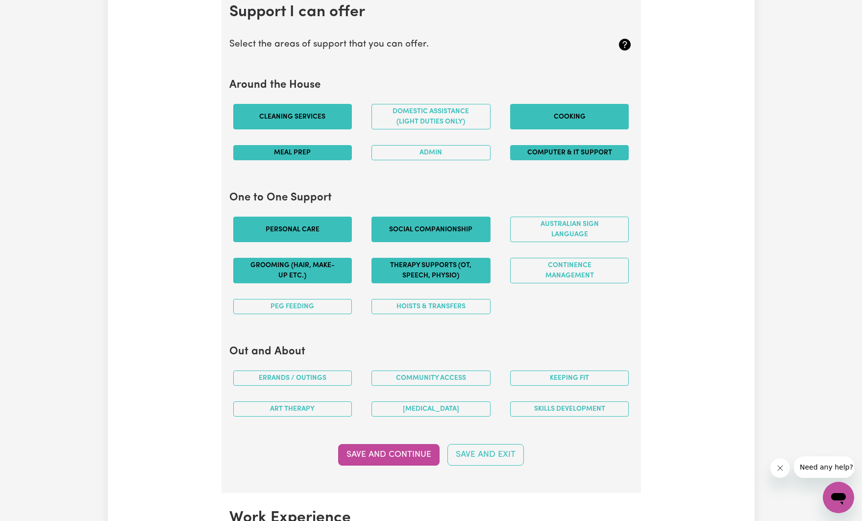
scroll to position [893, 0]
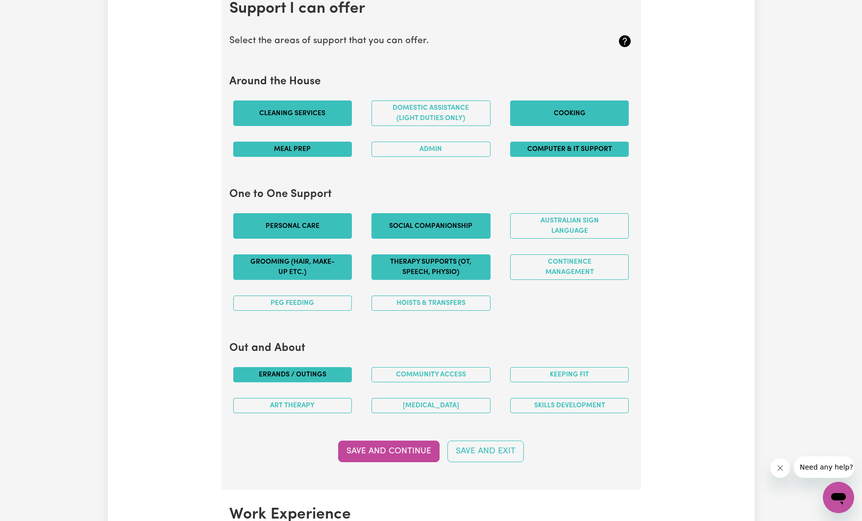
drag, startPoint x: 280, startPoint y: 370, endPoint x: 449, endPoint y: 371, distance: 168.6
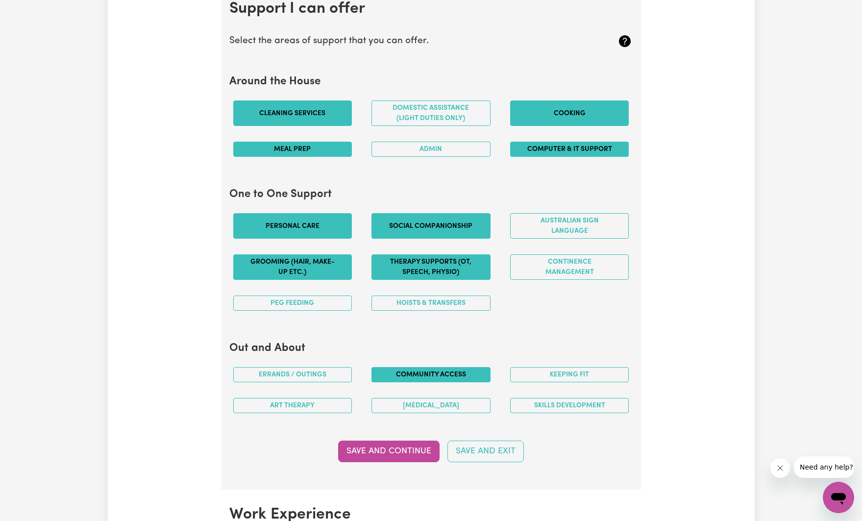
click at [280, 370] on button "Errands / Outings" at bounding box center [292, 374] width 119 height 15
click at [482, 369] on button "Community access" at bounding box center [430, 374] width 119 height 15
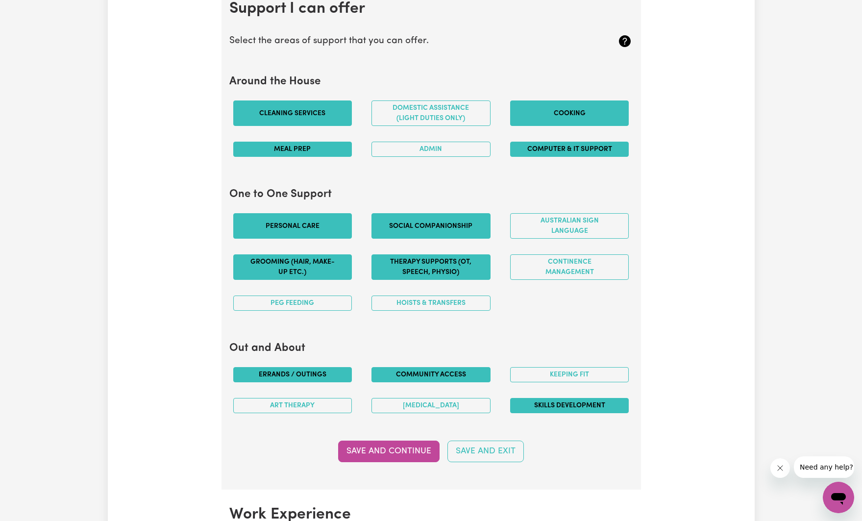
drag, startPoint x: 575, startPoint y: 370, endPoint x: 576, endPoint y: 399, distance: 29.4
click at [575, 370] on button "Keeping fit" at bounding box center [569, 374] width 119 height 15
drag, startPoint x: 576, startPoint y: 399, endPoint x: 568, endPoint y: 399, distance: 7.8
click at [576, 399] on button "Skills Development" at bounding box center [569, 405] width 119 height 15
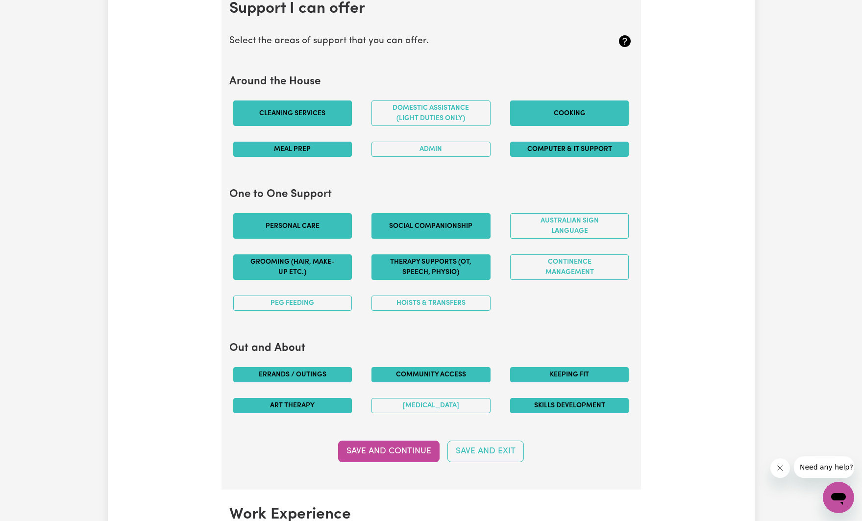
drag, startPoint x: 416, startPoint y: 401, endPoint x: 346, endPoint y: 406, distance: 70.7
click at [416, 401] on button "Music therapy" at bounding box center [430, 405] width 119 height 15
click at [345, 406] on button "Art therapy" at bounding box center [292, 405] width 119 height 15
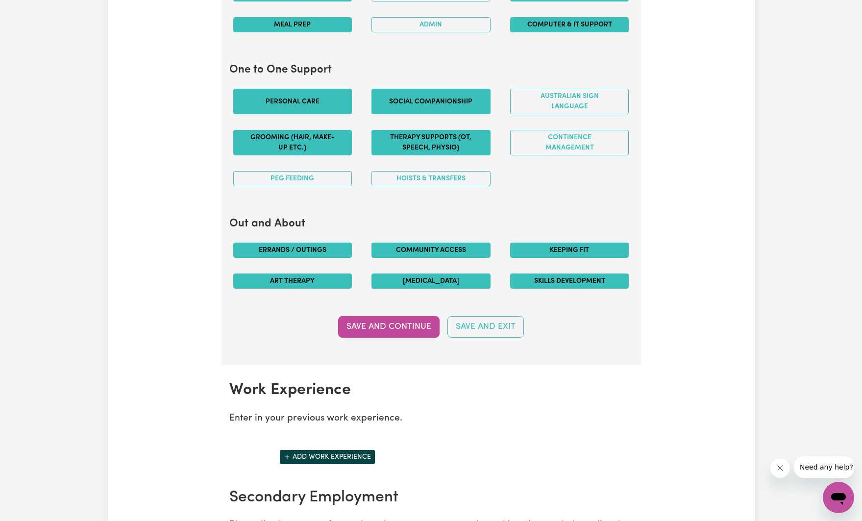
scroll to position [1038, 0]
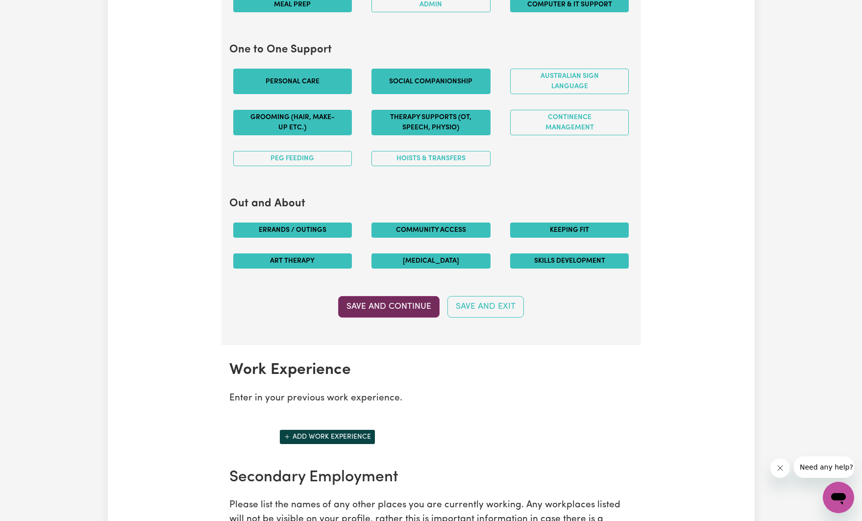
click at [375, 307] on button "Save and Continue" at bounding box center [388, 307] width 101 height 22
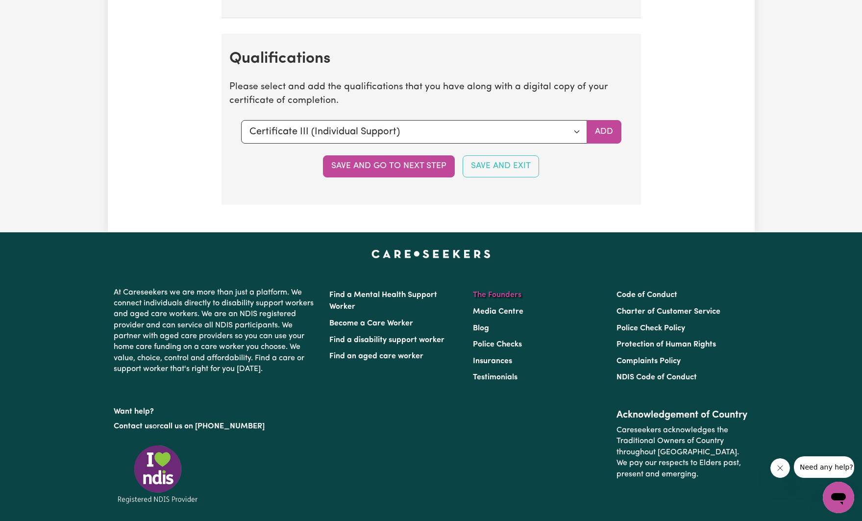
scroll to position [2297, 0]
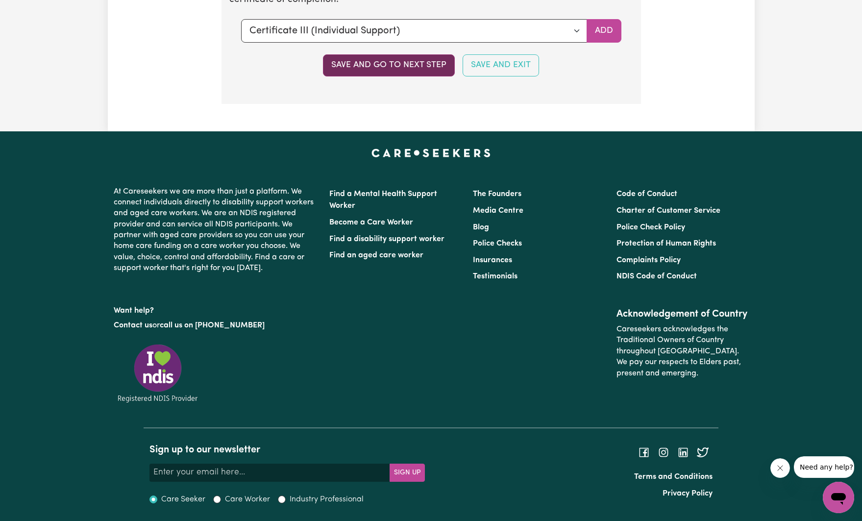
click at [416, 67] on button "Save and go to next step" at bounding box center [389, 65] width 132 height 22
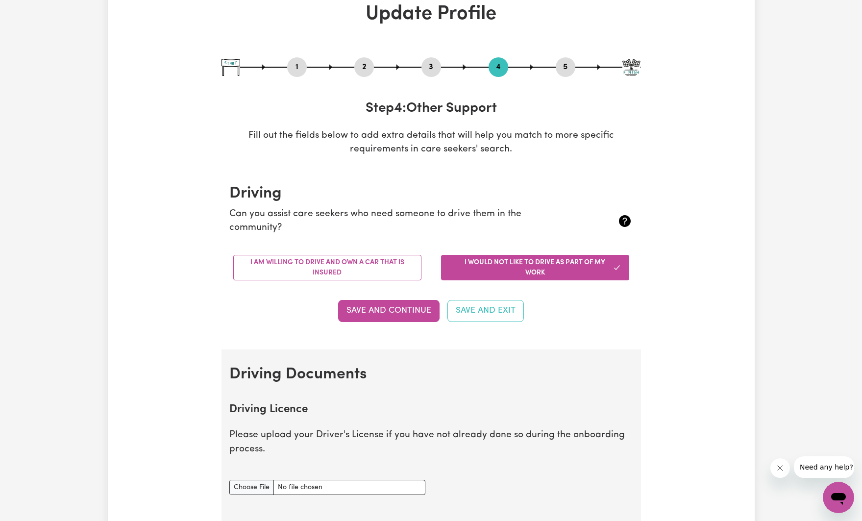
scroll to position [63, 0]
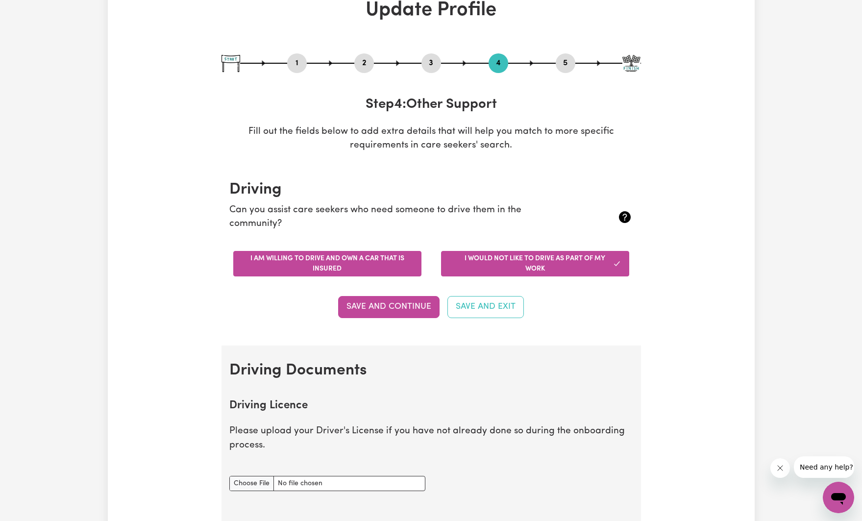
click at [347, 261] on button "I am willing to drive and own a car that is insured" at bounding box center [327, 263] width 188 height 25
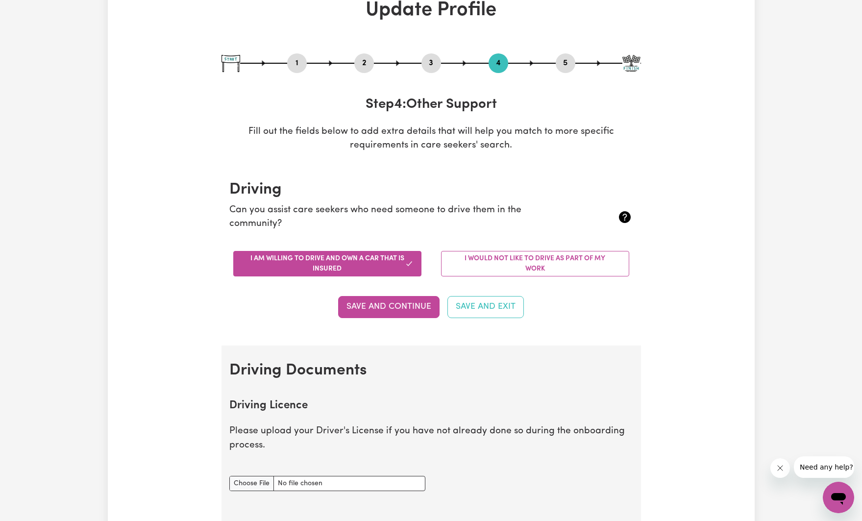
click at [411, 305] on button "Save and Continue" at bounding box center [388, 307] width 101 height 22
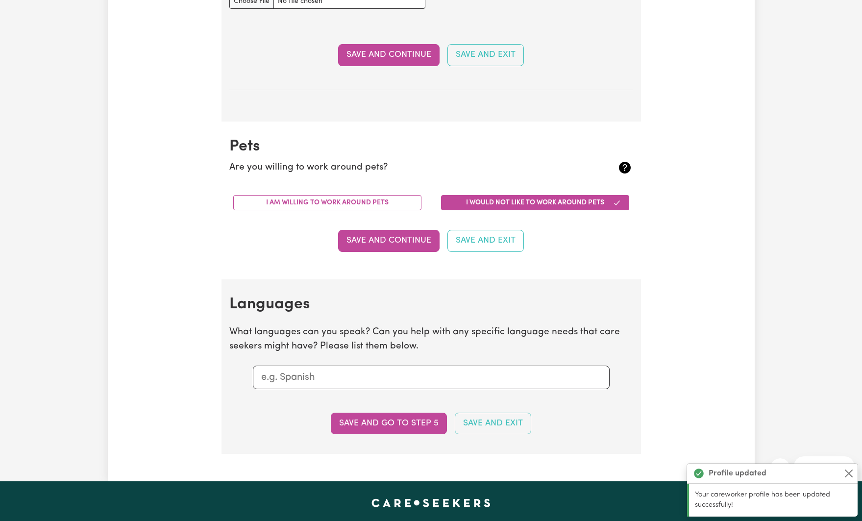
scroll to position [782, 0]
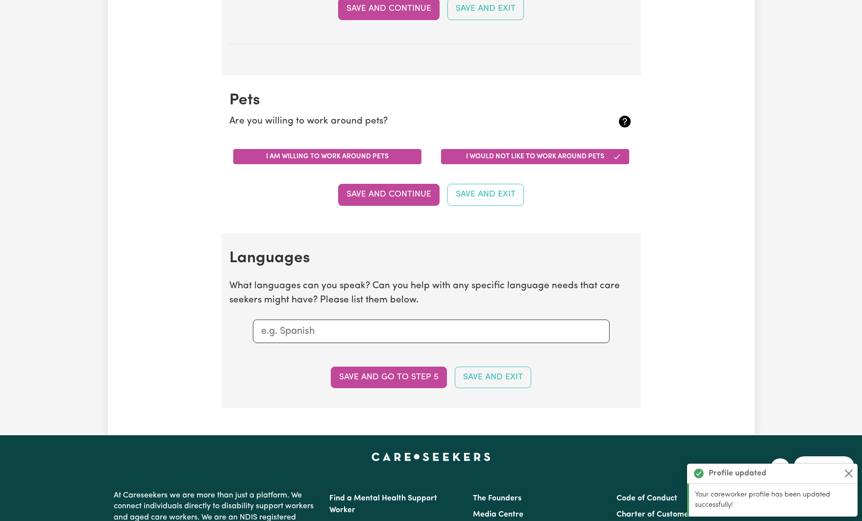
click at [334, 158] on button "I am willing to work around pets" at bounding box center [327, 156] width 188 height 15
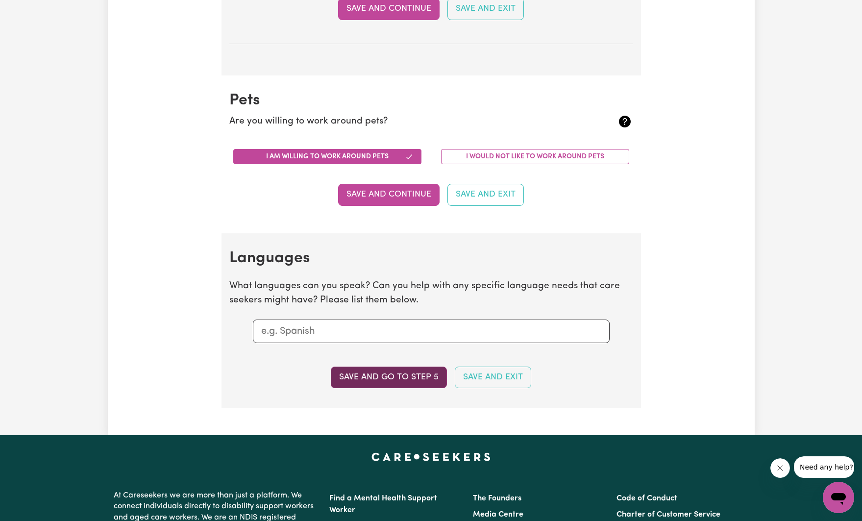
click at [384, 378] on button "Save and go to step 5" at bounding box center [389, 378] width 116 height 22
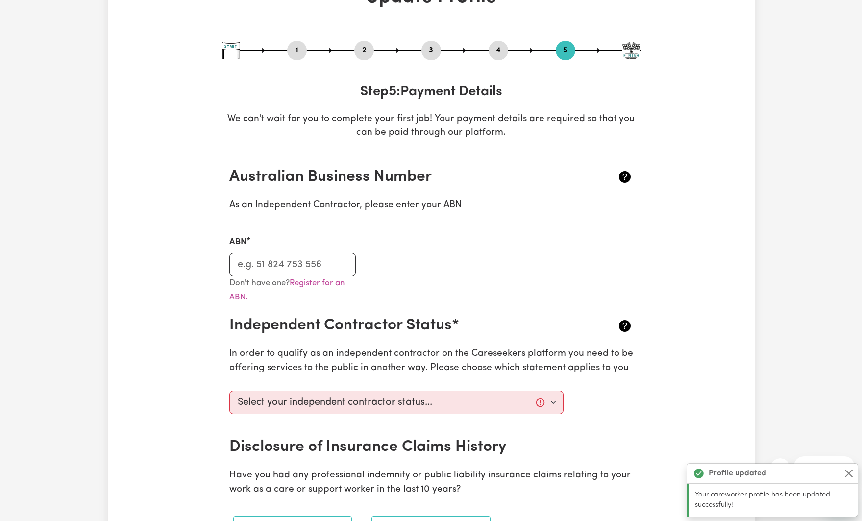
scroll to position [80, 0]
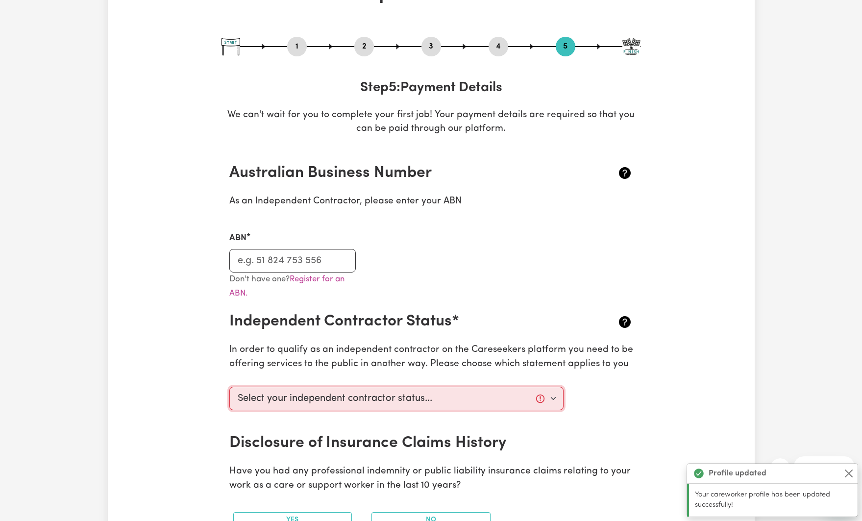
click at [367, 395] on select "Select your independent contractor status... I am providing services through an…" at bounding box center [396, 399] width 335 height 24
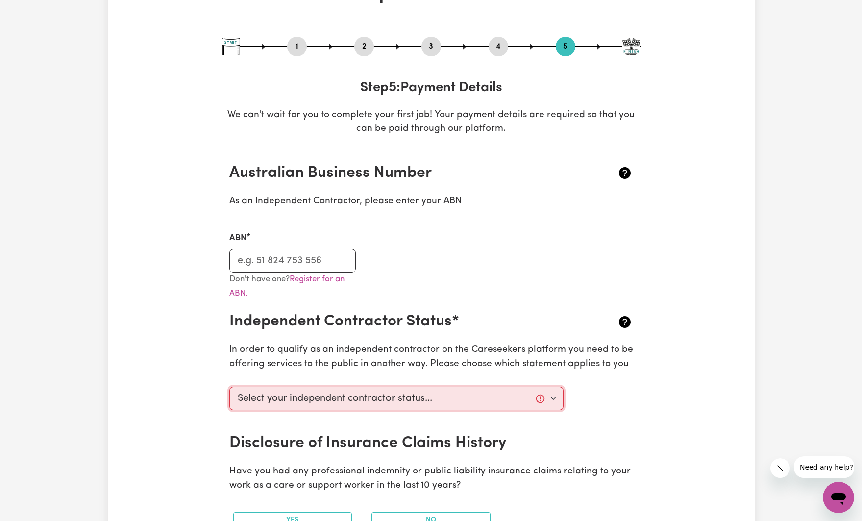
select select "I am providing services through another platform"
click at [229, 387] on select "Select your independent contractor status... I am providing services through an…" at bounding box center [396, 399] width 335 height 24
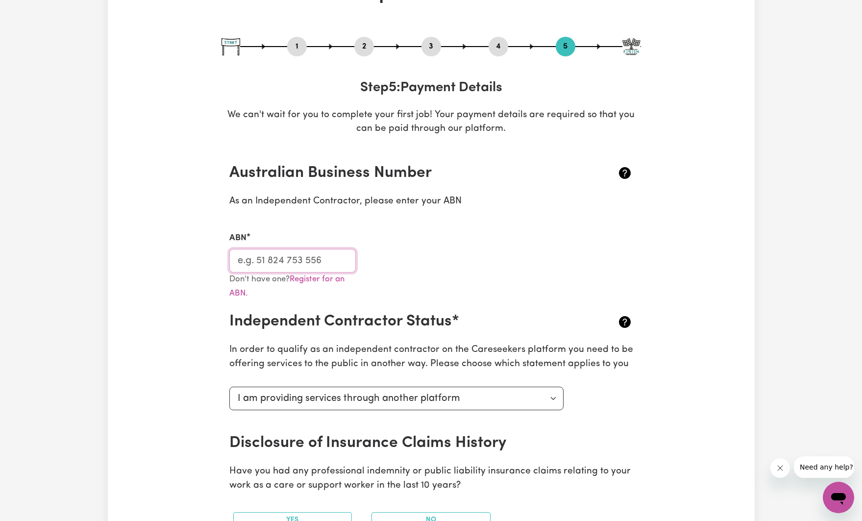
click at [325, 264] on input "ABN" at bounding box center [292, 261] width 127 height 24
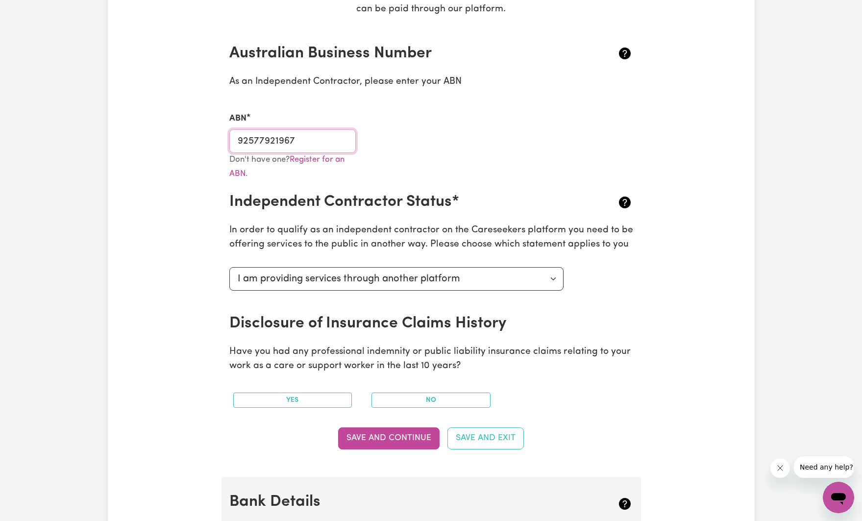
scroll to position [200, 0]
type input "92577921967"
click at [440, 399] on button "No" at bounding box center [430, 399] width 119 height 15
click at [387, 436] on button "Save and Continue" at bounding box center [388, 438] width 101 height 22
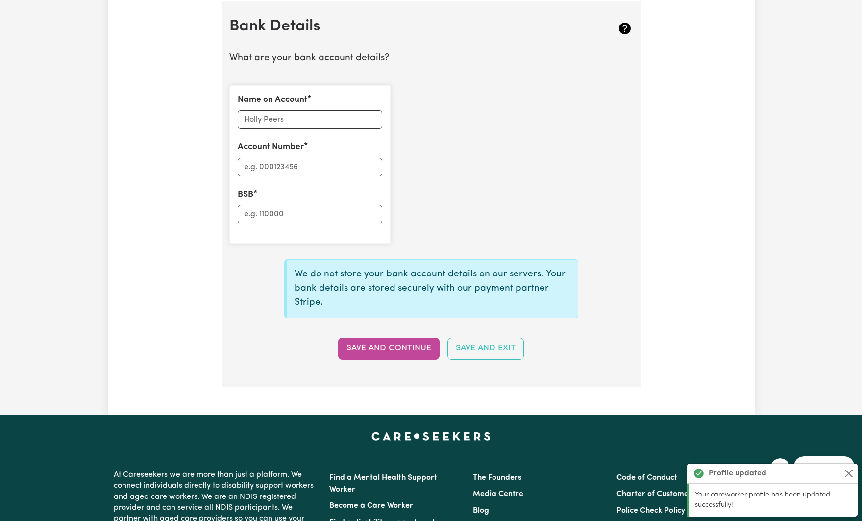
scroll to position [676, 0]
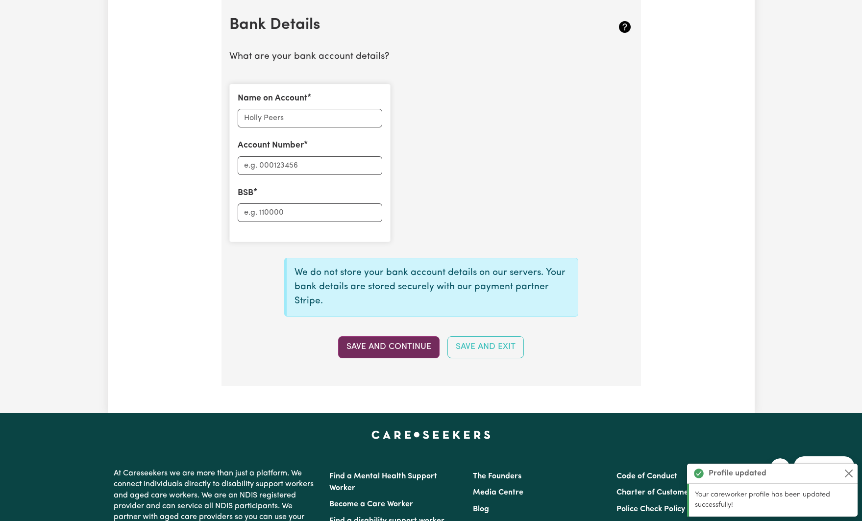
click at [404, 350] on button "Save and Continue" at bounding box center [388, 347] width 101 height 22
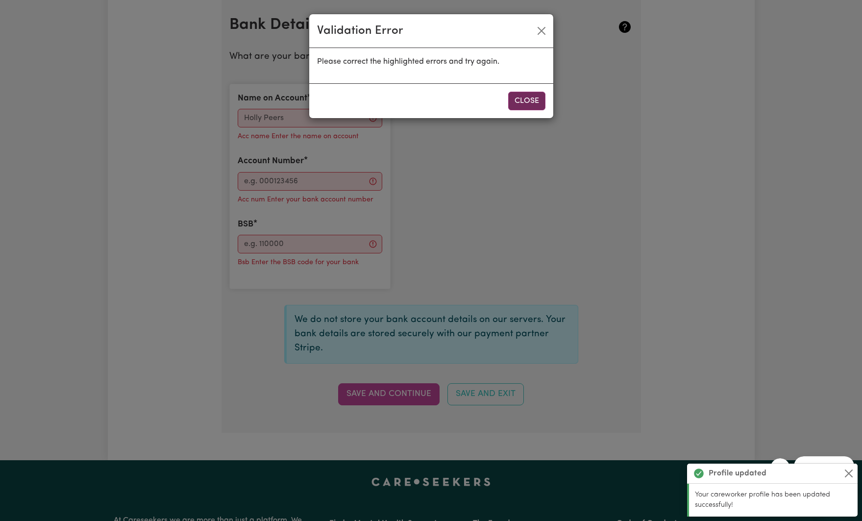
click at [539, 103] on button "Close" at bounding box center [526, 101] width 37 height 19
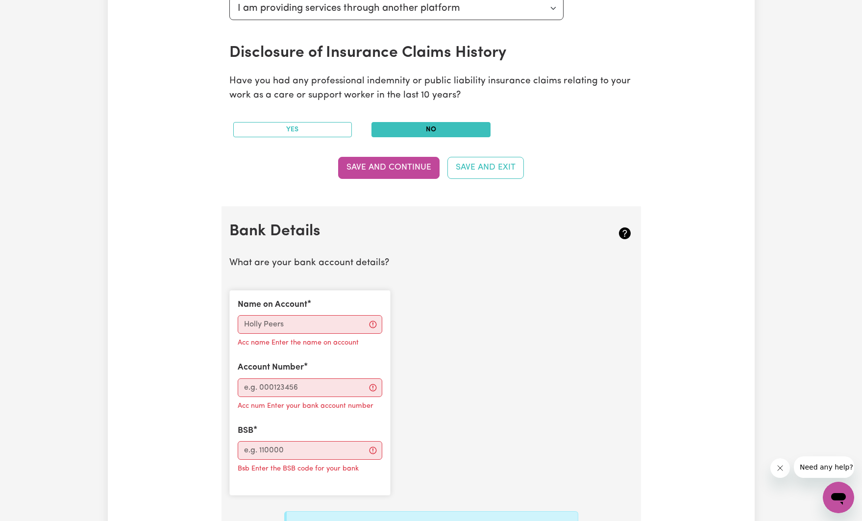
scroll to position [0, 0]
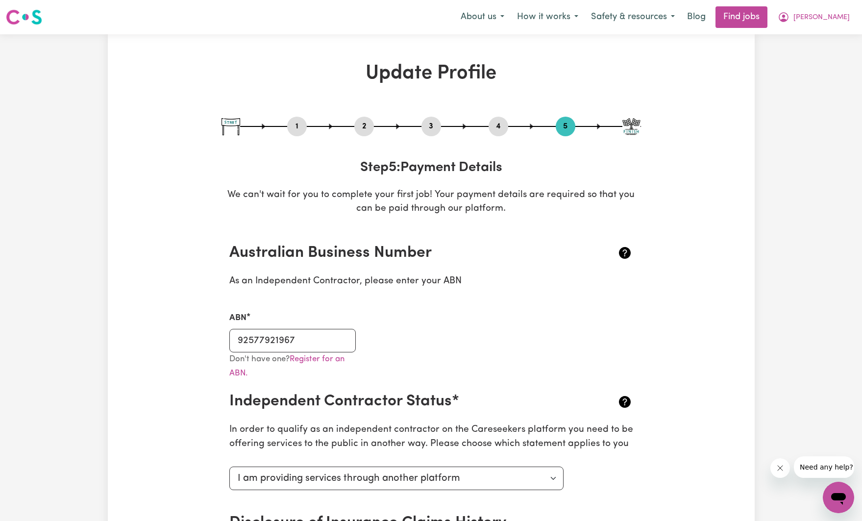
click at [499, 127] on button "4" at bounding box center [499, 126] width 20 height 13
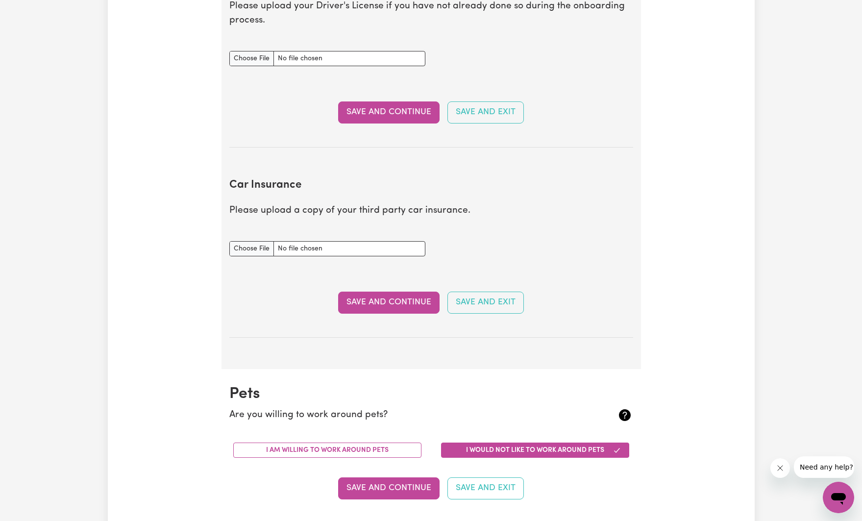
scroll to position [495, 0]
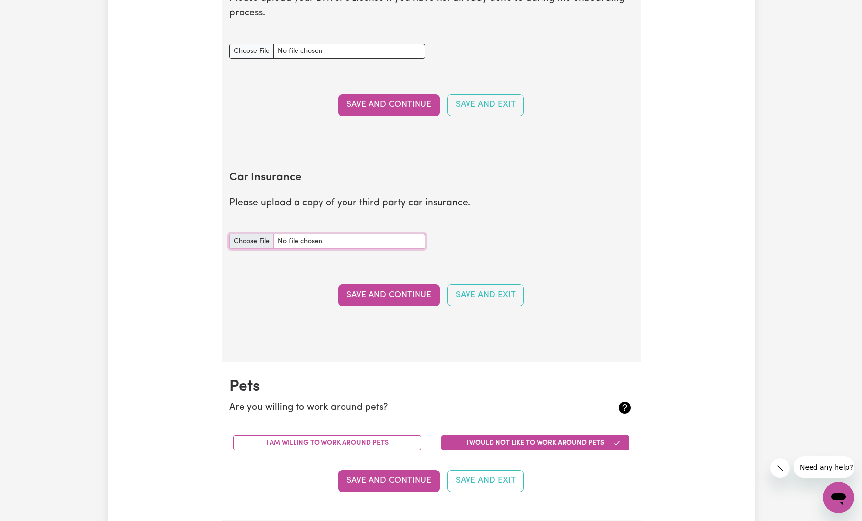
click at [288, 241] on input "Car Insurance document" at bounding box center [327, 241] width 196 height 15
type input "C:\fakepath\Bingle.pdf"
click at [402, 296] on button "Save and Continue" at bounding box center [388, 295] width 101 height 22
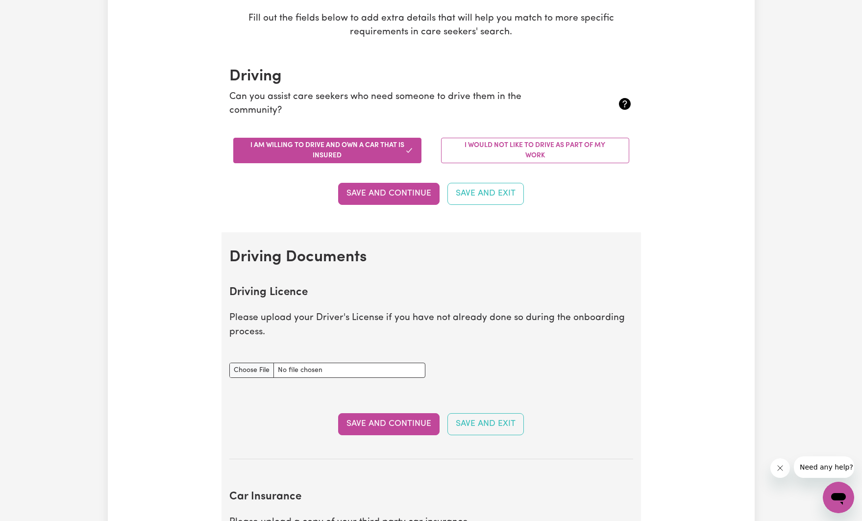
scroll to position [0, 0]
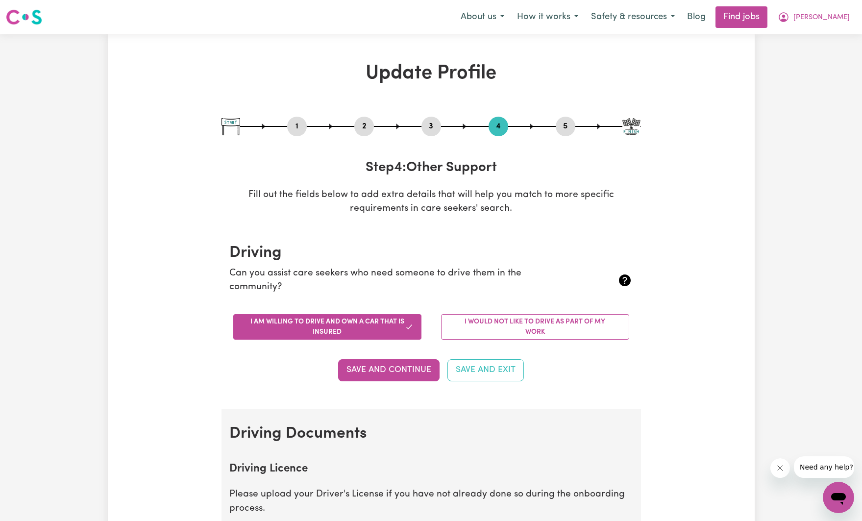
click at [302, 128] on button "1" at bounding box center [297, 126] width 20 height 13
select select "female"
select select "Australian Citizen"
select select "Studying a healthcare related degree or qualification"
select select "45"
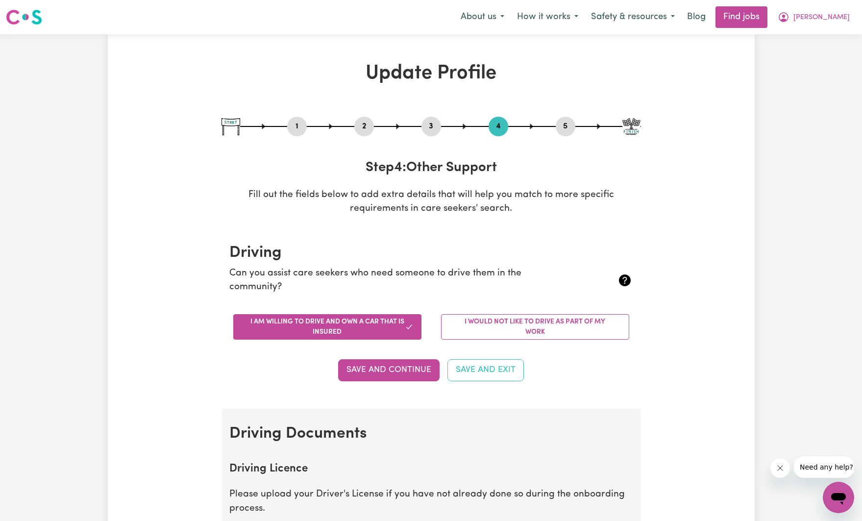
select select "67"
select select "90"
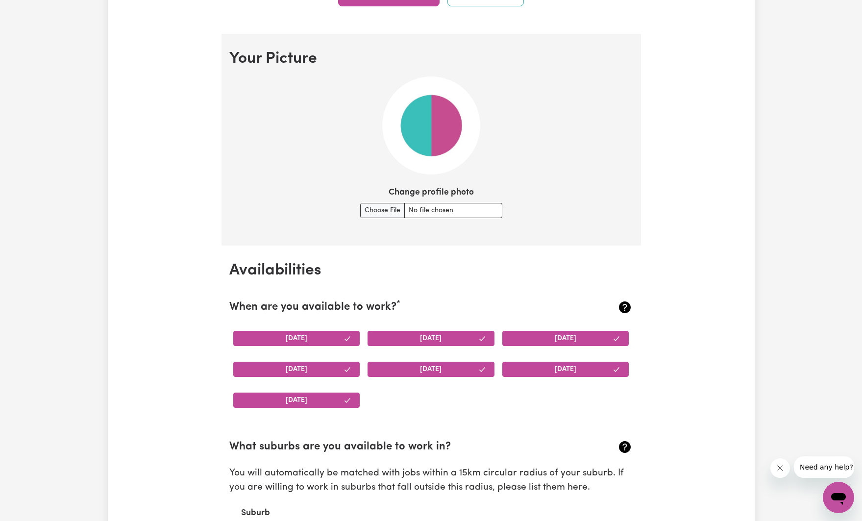
scroll to position [669, 0]
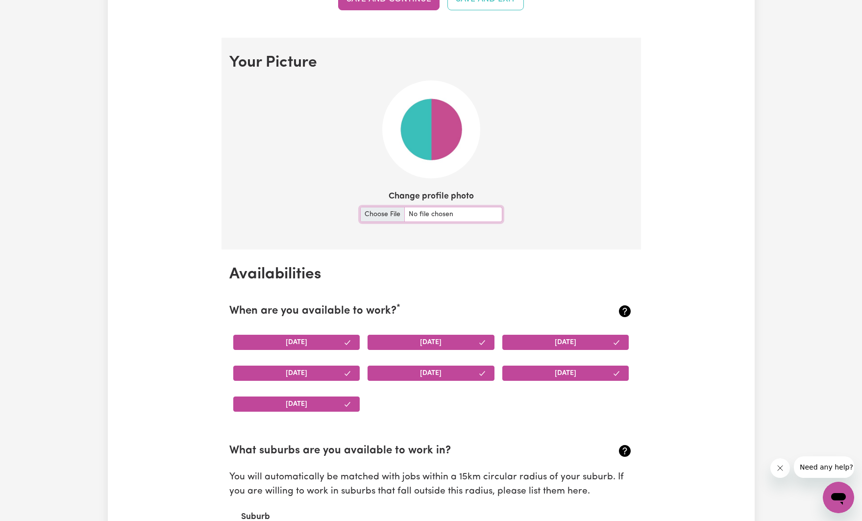
click at [421, 214] on input "Change profile photo" at bounding box center [431, 214] width 142 height 15
type input "C:\fakepath\ChloeProfile.jpg"
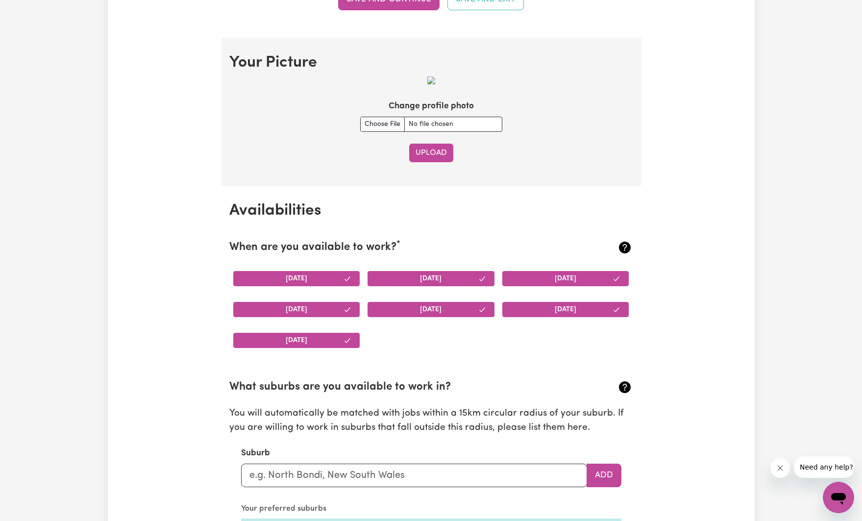
click at [427, 154] on button "Upload" at bounding box center [431, 153] width 44 height 19
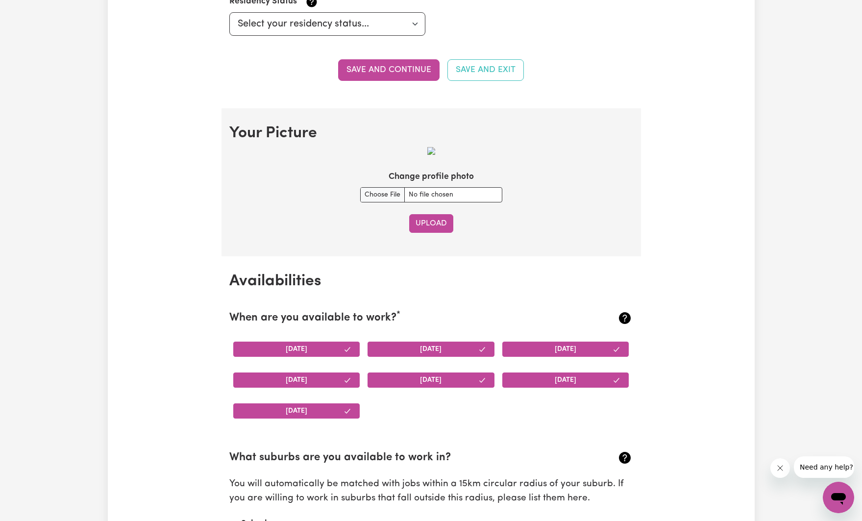
scroll to position [592, 0]
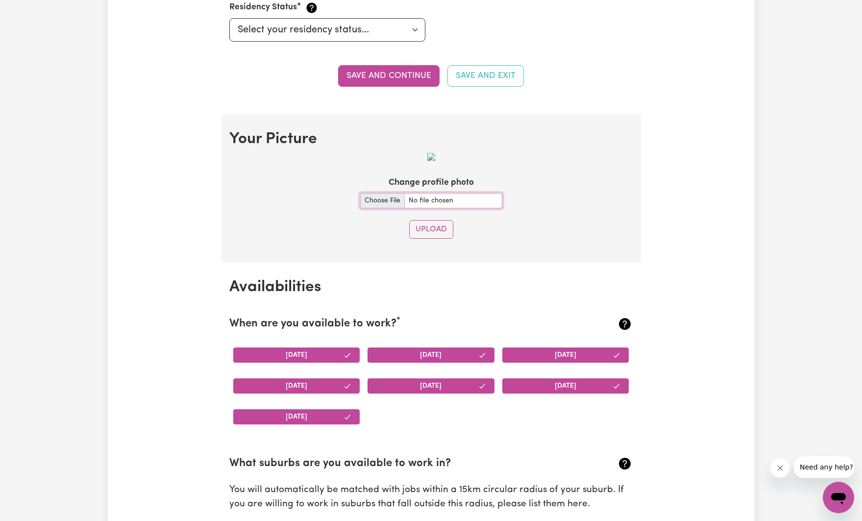
click at [410, 202] on input "Change profile photo" at bounding box center [431, 200] width 142 height 15
click at [432, 195] on input "Change profile photo" at bounding box center [431, 200] width 142 height 15
click at [386, 202] on input "Change profile photo" at bounding box center [431, 200] width 142 height 15
click at [441, 232] on button "Upload" at bounding box center [431, 229] width 44 height 19
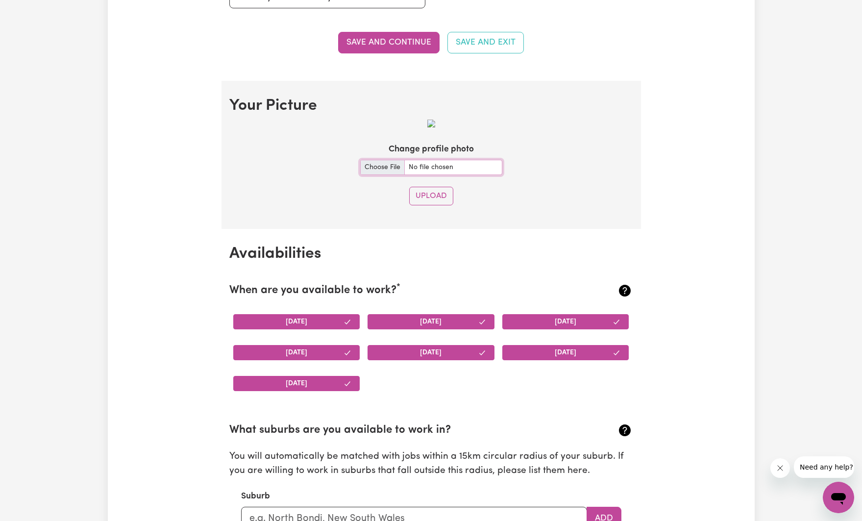
click at [374, 163] on input "Change profile photo" at bounding box center [431, 167] width 142 height 15
